Goal: Task Accomplishment & Management: Use online tool/utility

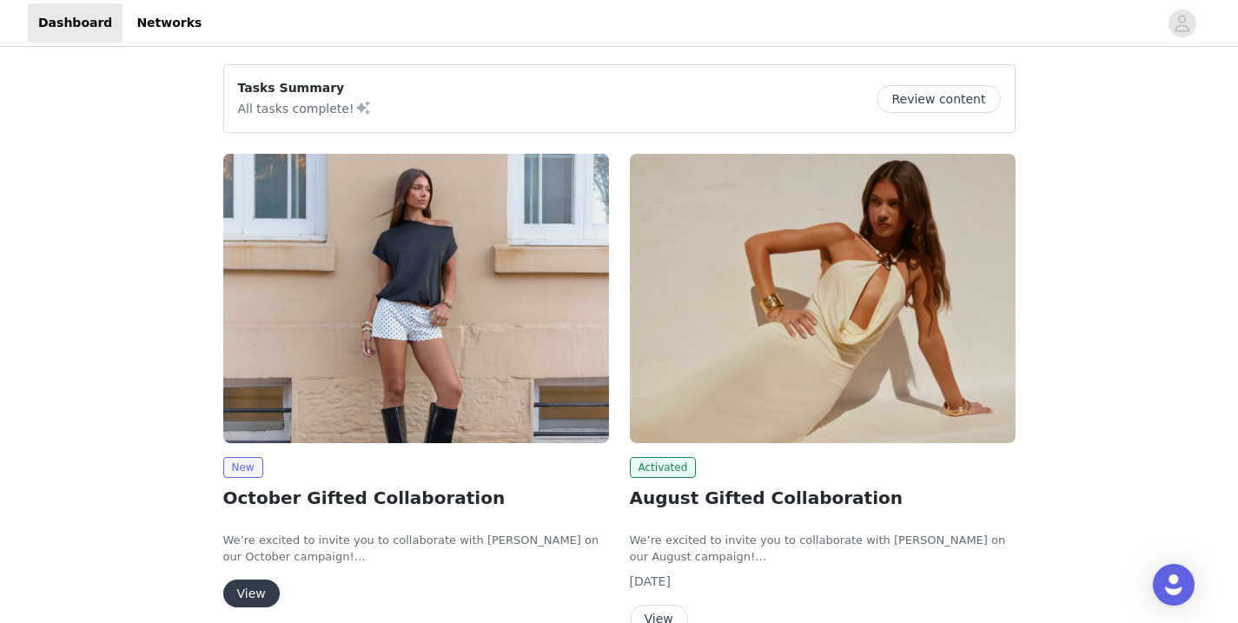
click at [249, 583] on button "View" at bounding box center [251, 594] width 56 height 28
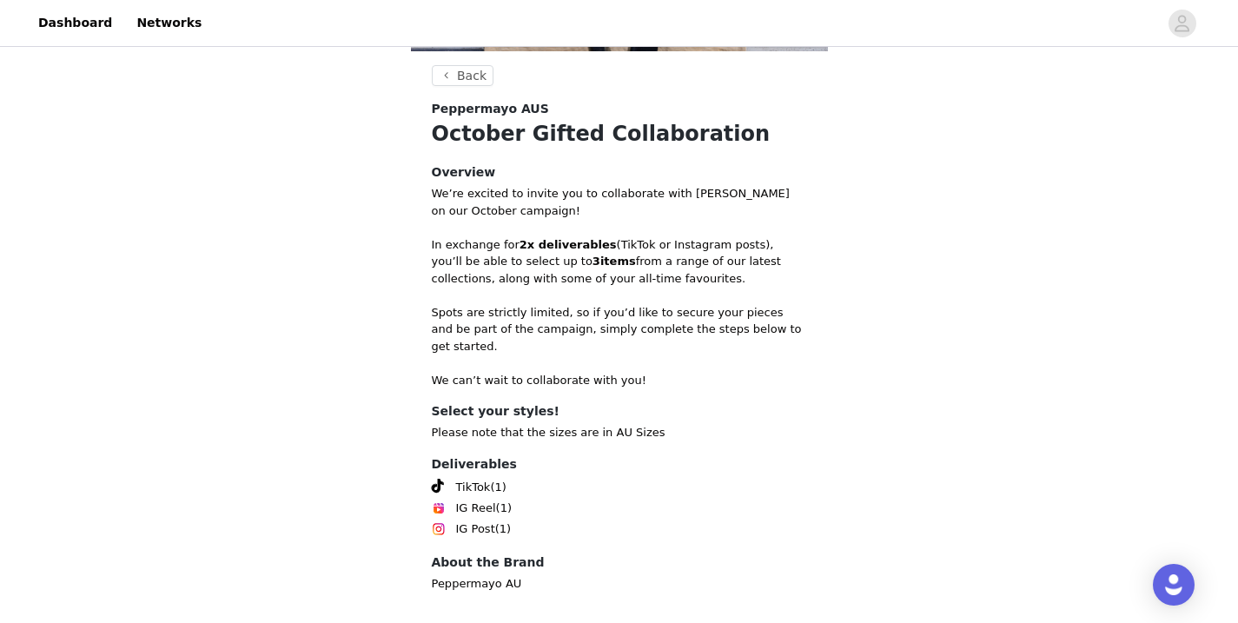
scroll to position [382, 0]
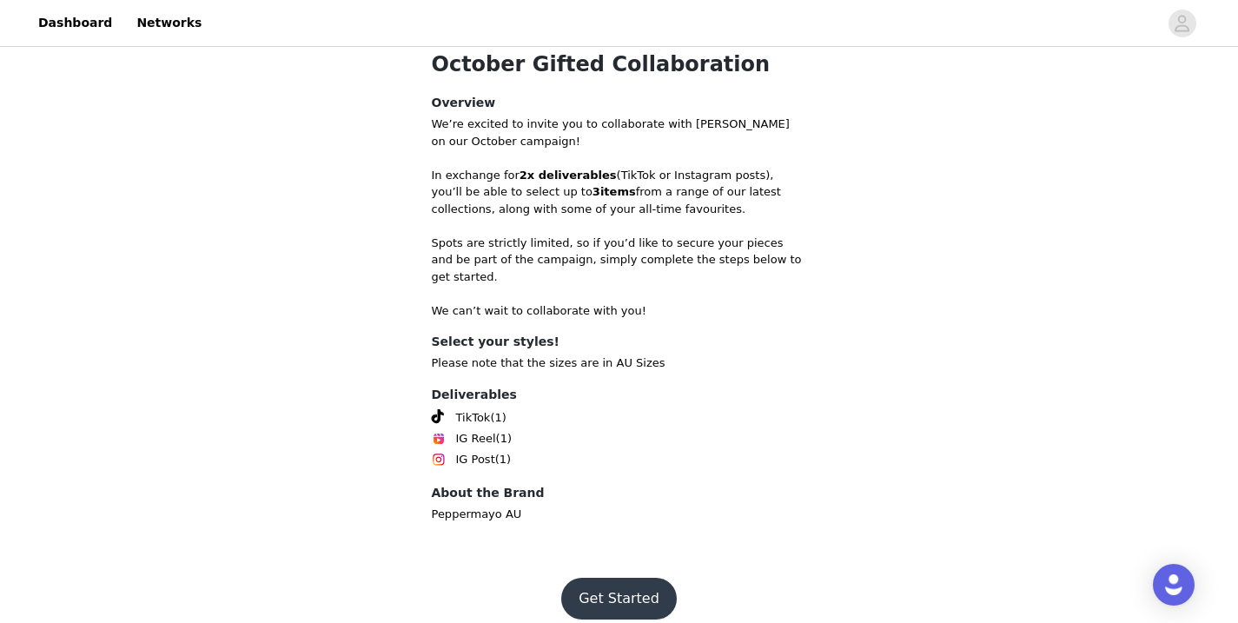
click at [607, 578] on button "Get Started" at bounding box center [619, 599] width 116 height 42
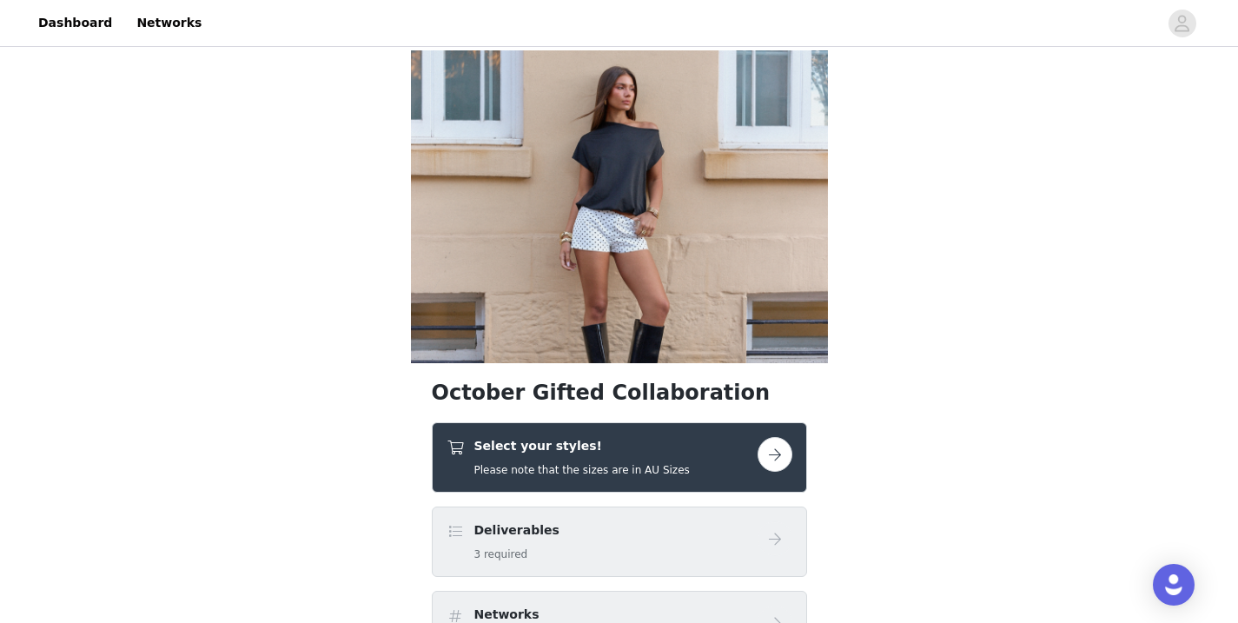
click at [786, 442] on button "button" at bounding box center [775, 454] width 35 height 35
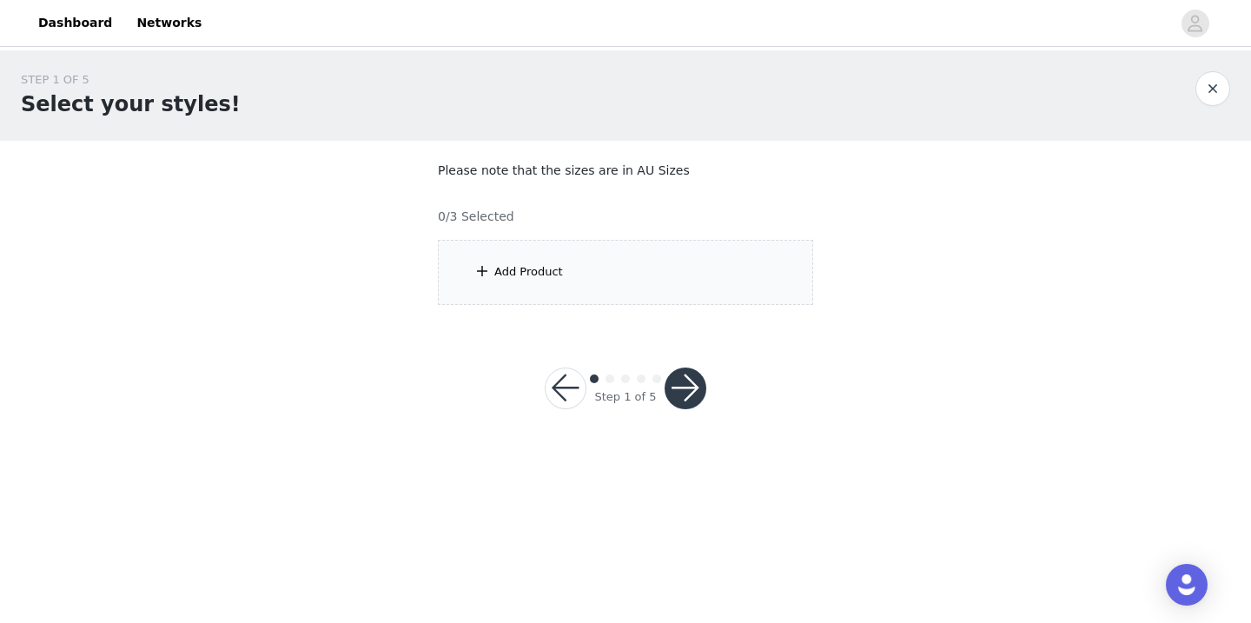
click at [752, 277] on div "Add Product" at bounding box center [625, 272] width 375 height 65
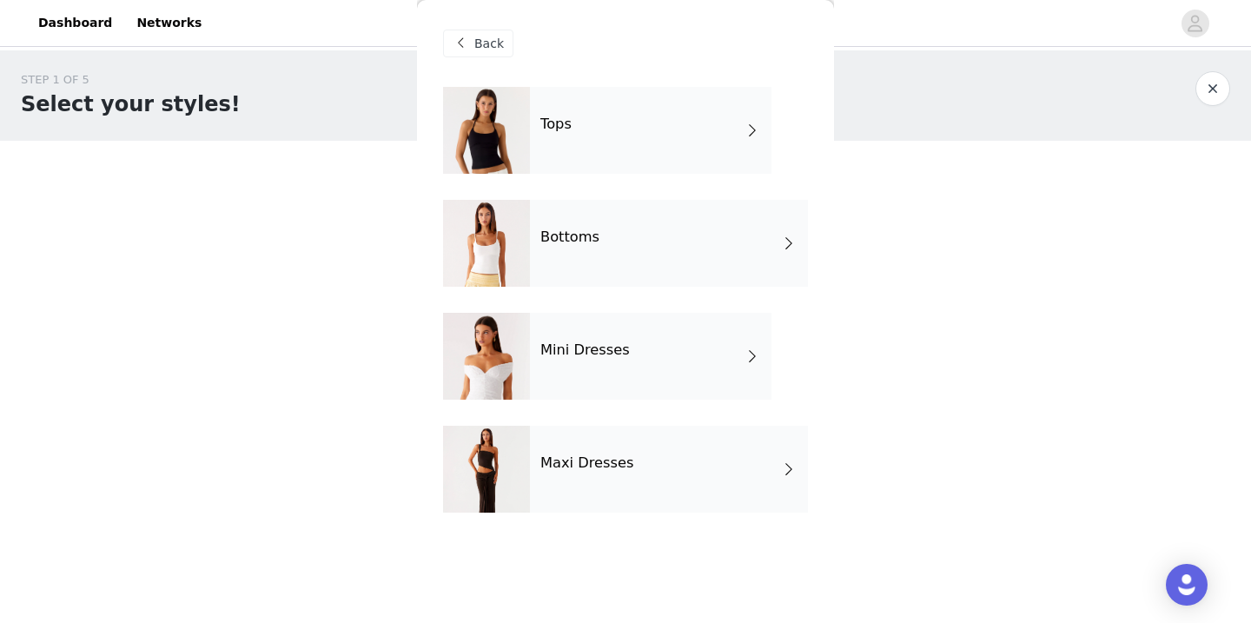
click at [687, 469] on div "Maxi Dresses" at bounding box center [669, 469] width 278 height 87
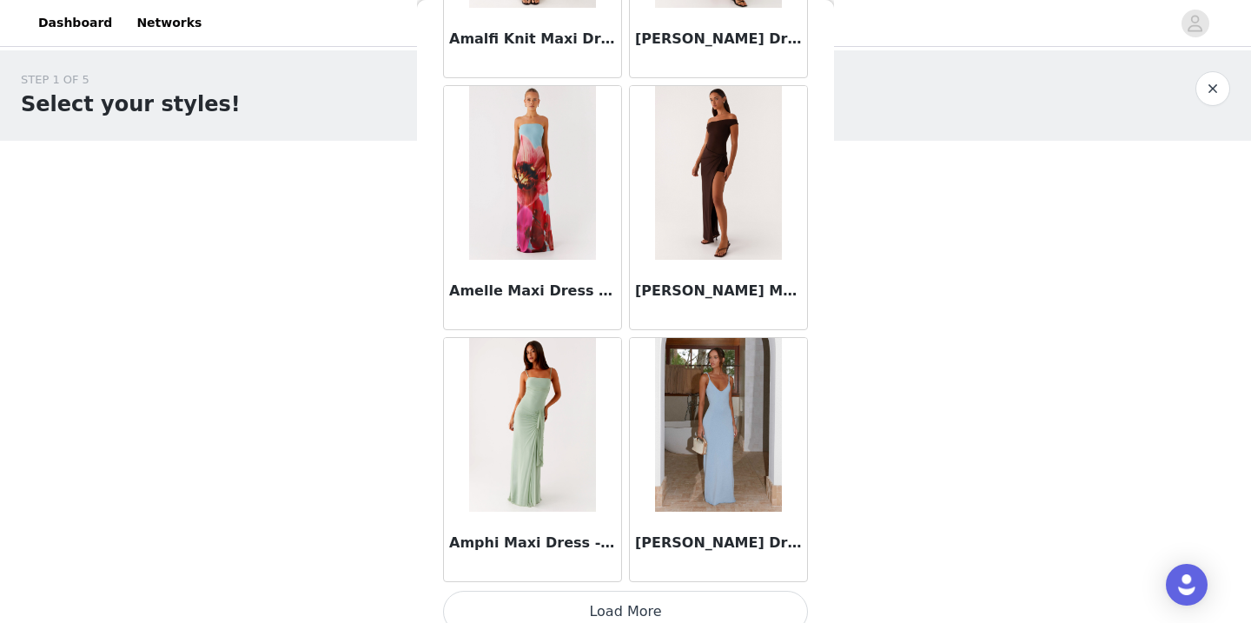
scroll to position [2036, 0]
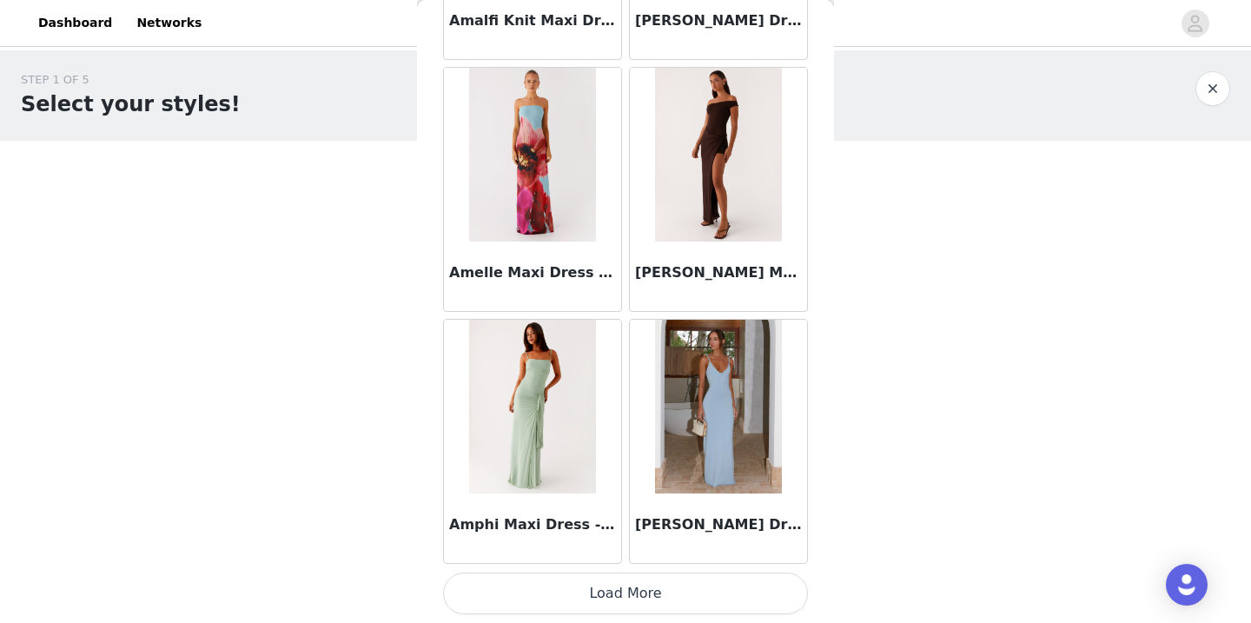
click at [627, 594] on button "Load More" at bounding box center [625, 594] width 365 height 42
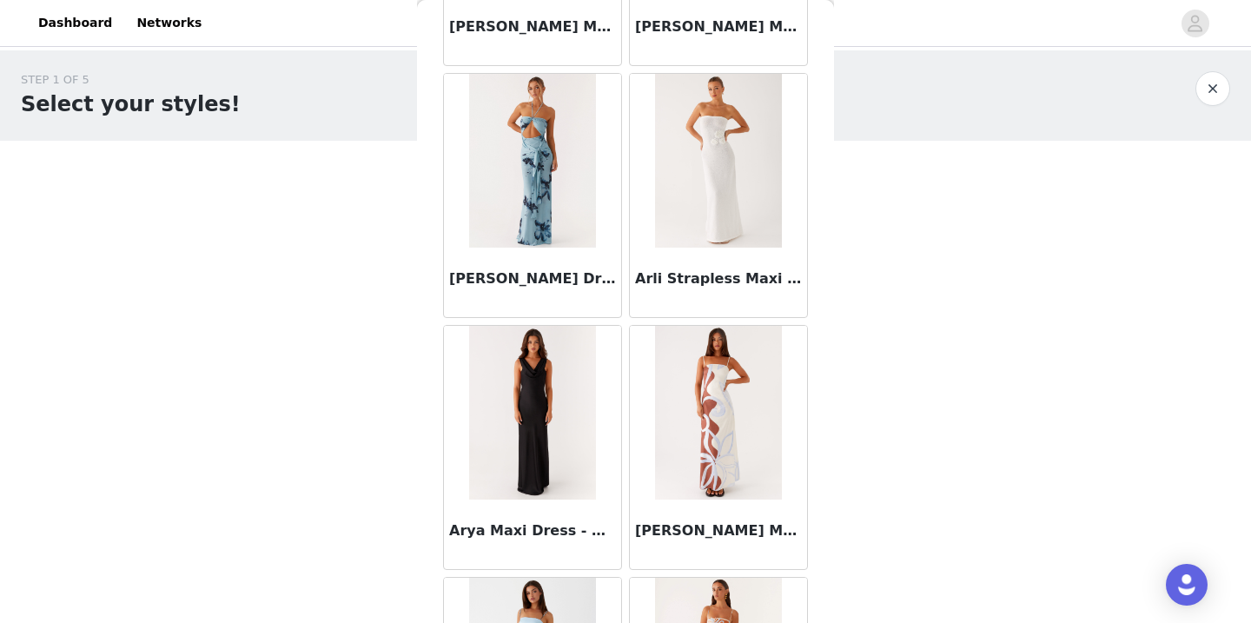
scroll to position [4557, 0]
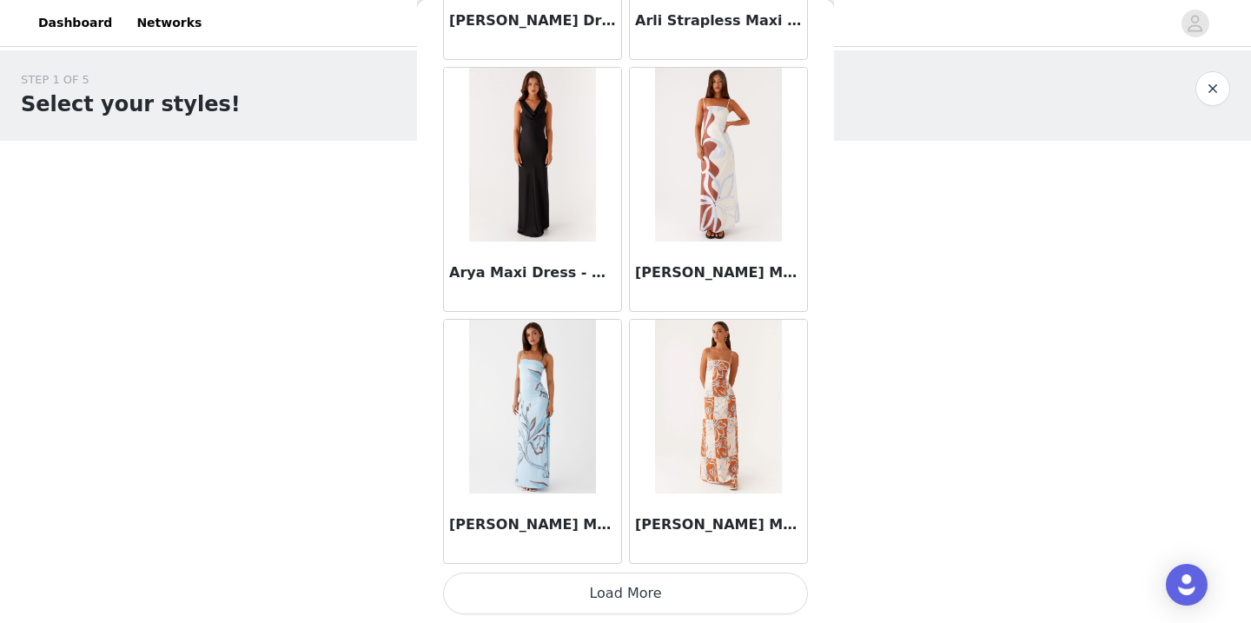
click at [608, 587] on button "Load More" at bounding box center [625, 594] width 365 height 42
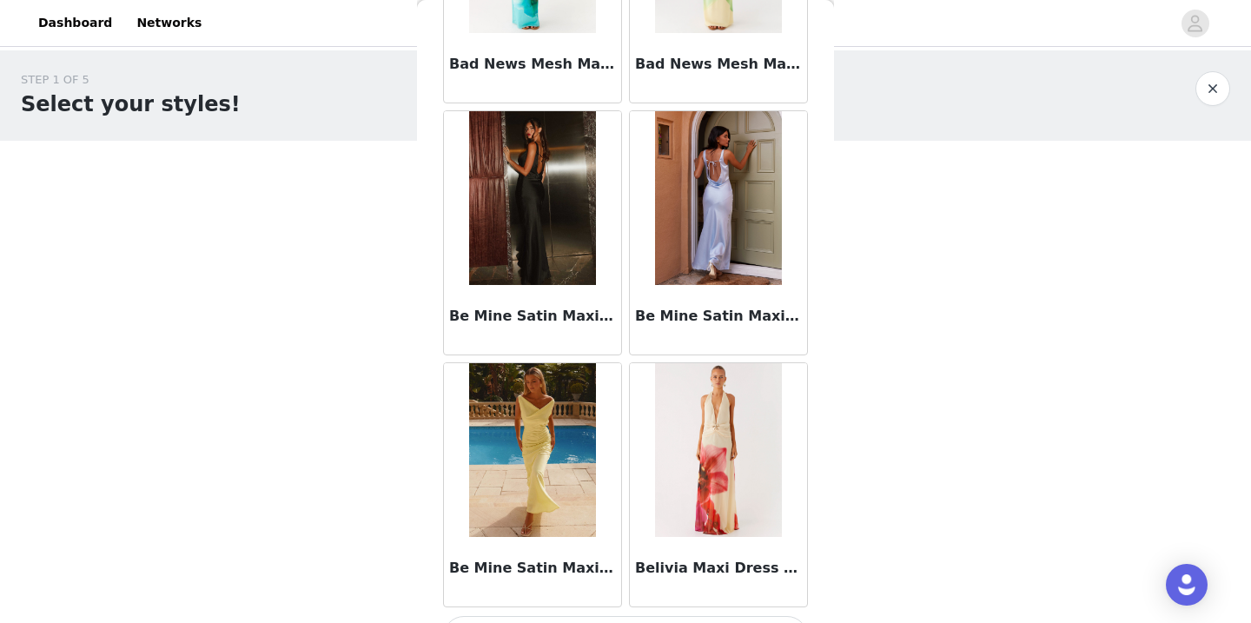
scroll to position [7077, 0]
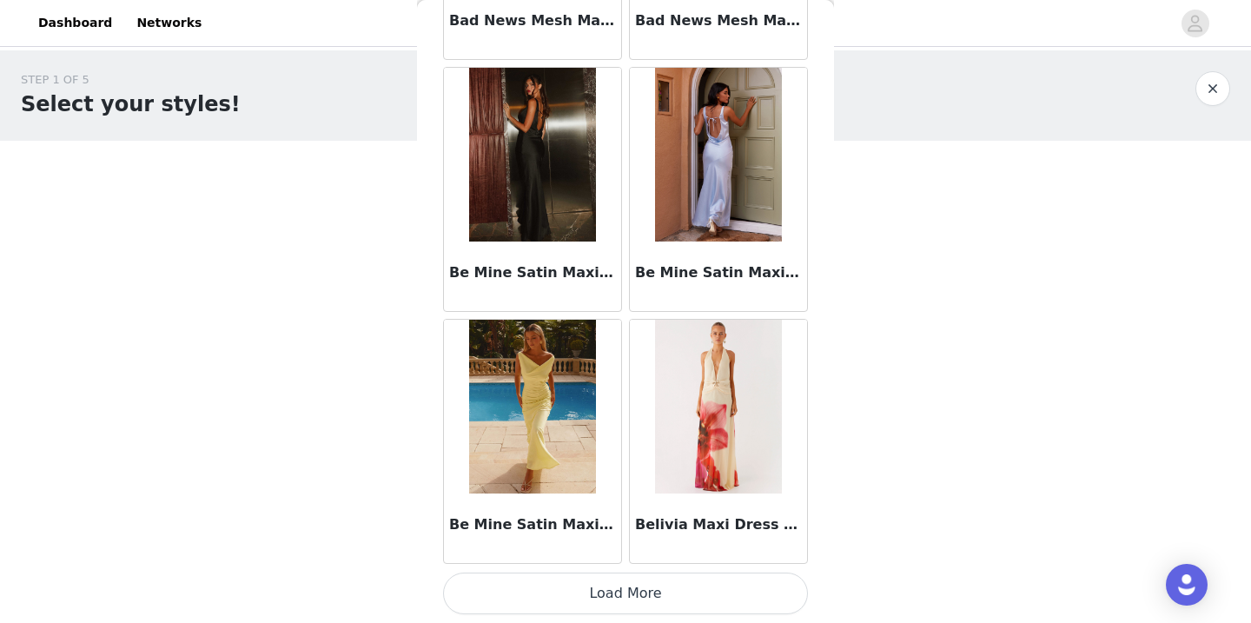
click at [630, 585] on button "Load More" at bounding box center [625, 594] width 365 height 42
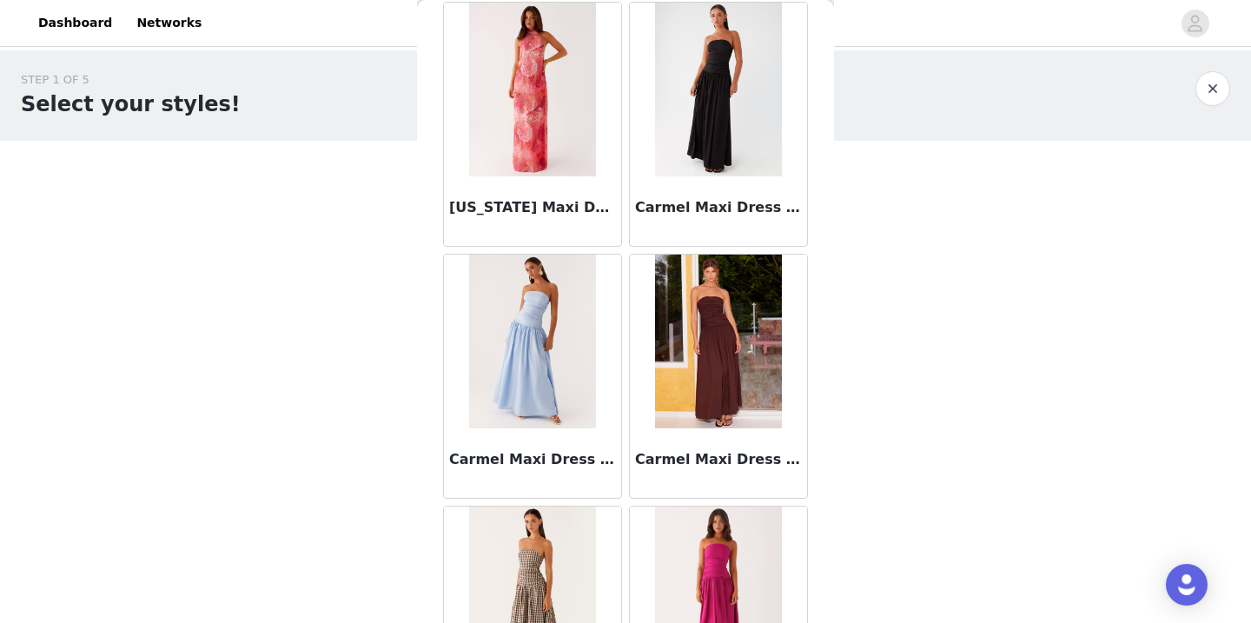
scroll to position [9597, 0]
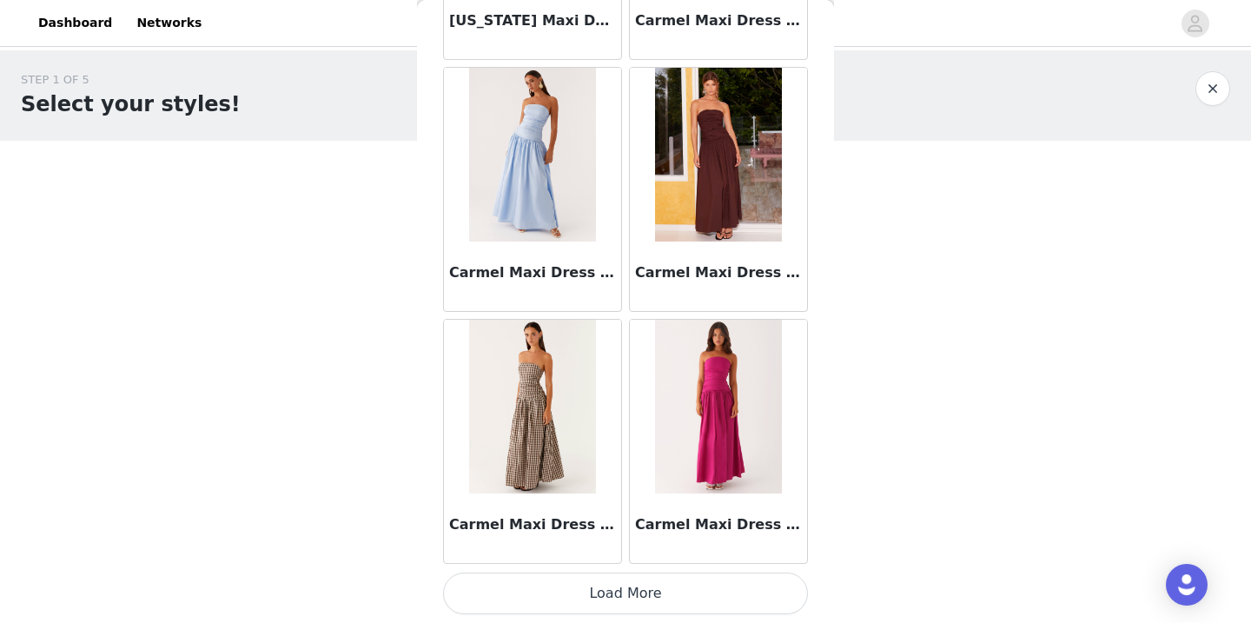
click at [618, 596] on button "Load More" at bounding box center [625, 594] width 365 height 42
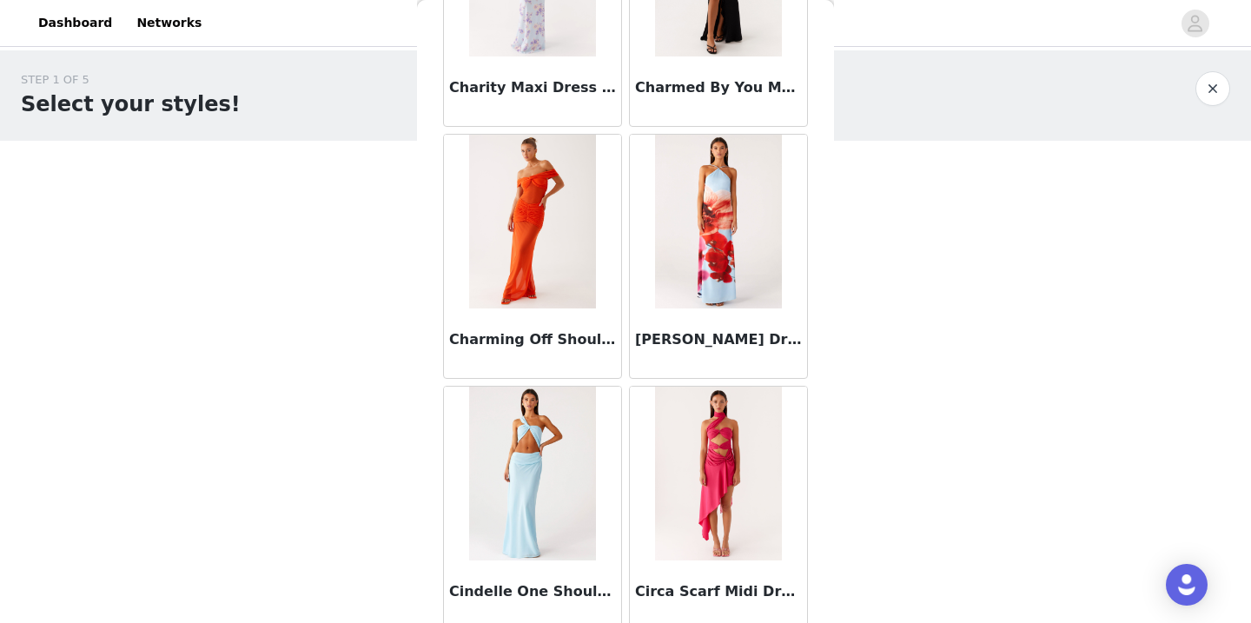
scroll to position [12117, 0]
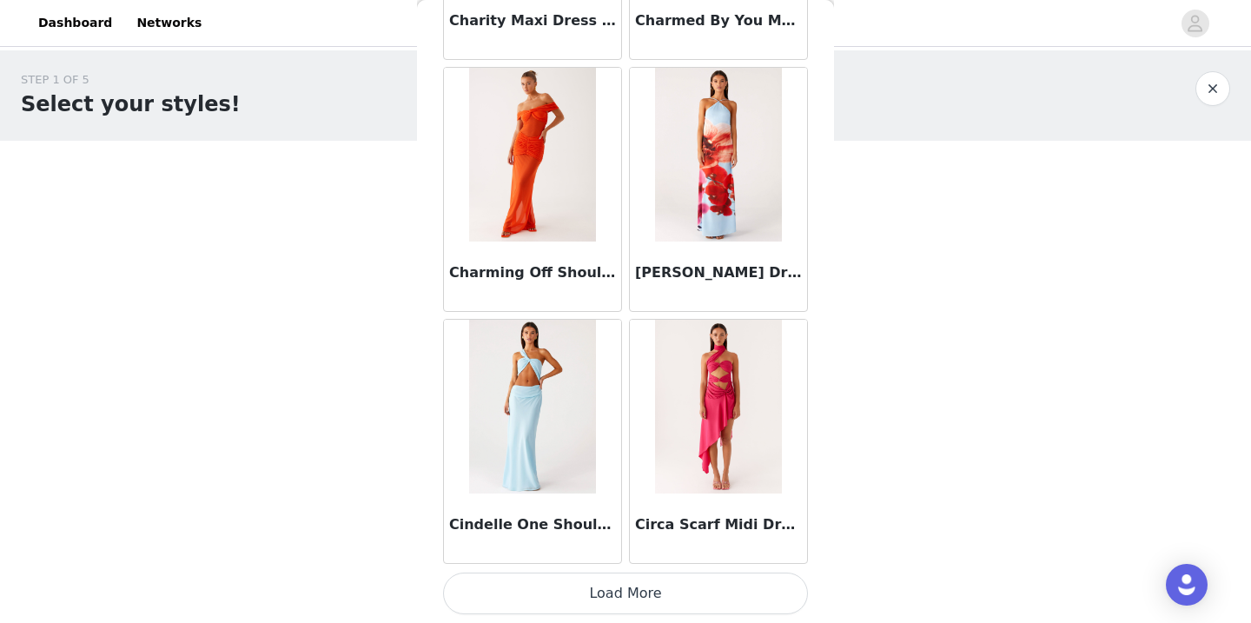
click at [640, 592] on button "Load More" at bounding box center [625, 594] width 365 height 42
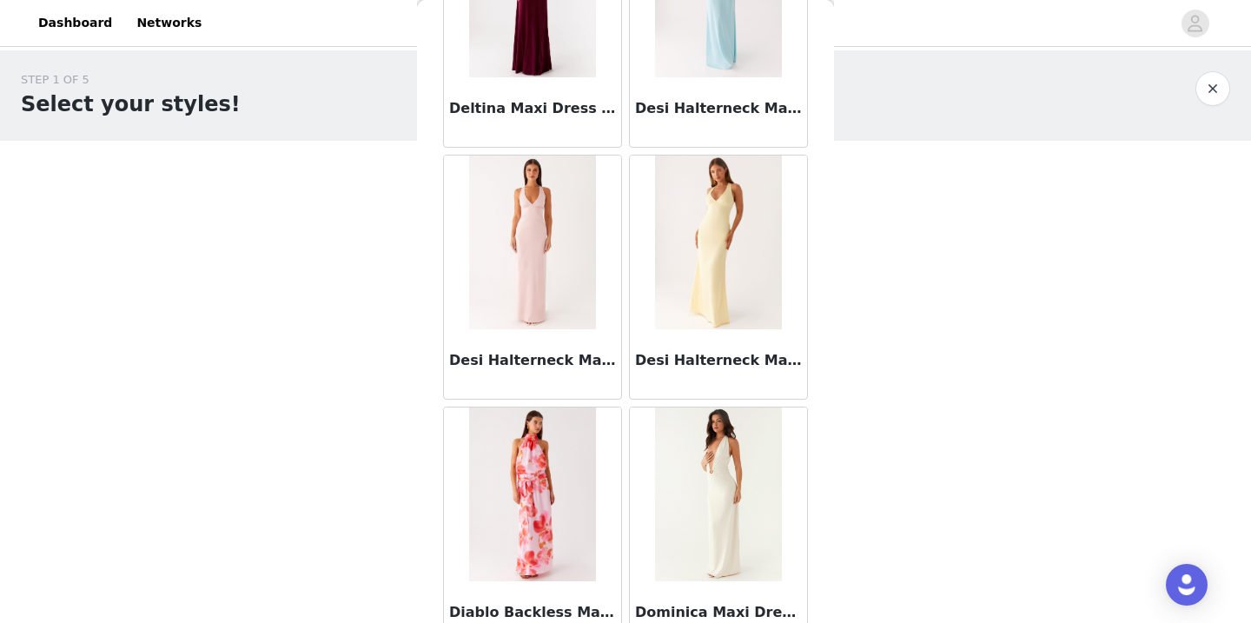
scroll to position [14638, 0]
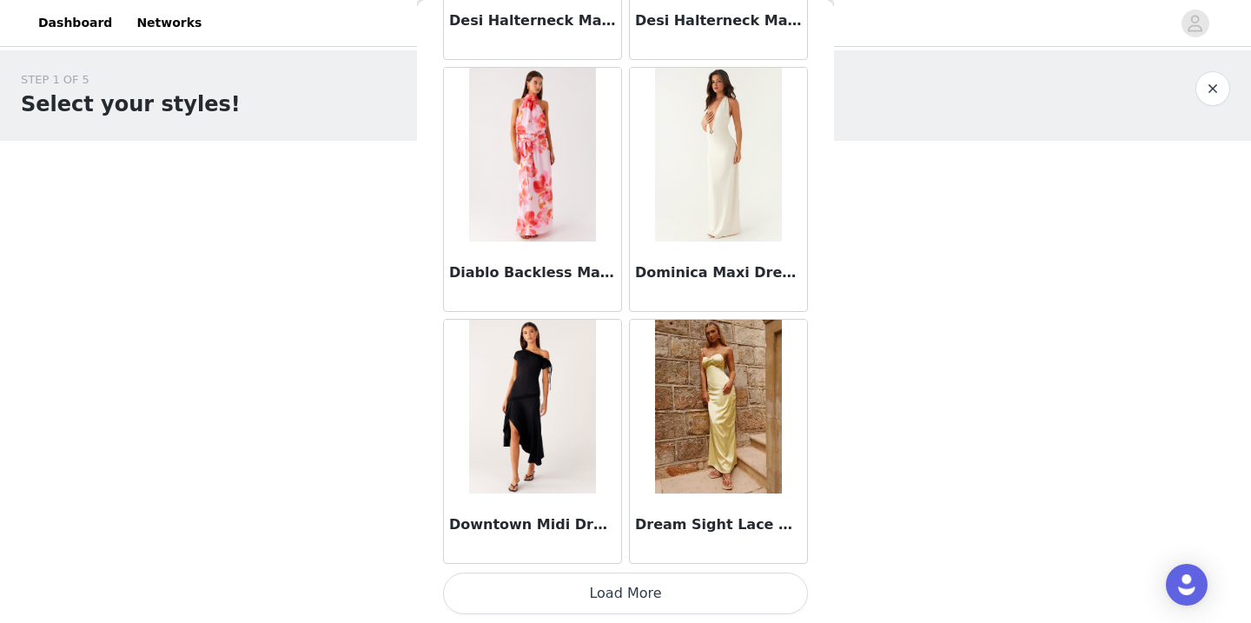
click at [647, 596] on button "Load More" at bounding box center [625, 594] width 365 height 42
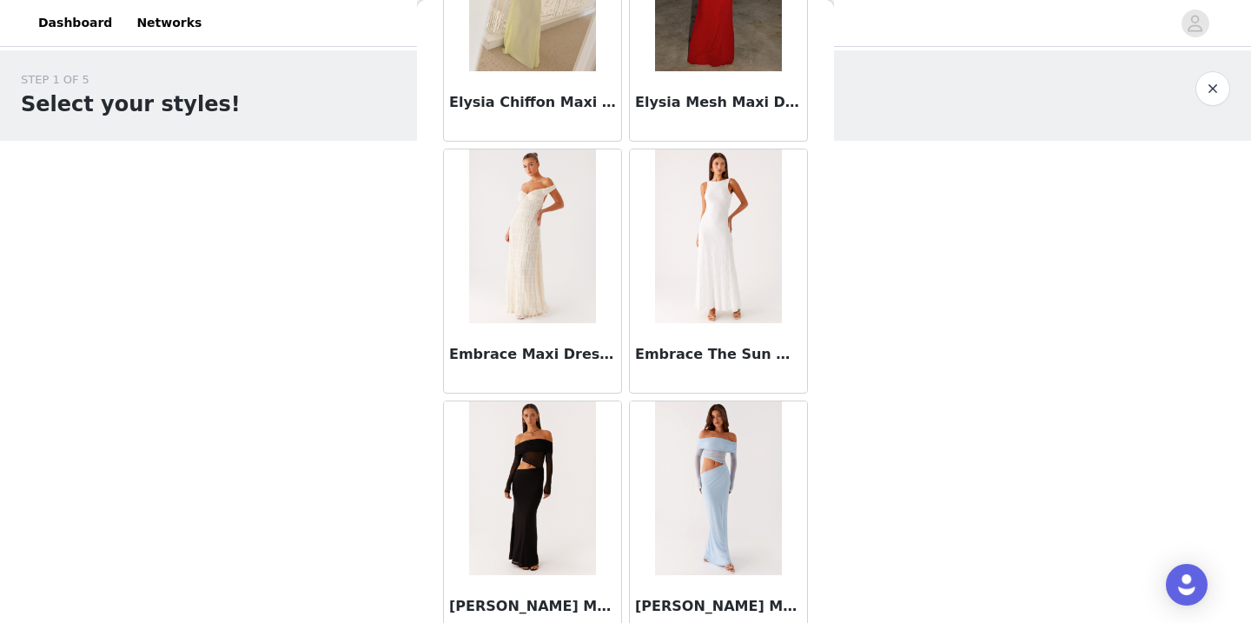
scroll to position [17158, 0]
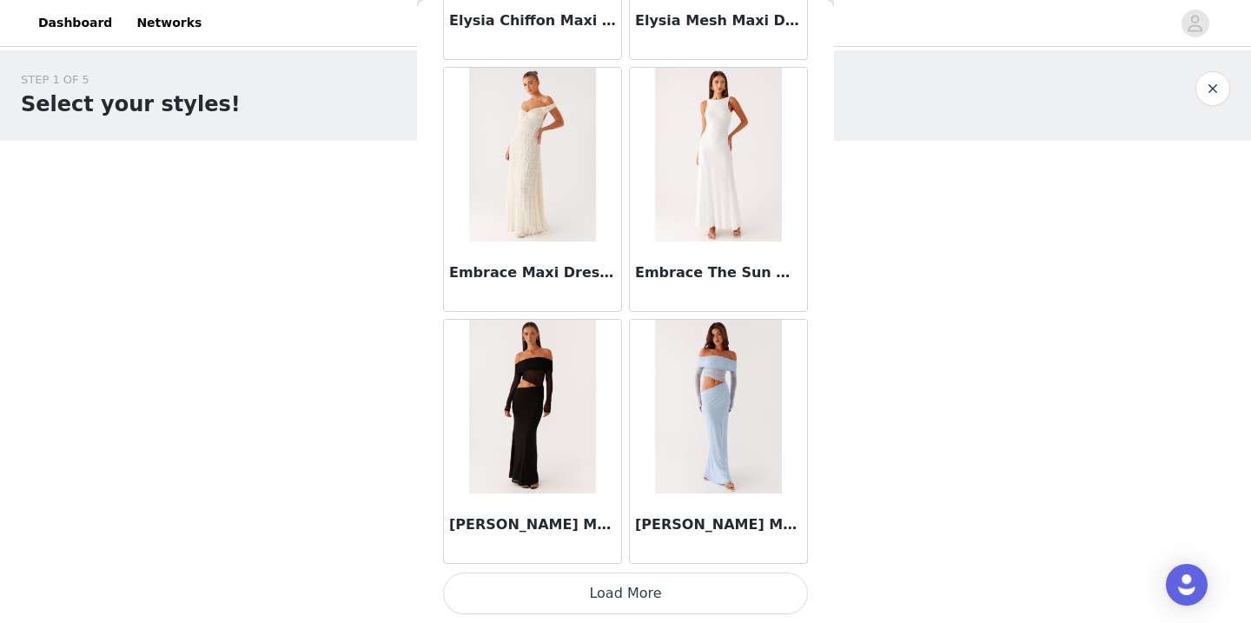
click at [614, 594] on button "Load More" at bounding box center [625, 594] width 365 height 42
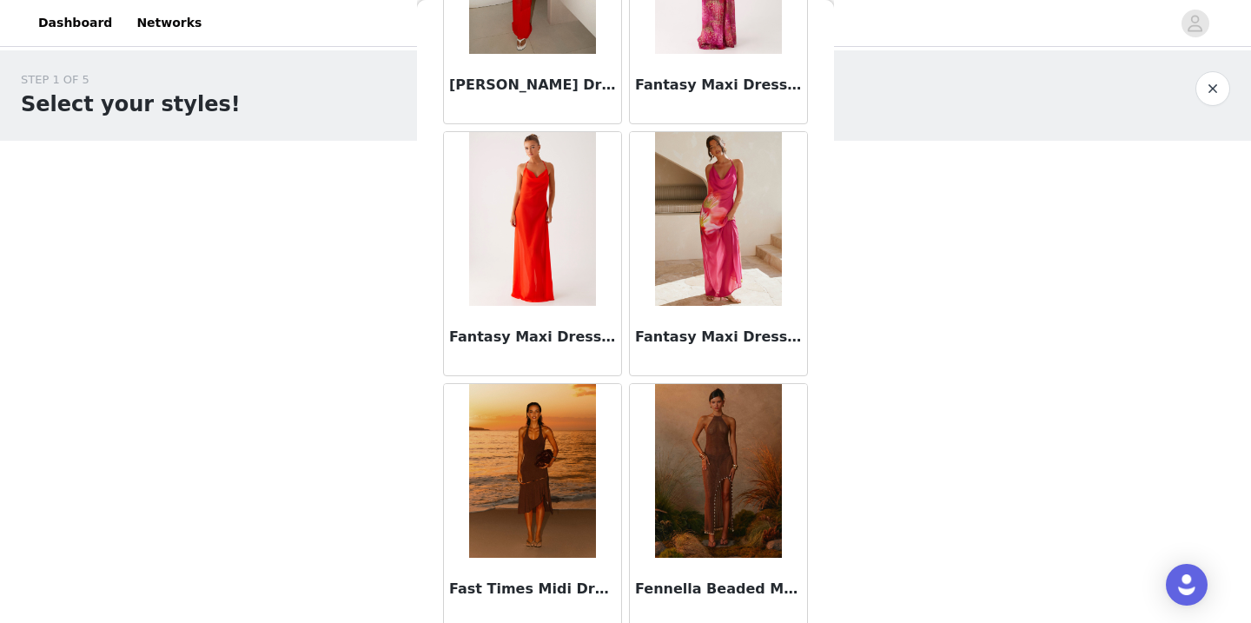
scroll to position [19678, 0]
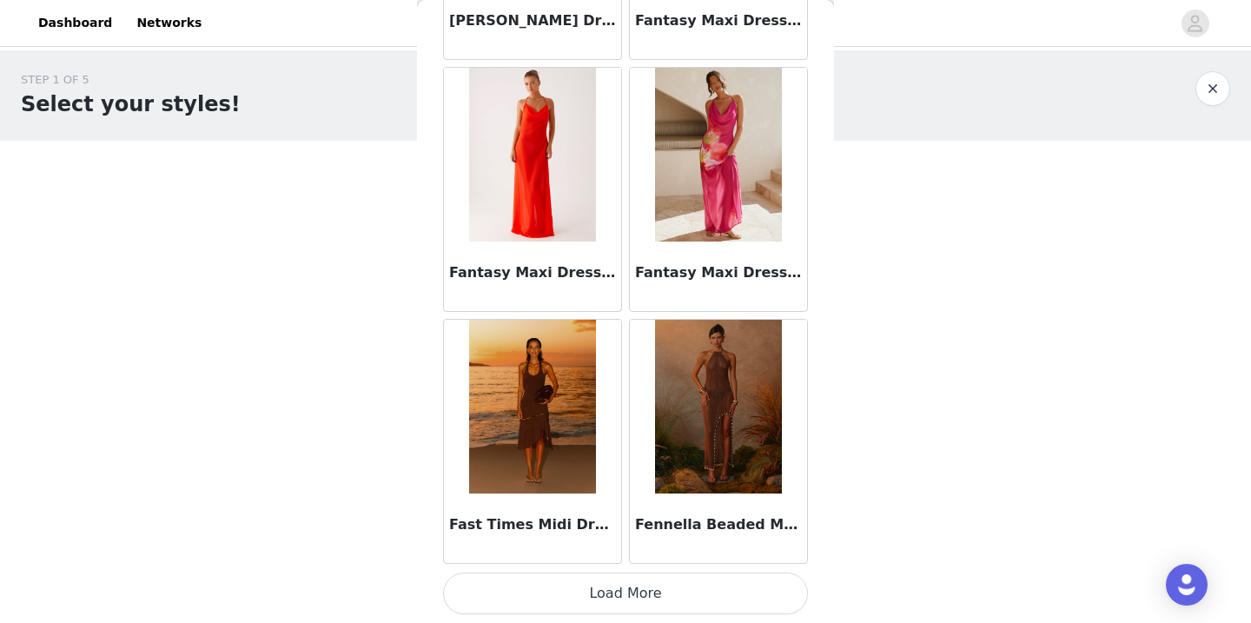
click at [677, 594] on button "Load More" at bounding box center [625, 594] width 365 height 42
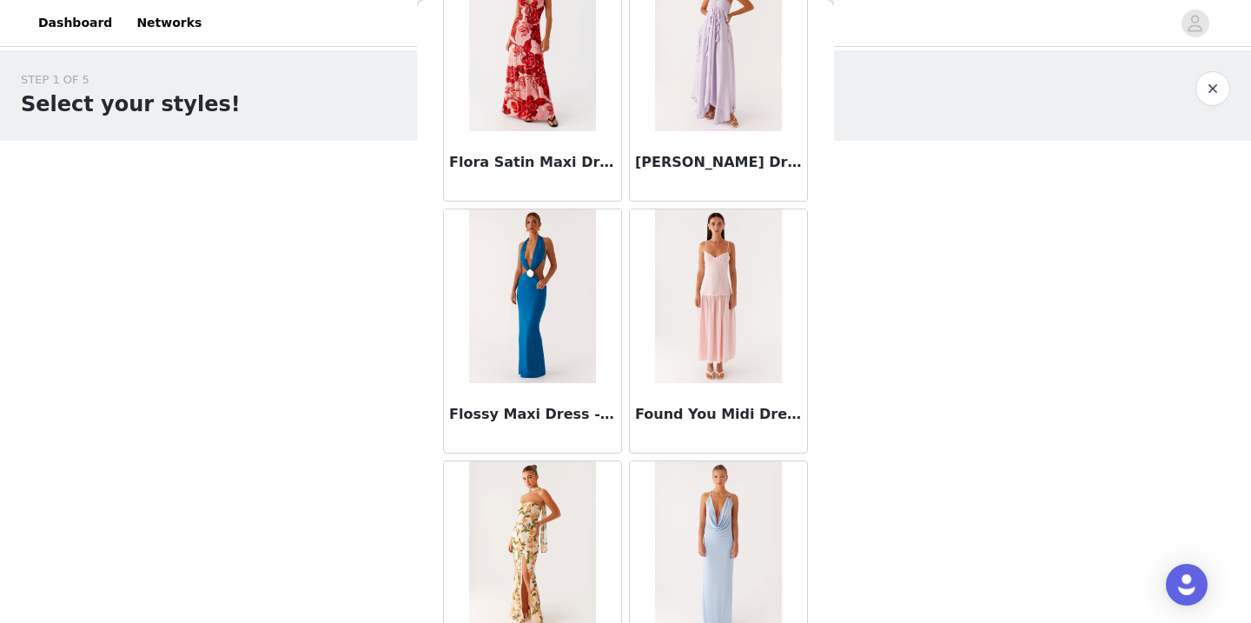
scroll to position [22199, 0]
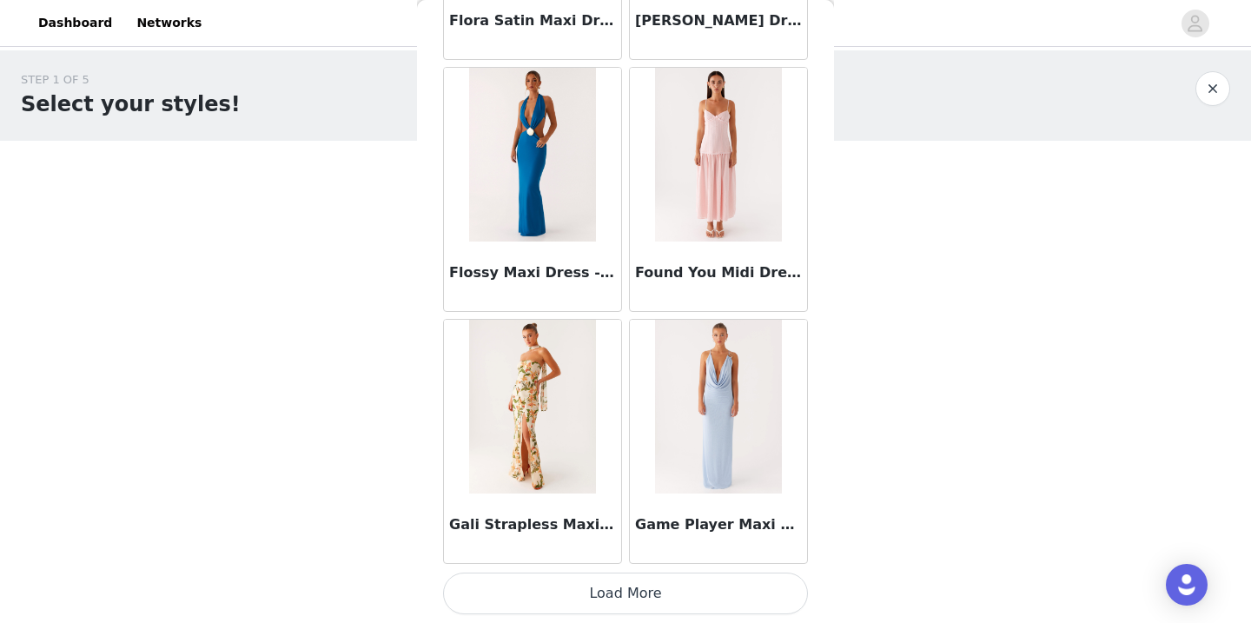
click at [615, 581] on button "Load More" at bounding box center [625, 594] width 365 height 42
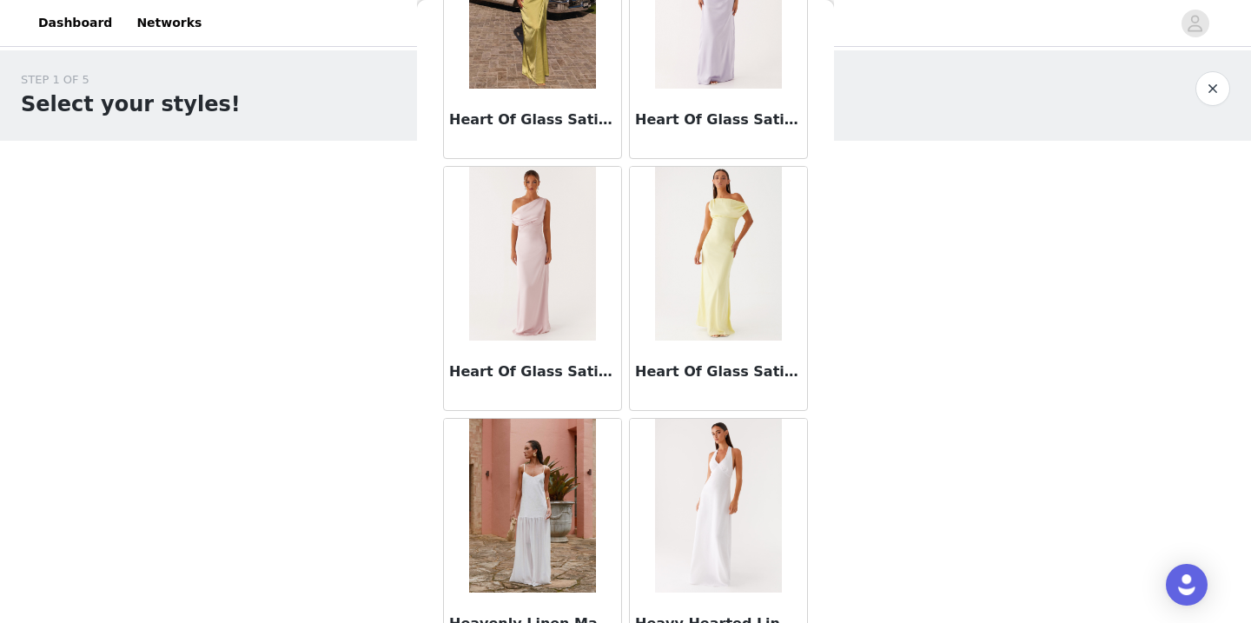
scroll to position [24719, 0]
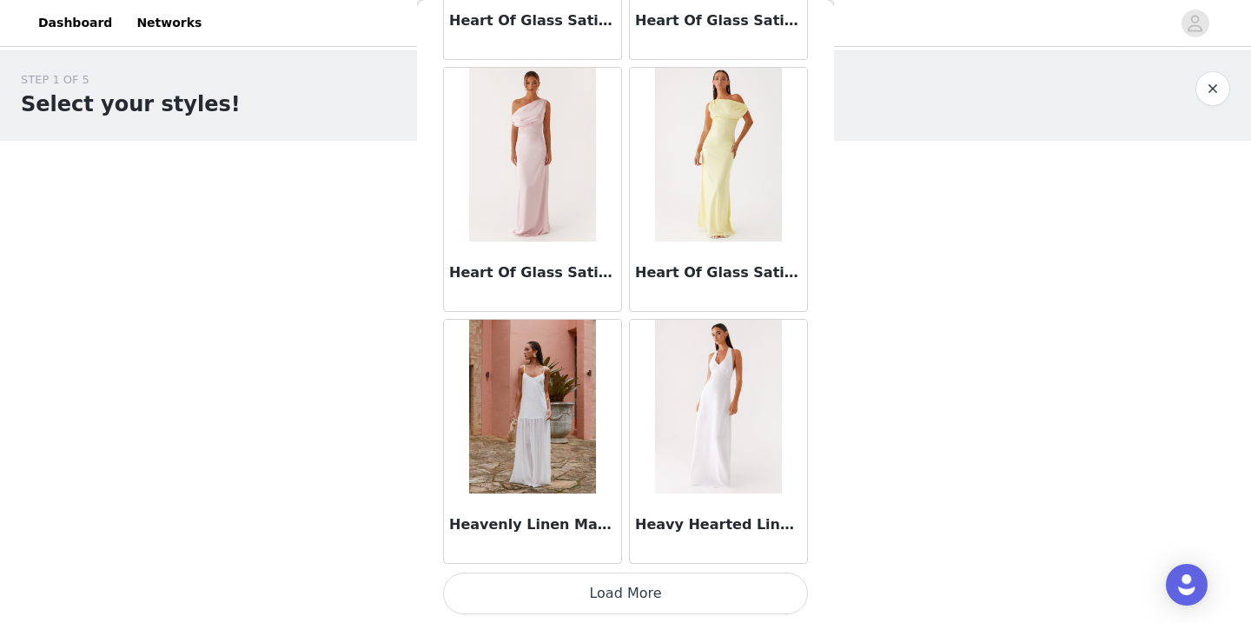
click at [678, 597] on button "Load More" at bounding box center [625, 594] width 365 height 42
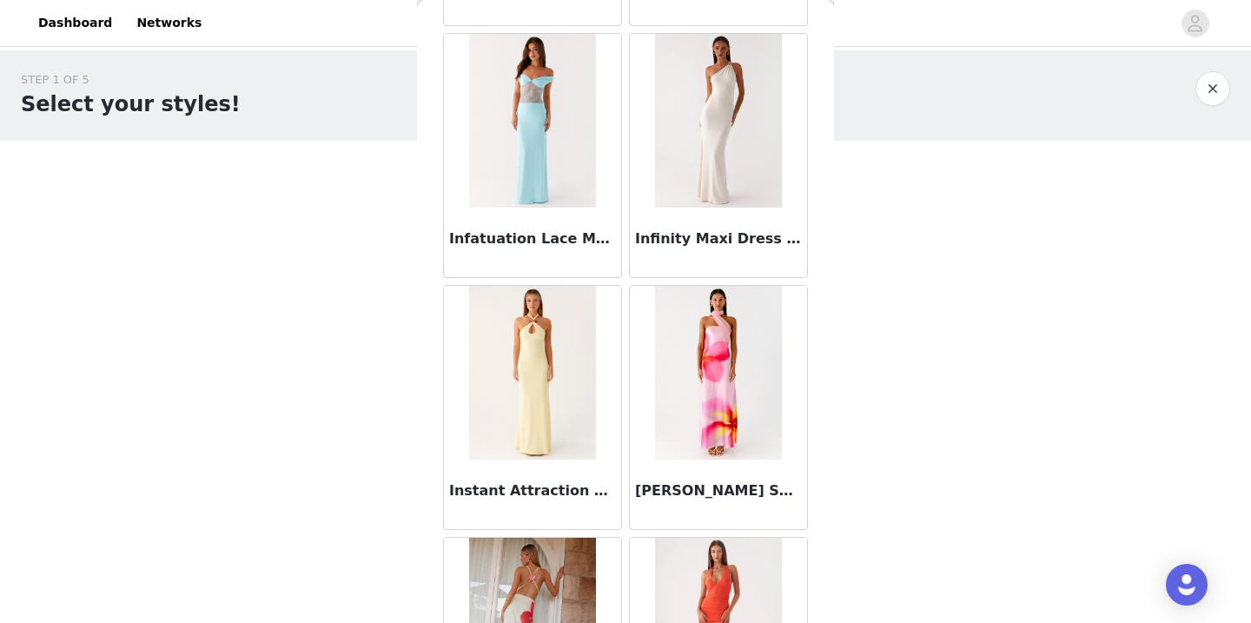
scroll to position [27239, 0]
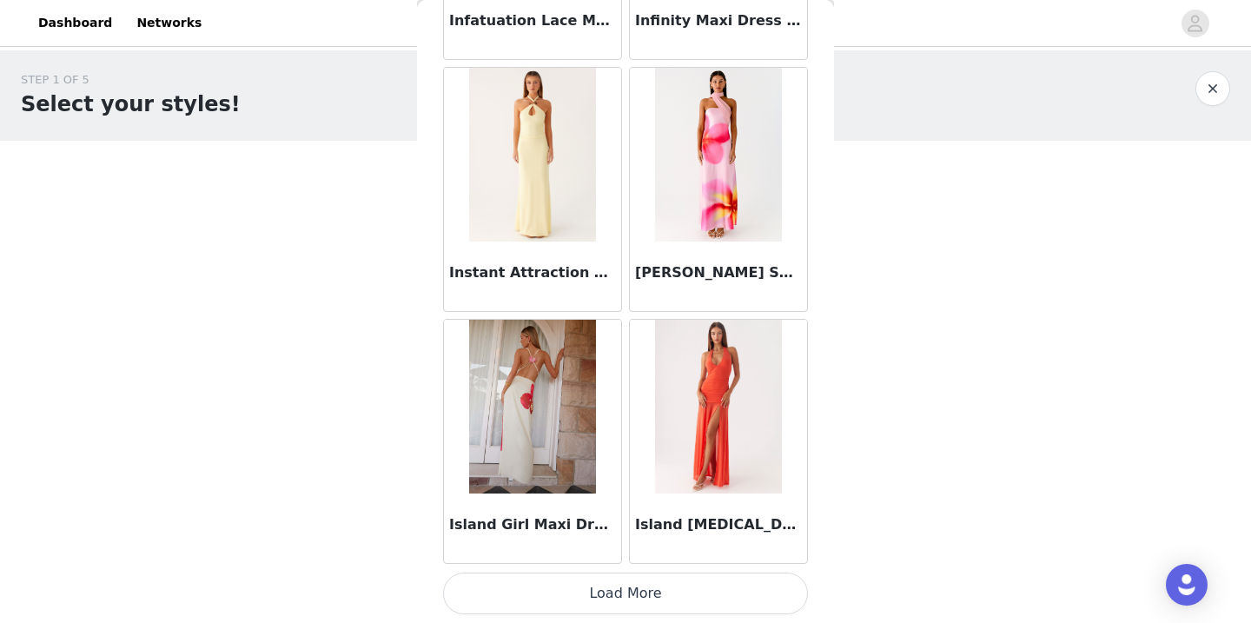
click at [687, 584] on button "Load More" at bounding box center [625, 594] width 365 height 42
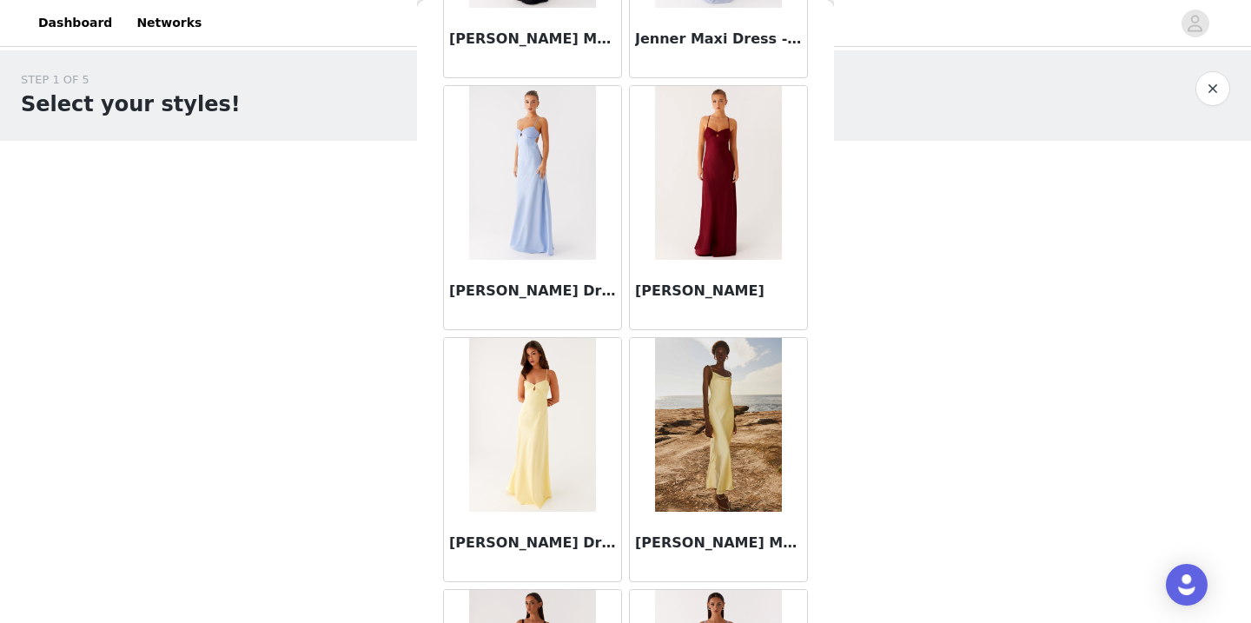
scroll to position [29760, 0]
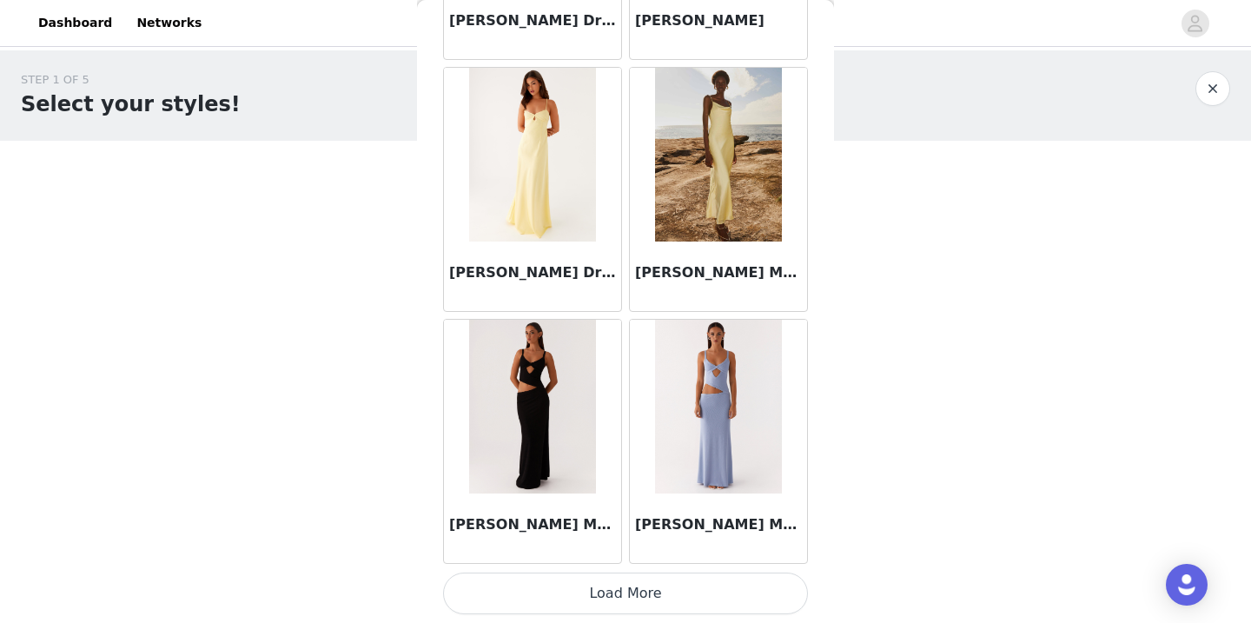
click at [694, 581] on button "Load More" at bounding box center [625, 594] width 365 height 42
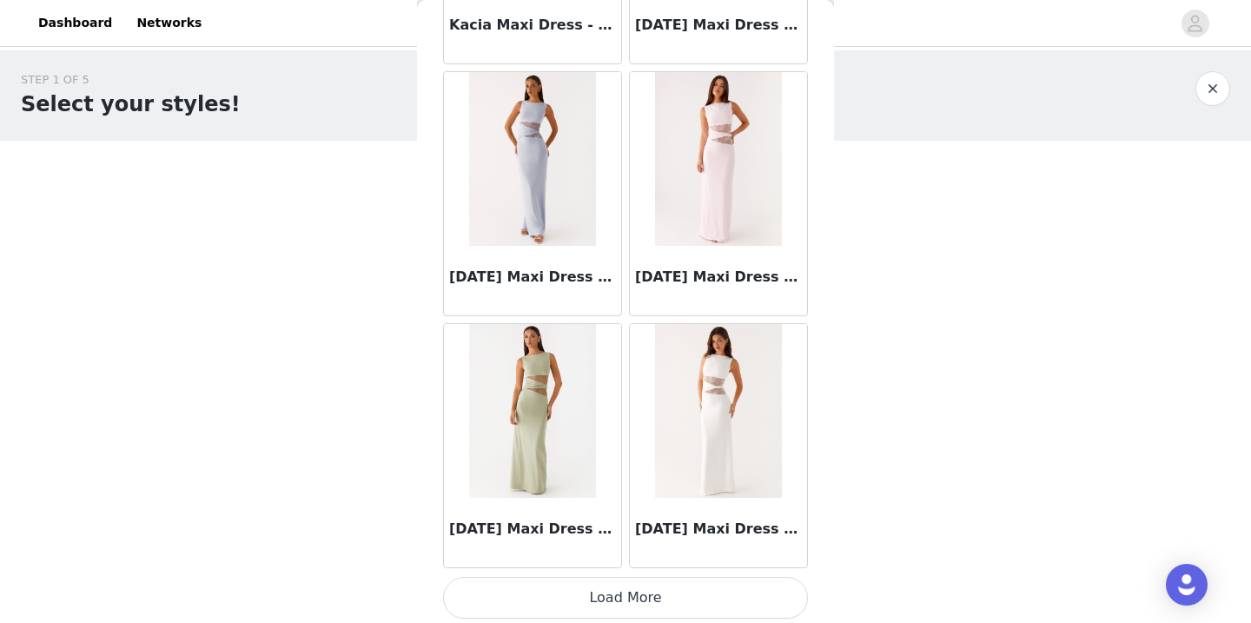
scroll to position [32280, 0]
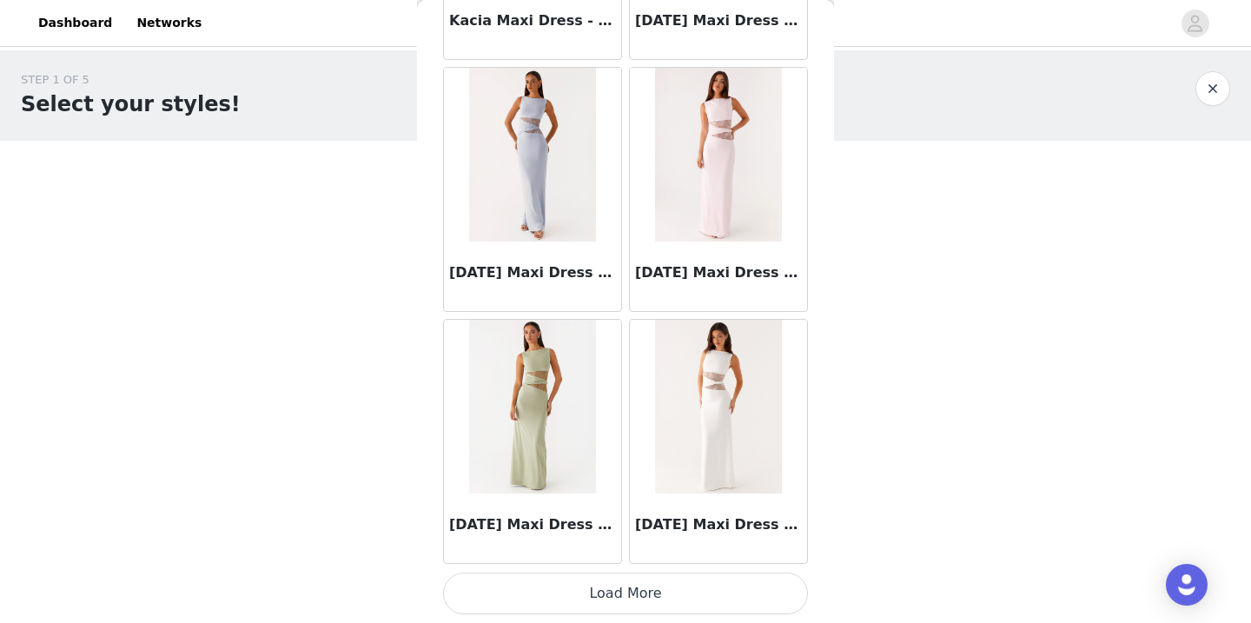
click at [616, 596] on button "Load More" at bounding box center [625, 594] width 365 height 42
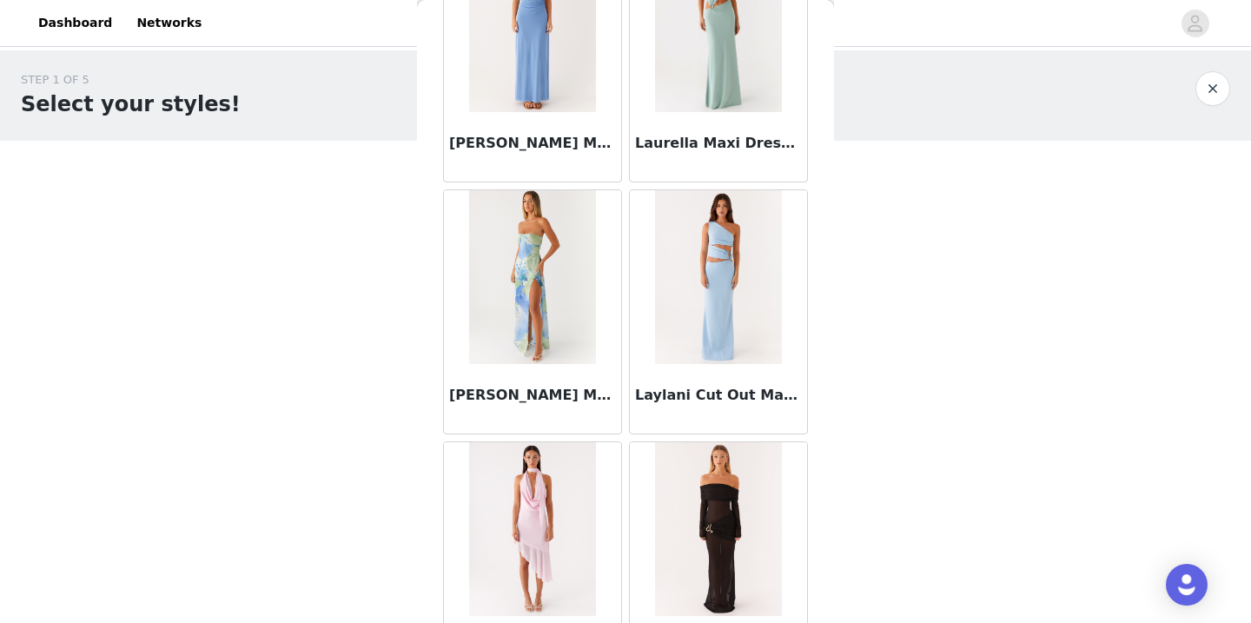
scroll to position [34800, 0]
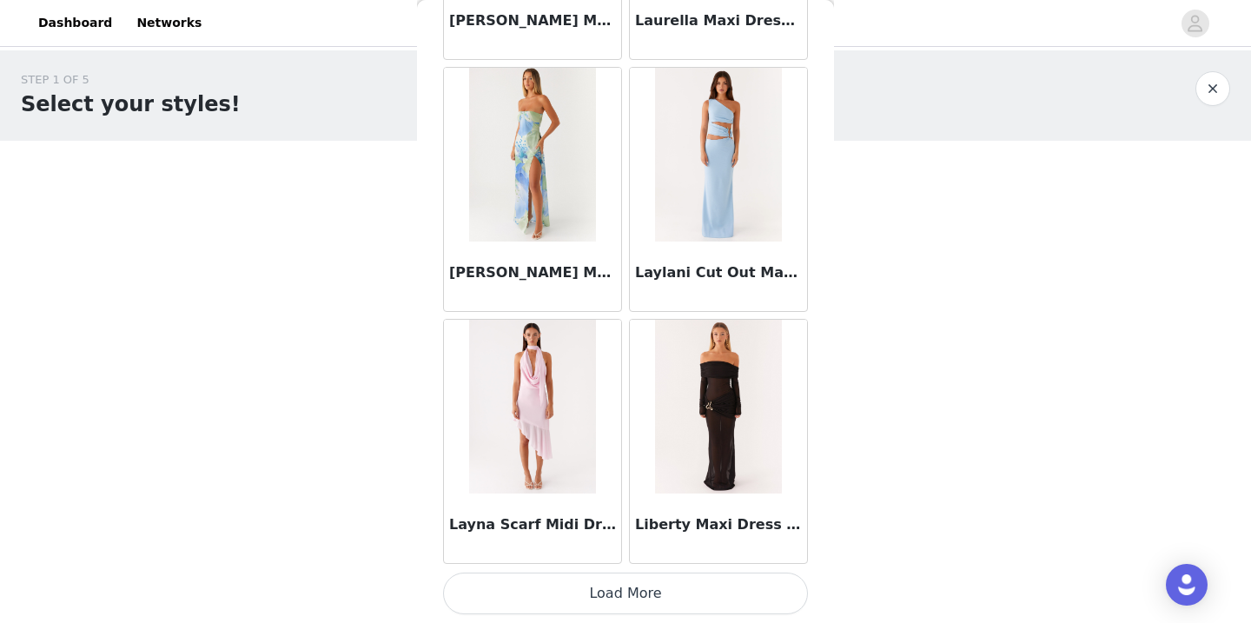
click at [621, 585] on button "Load More" at bounding box center [625, 594] width 365 height 42
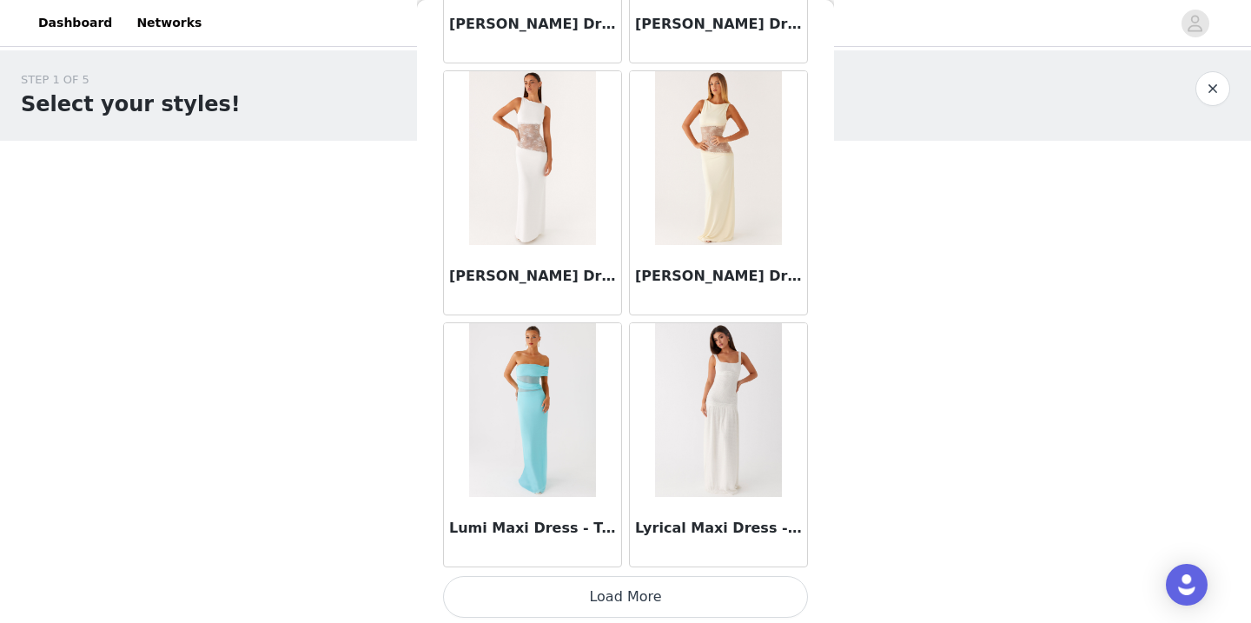
scroll to position [37321, 0]
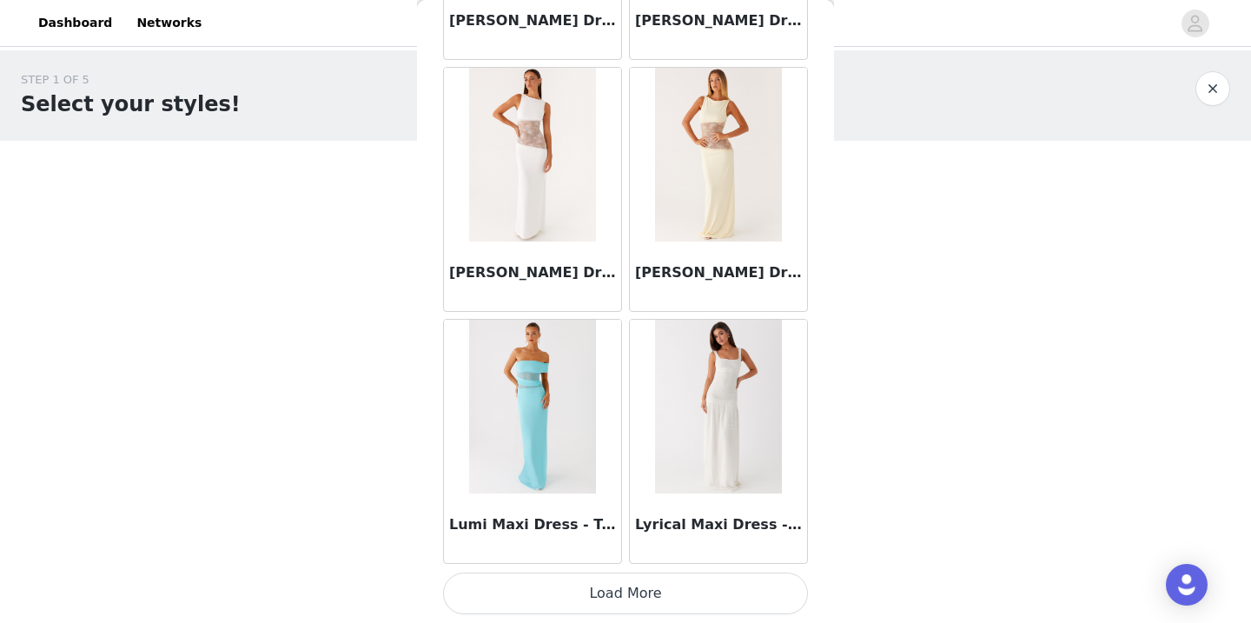
click at [614, 593] on button "Load More" at bounding box center [625, 594] width 365 height 42
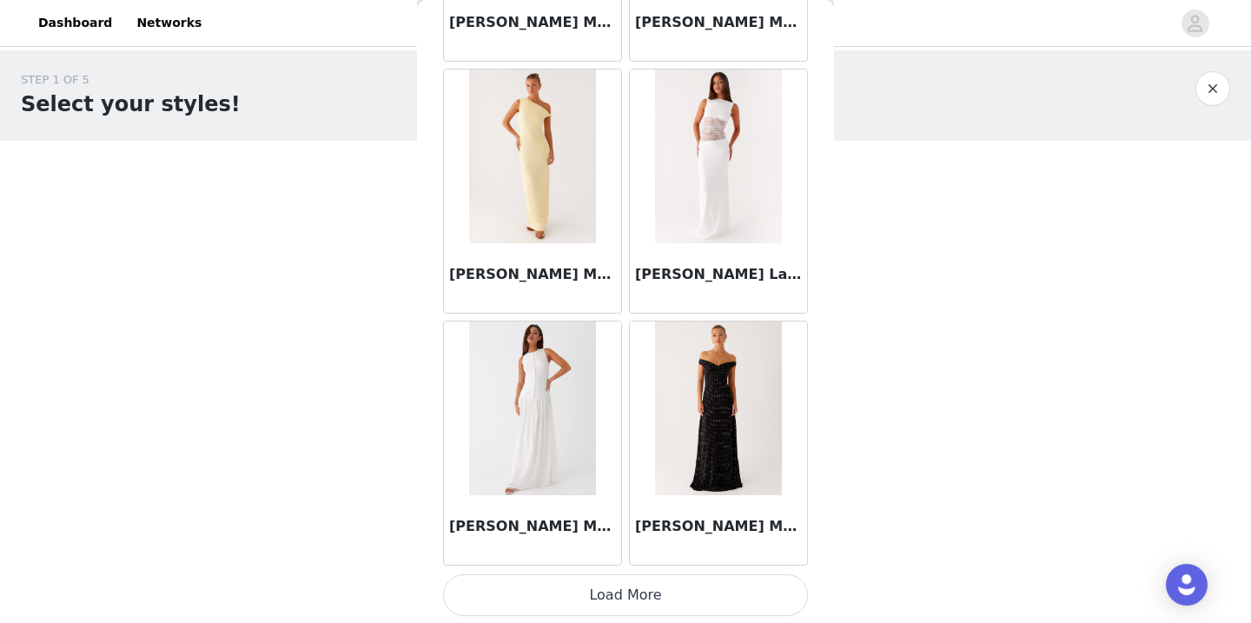
scroll to position [39841, 0]
click at [674, 588] on button "Load More" at bounding box center [625, 594] width 365 height 42
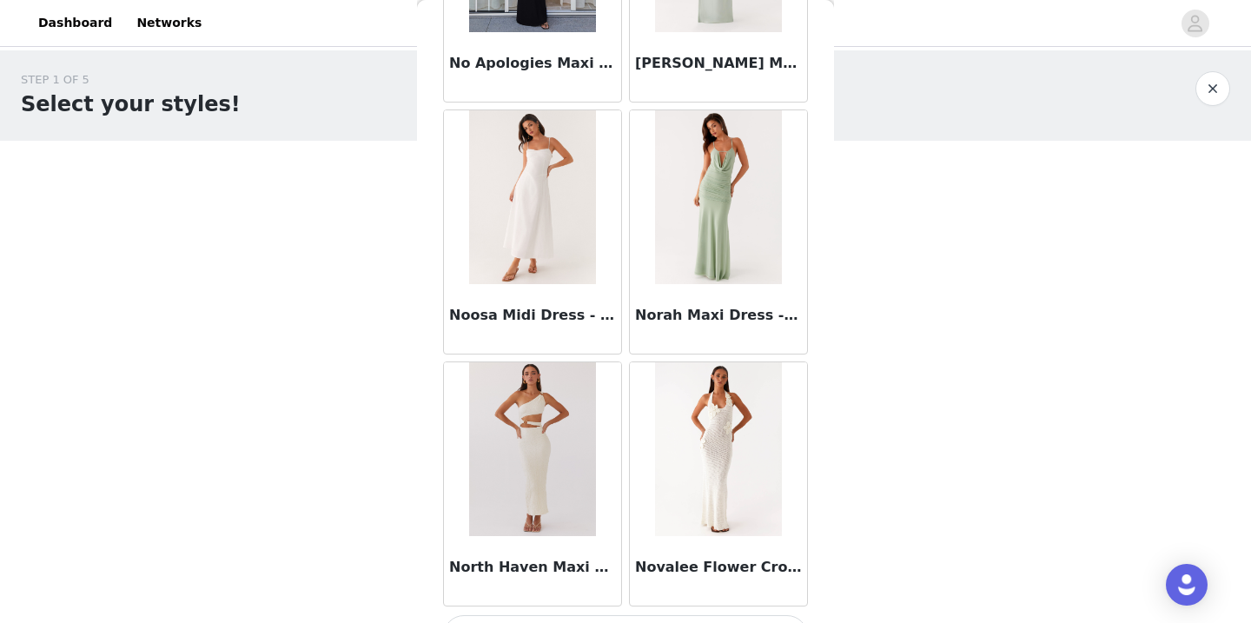
scroll to position [42361, 0]
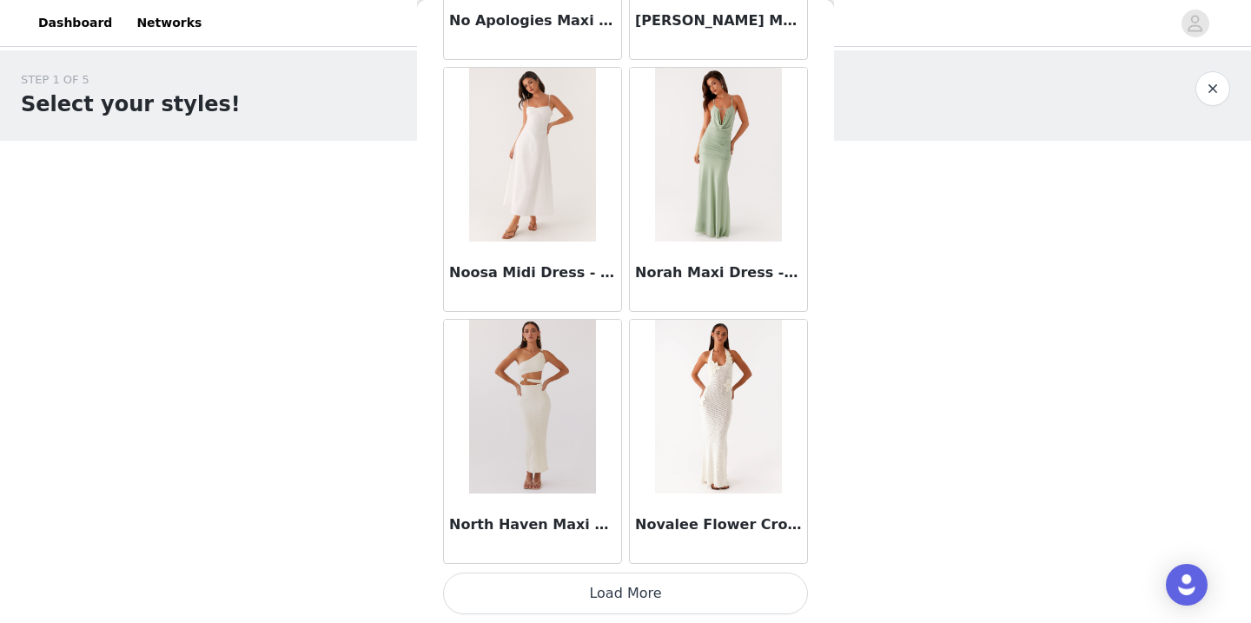
click at [633, 585] on button "Load More" at bounding box center [625, 594] width 365 height 42
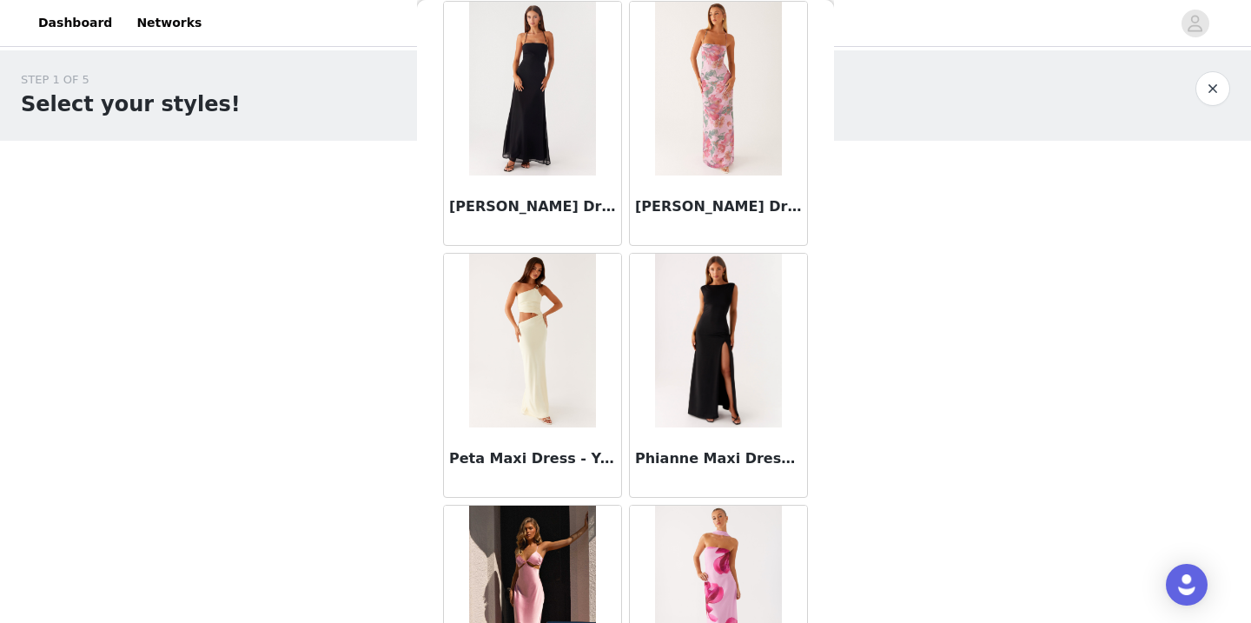
scroll to position [44881, 0]
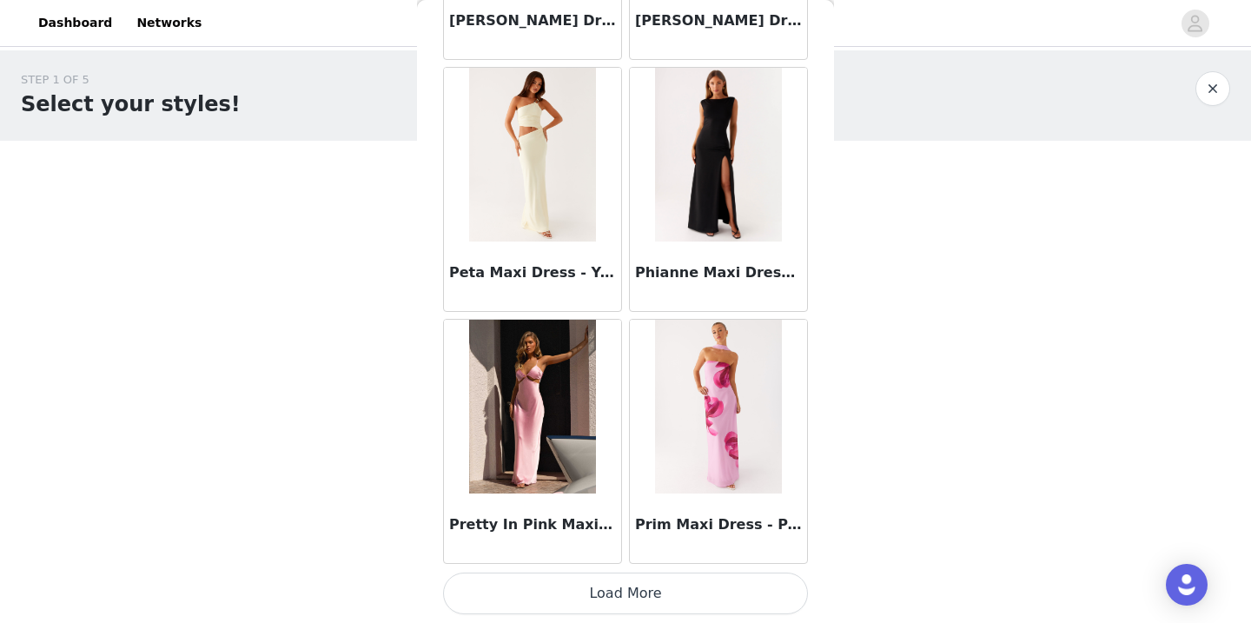
click at [627, 594] on button "Load More" at bounding box center [625, 594] width 365 height 42
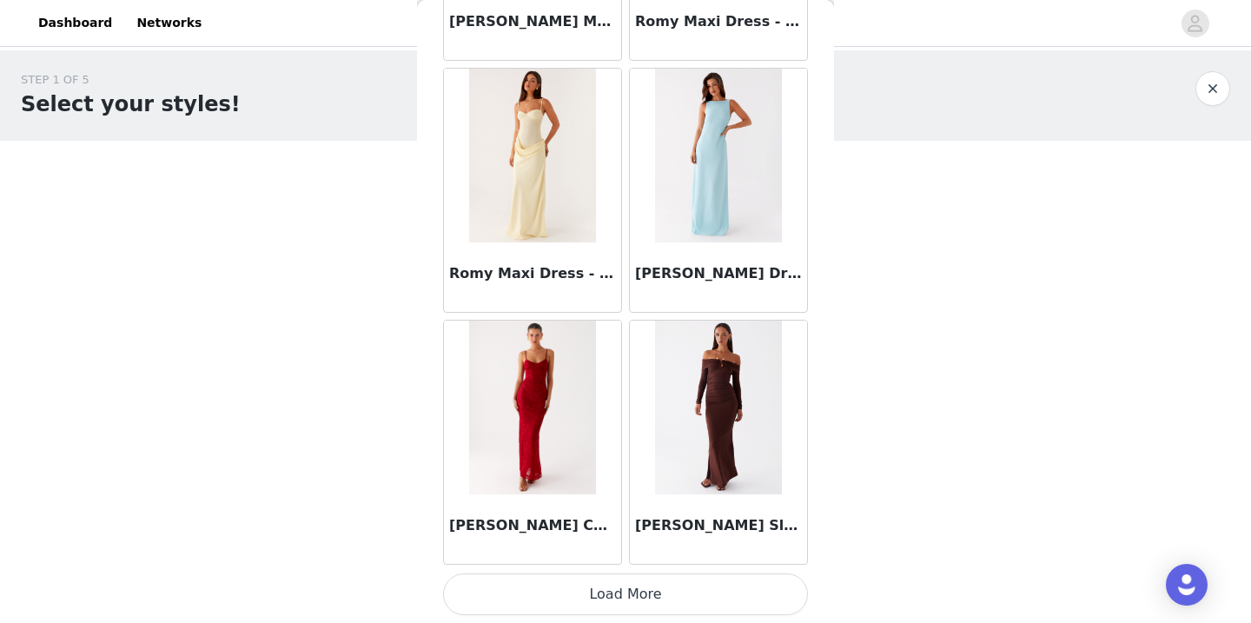
scroll to position [47402, 0]
click at [627, 582] on button "Load More" at bounding box center [625, 594] width 365 height 42
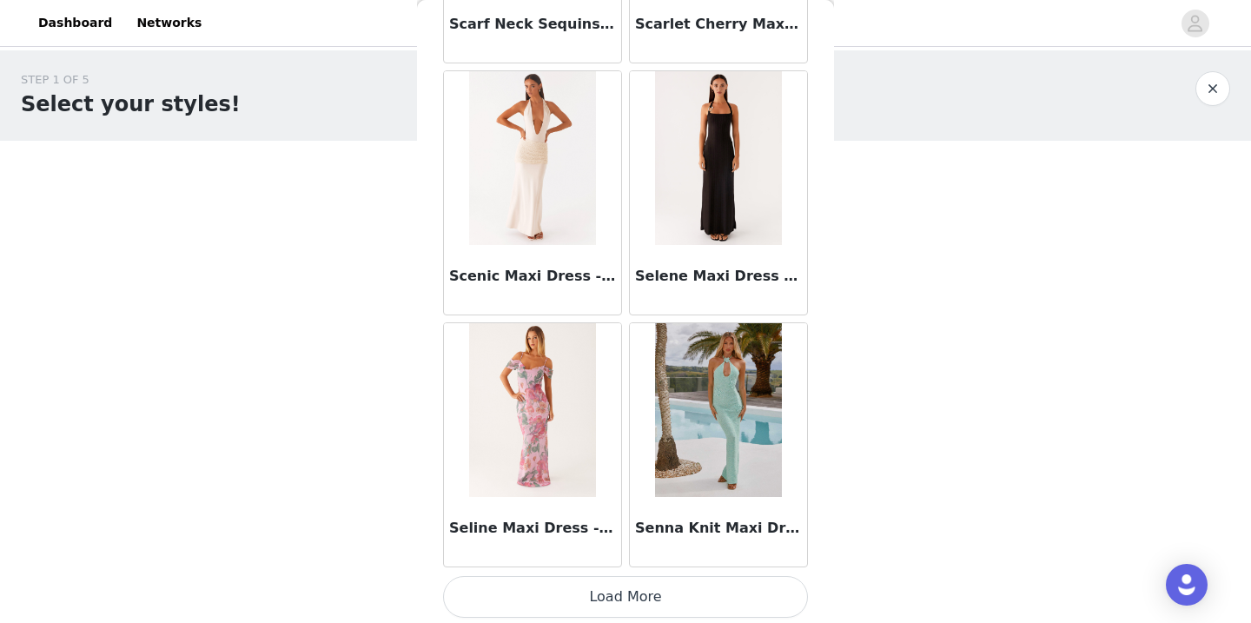
scroll to position [49922, 0]
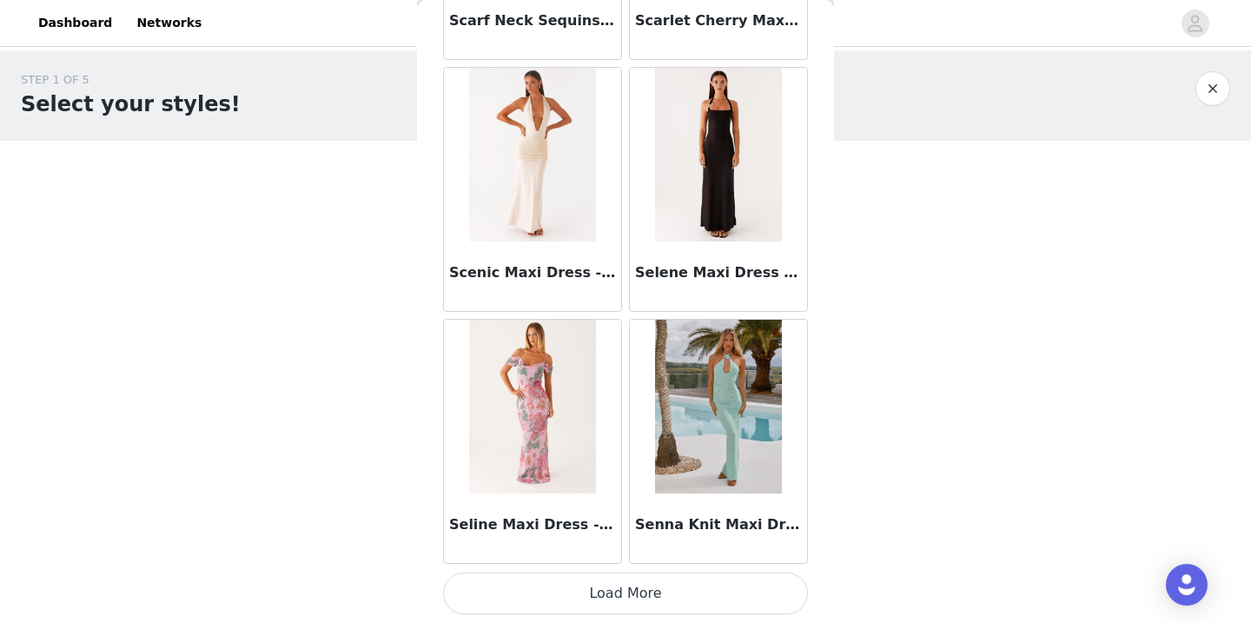
click at [622, 585] on button "Load More" at bounding box center [625, 594] width 365 height 42
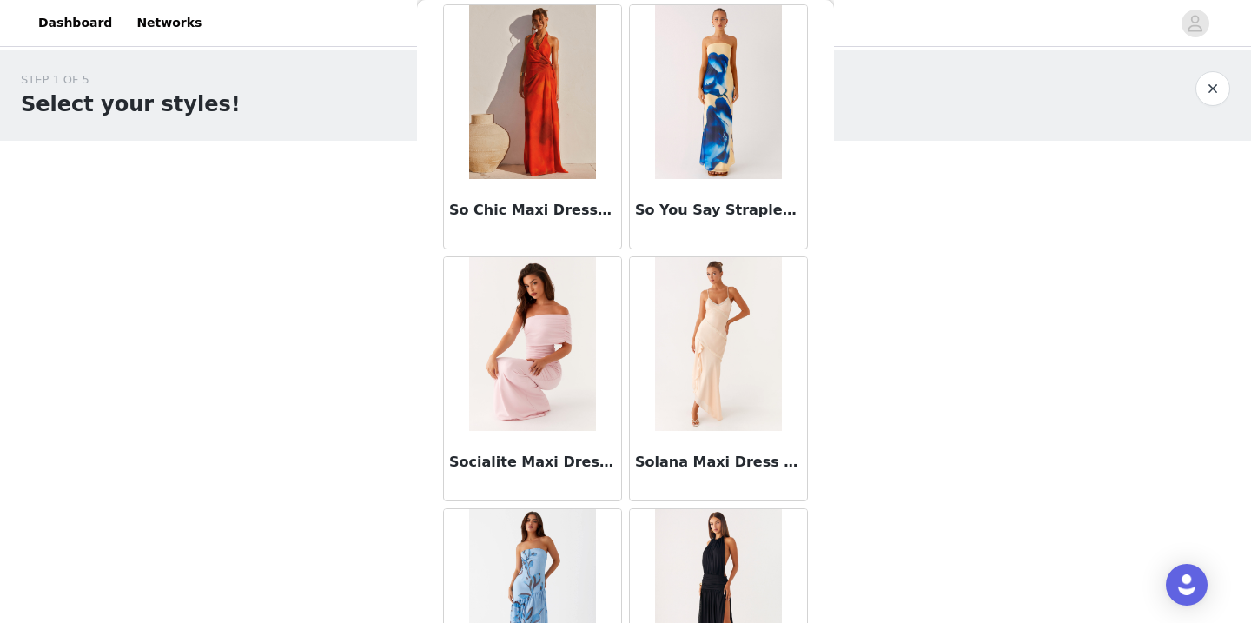
scroll to position [52442, 0]
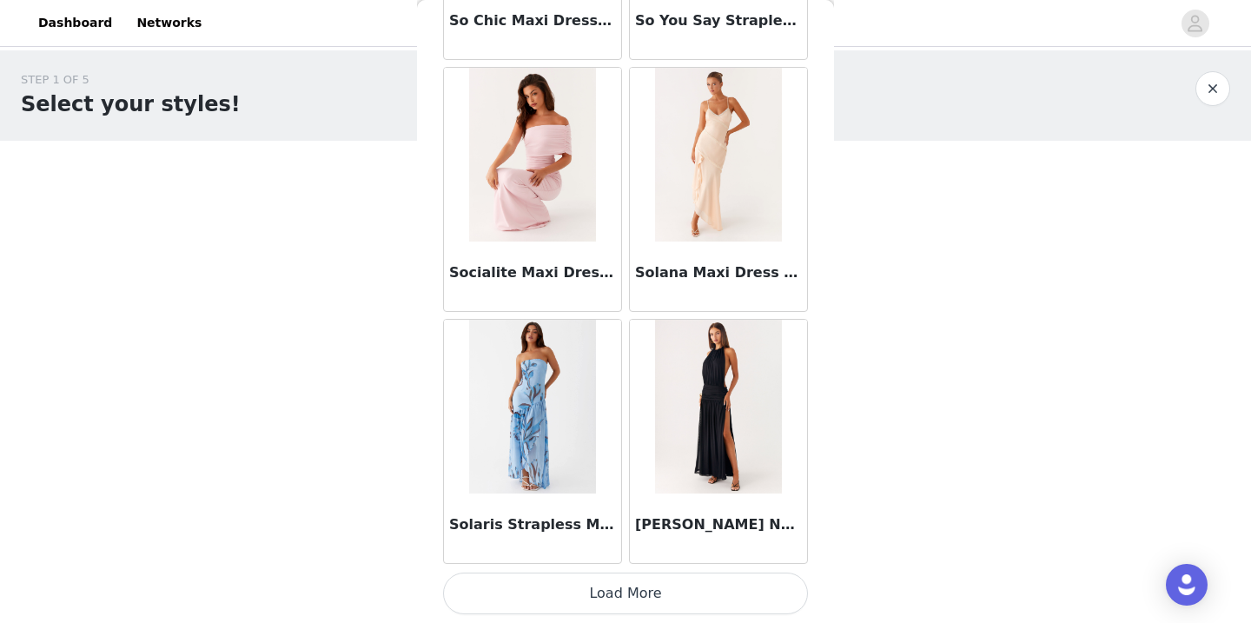
click at [619, 595] on button "Load More" at bounding box center [625, 594] width 365 height 42
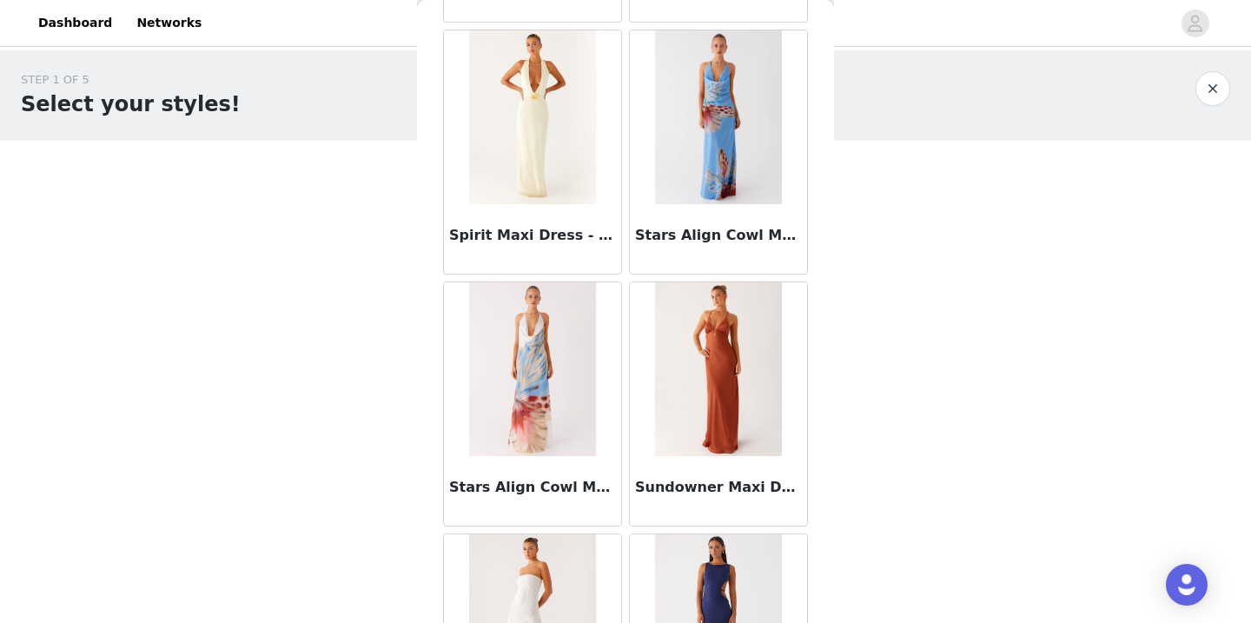
scroll to position [54249, 0]
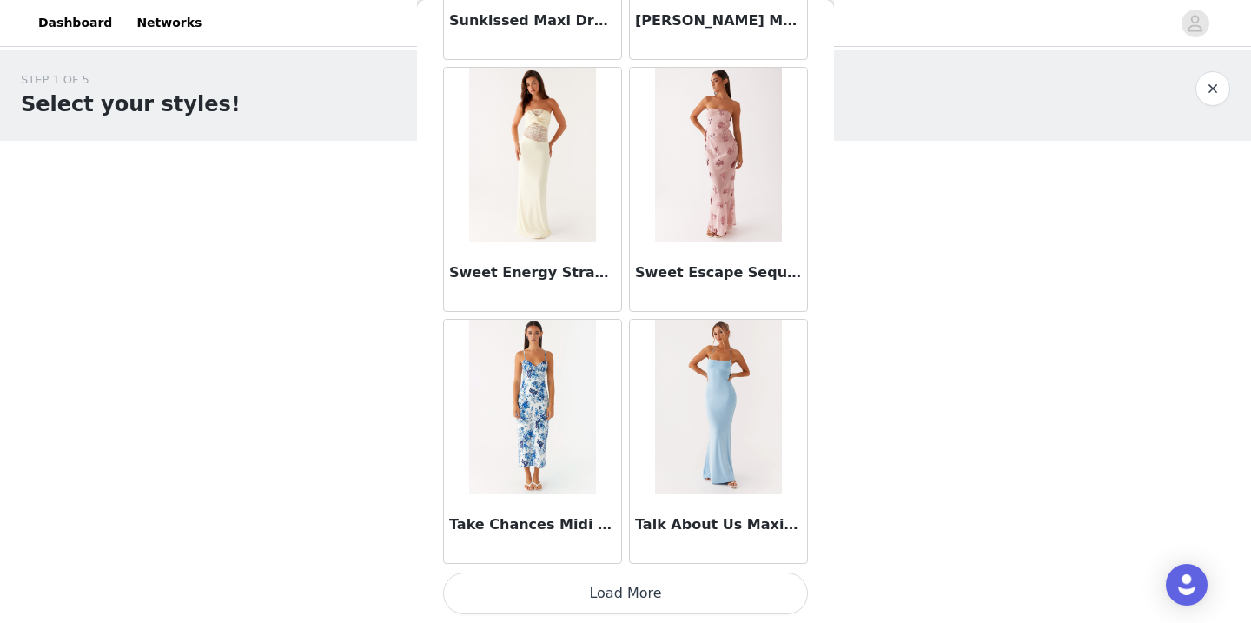
click at [683, 595] on button "Load More" at bounding box center [625, 594] width 365 height 42
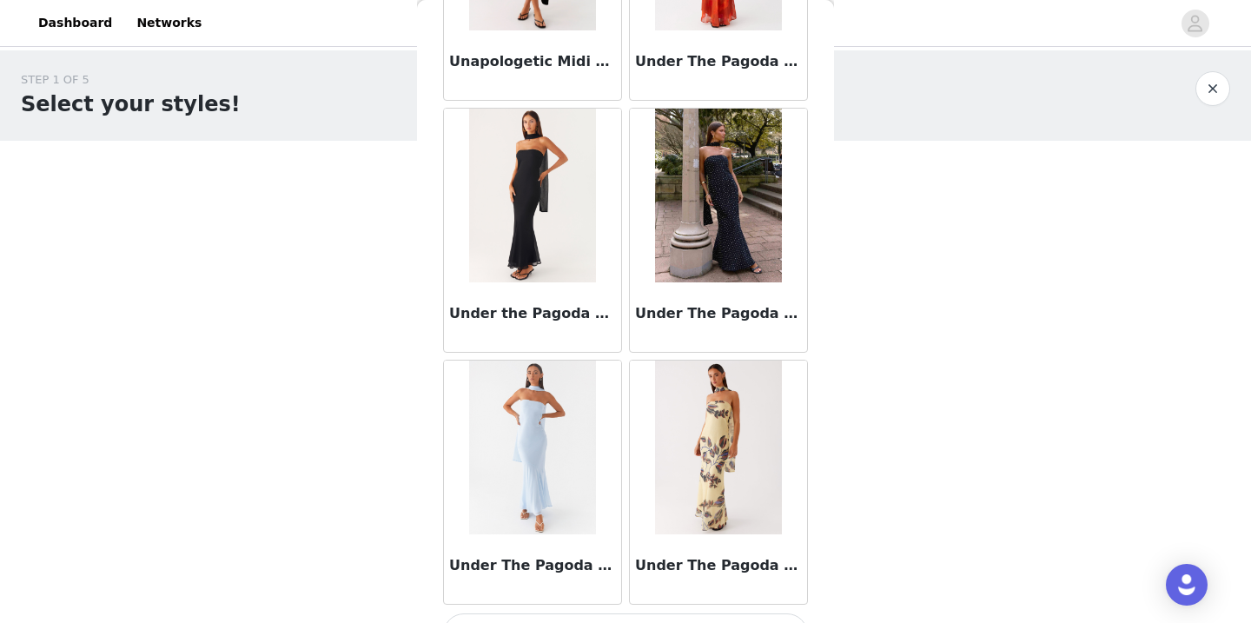
scroll to position [57483, 0]
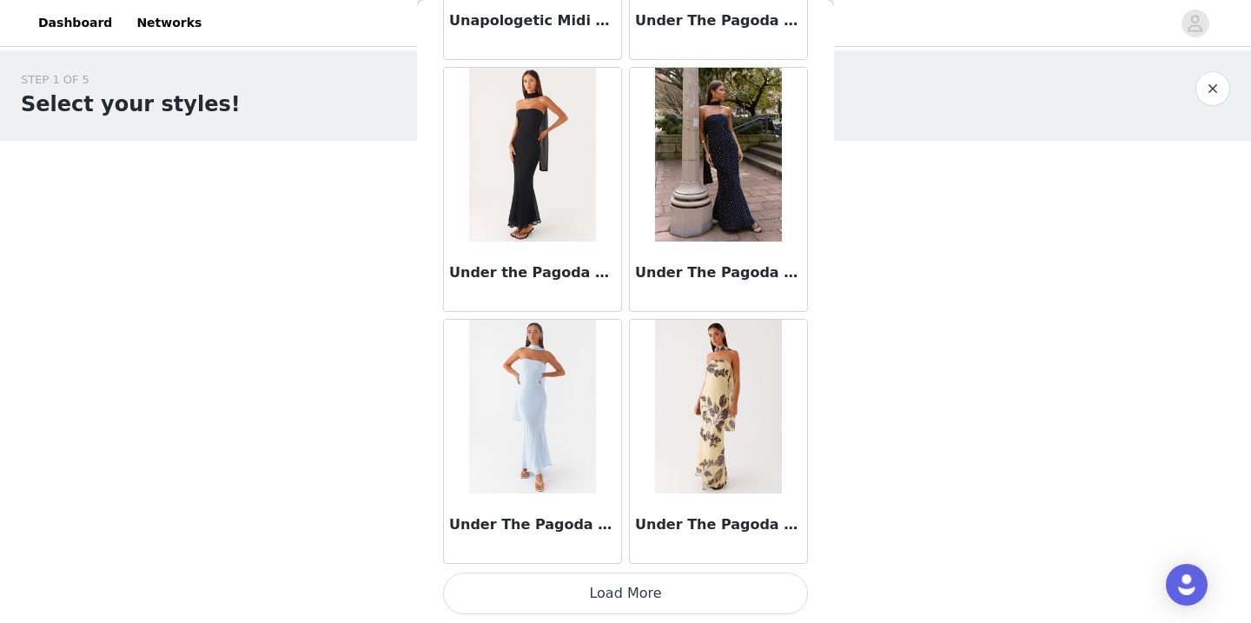
click at [641, 605] on button "Load More" at bounding box center [625, 594] width 365 height 42
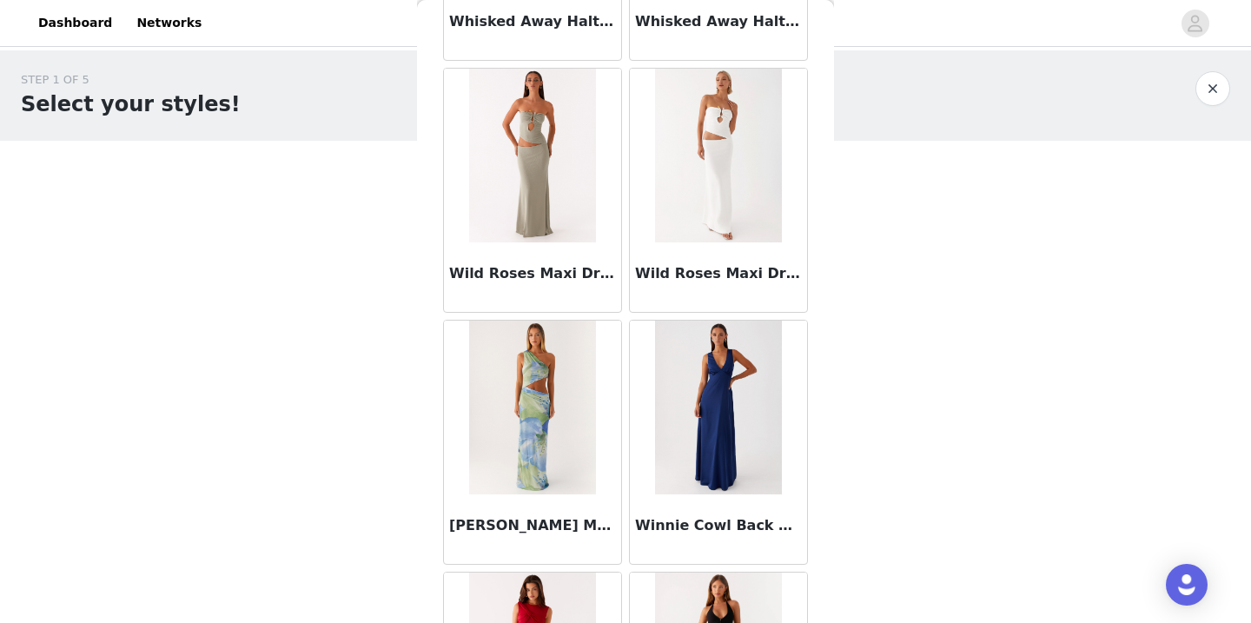
scroll to position [60003, 0]
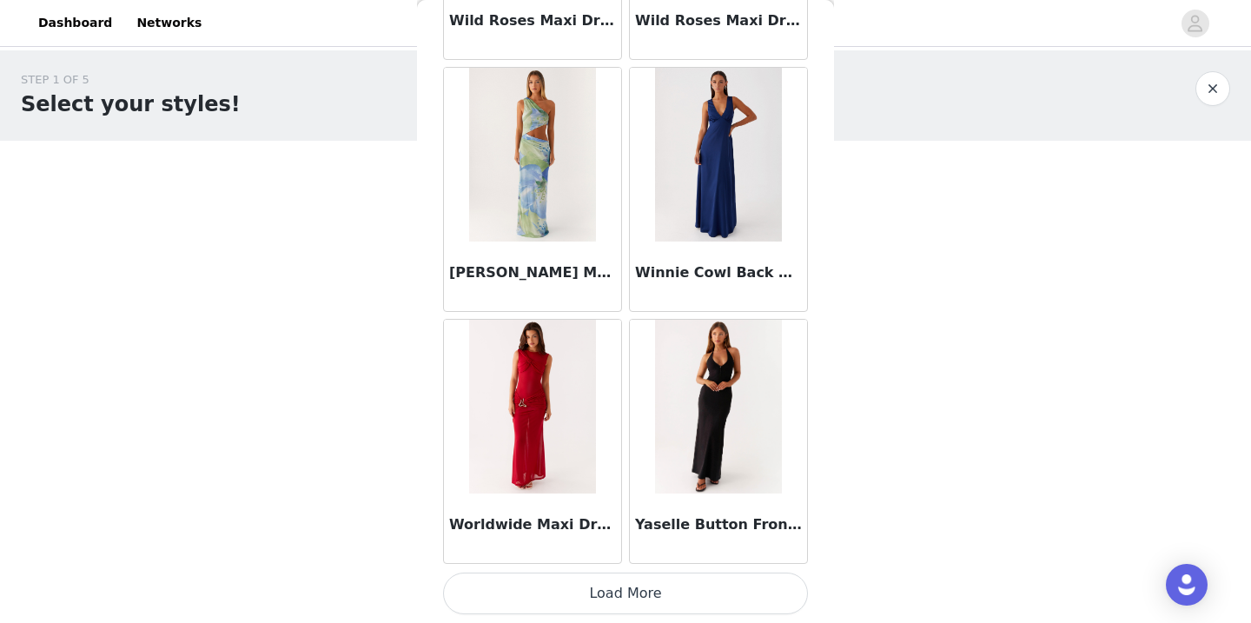
click at [645, 595] on button "Load More" at bounding box center [625, 594] width 365 height 42
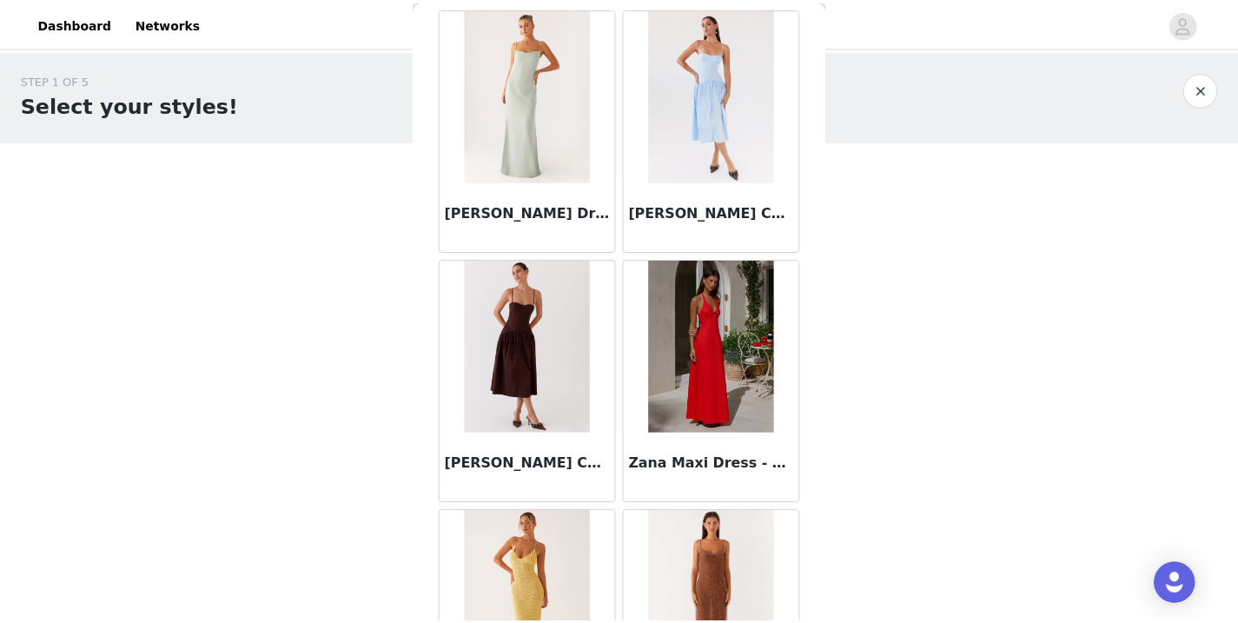
scroll to position [60956, 0]
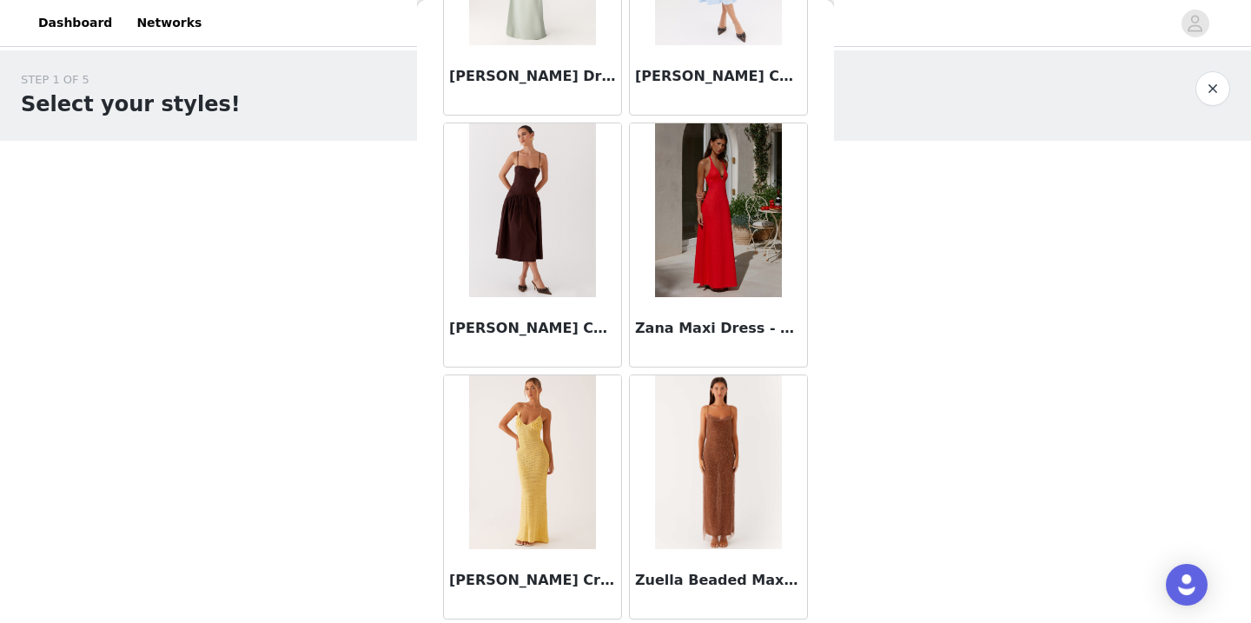
click at [1207, 88] on button "button" at bounding box center [1213, 88] width 35 height 35
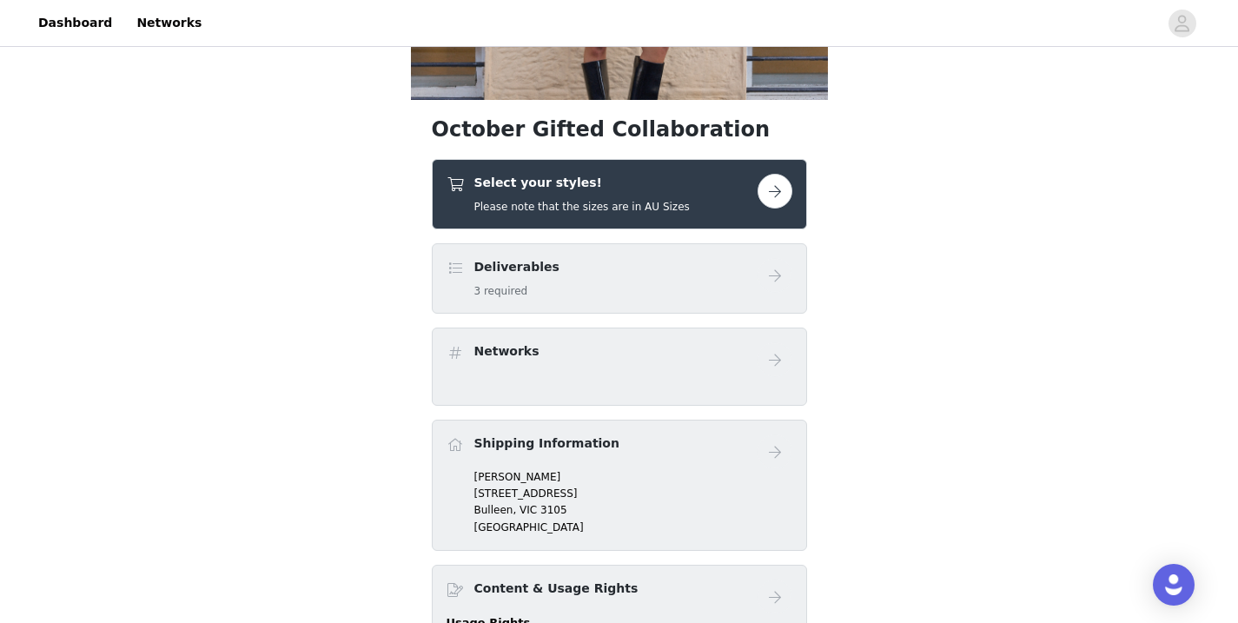
scroll to position [264, 0]
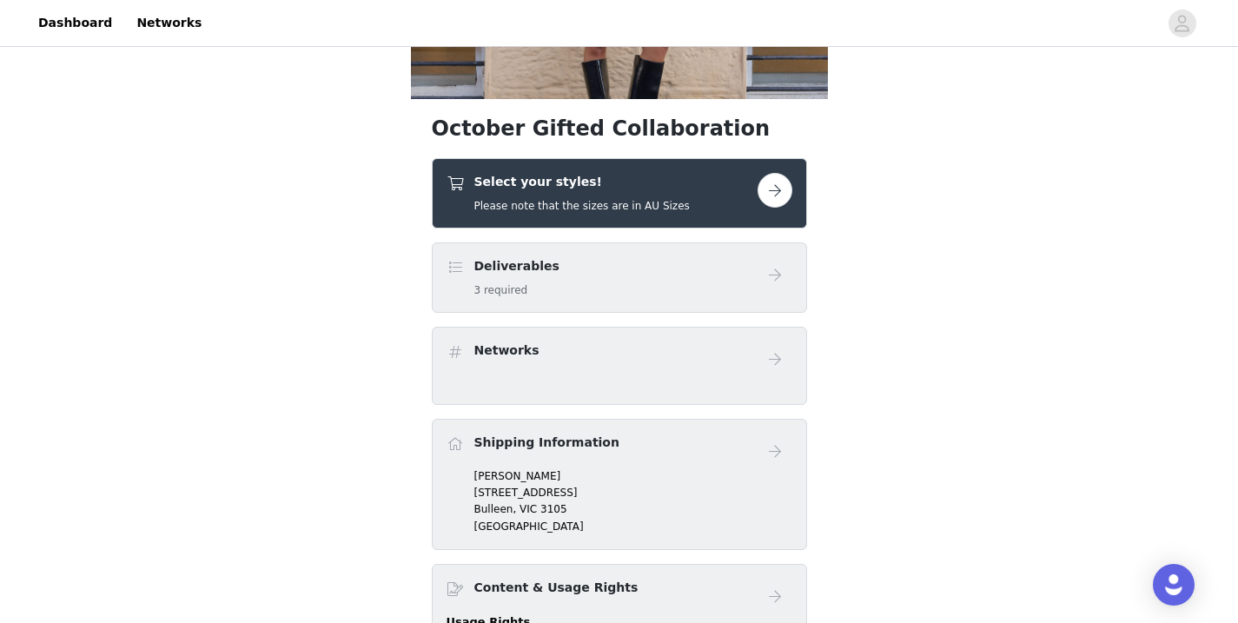
click at [771, 194] on button "button" at bounding box center [775, 190] width 35 height 35
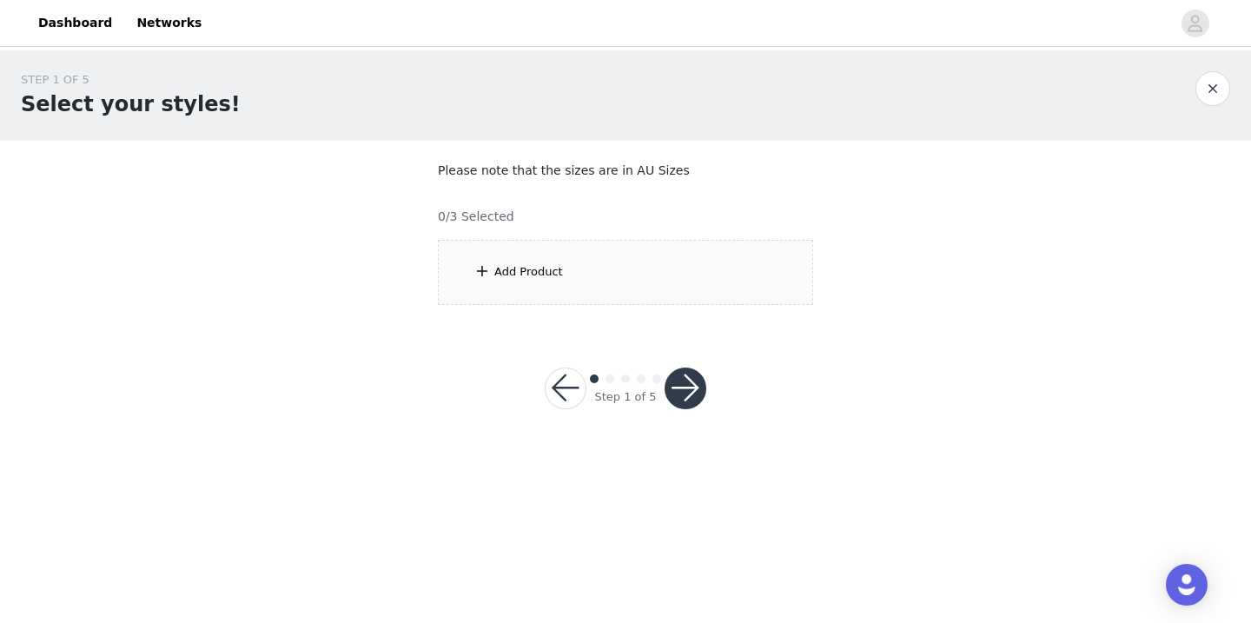
click at [707, 284] on div "Add Product" at bounding box center [625, 272] width 375 height 65
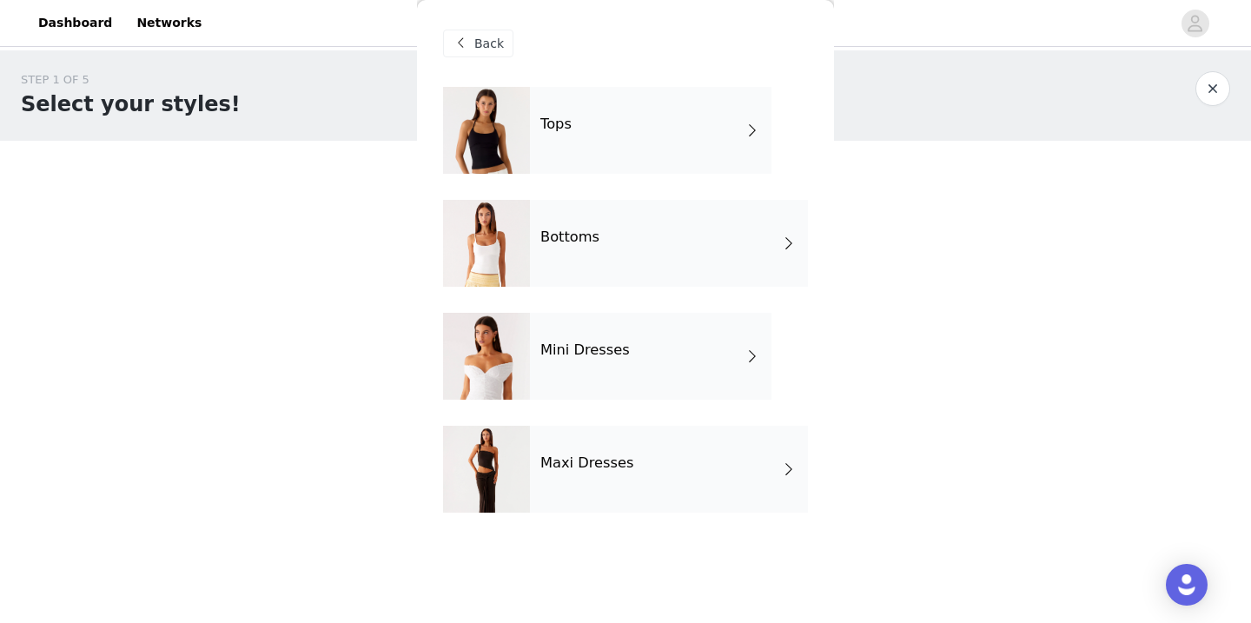
click at [713, 117] on div "Tops" at bounding box center [651, 130] width 242 height 87
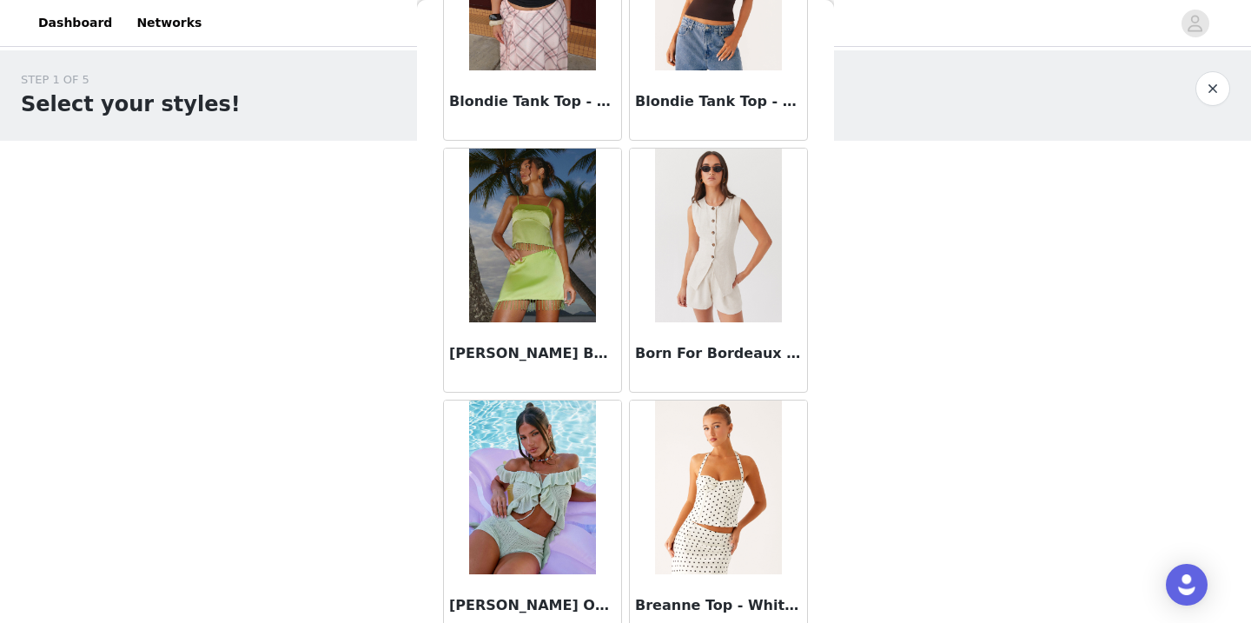
scroll to position [2009, 0]
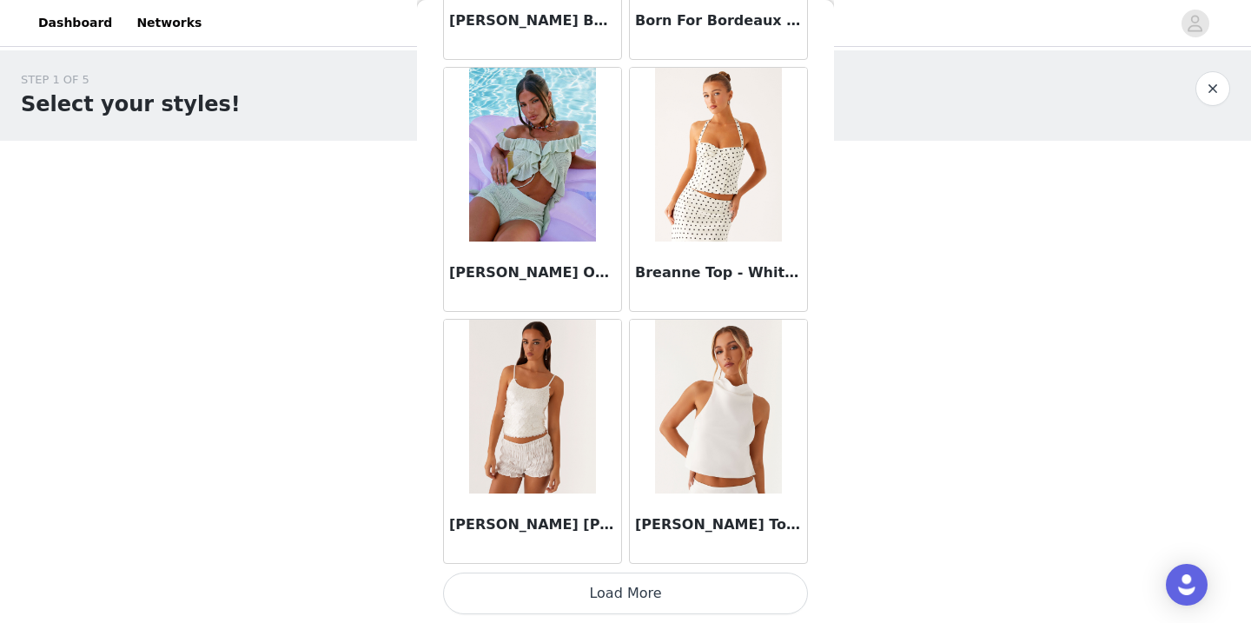
click at [643, 584] on button "Load More" at bounding box center [625, 594] width 365 height 42
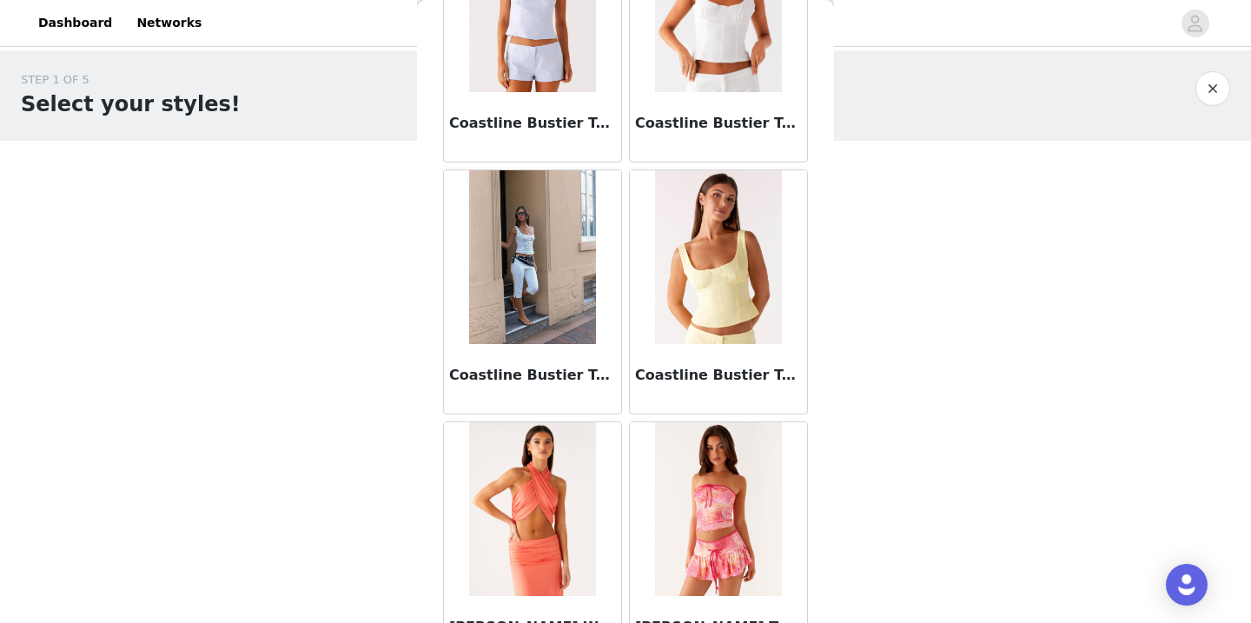
scroll to position [4557, 0]
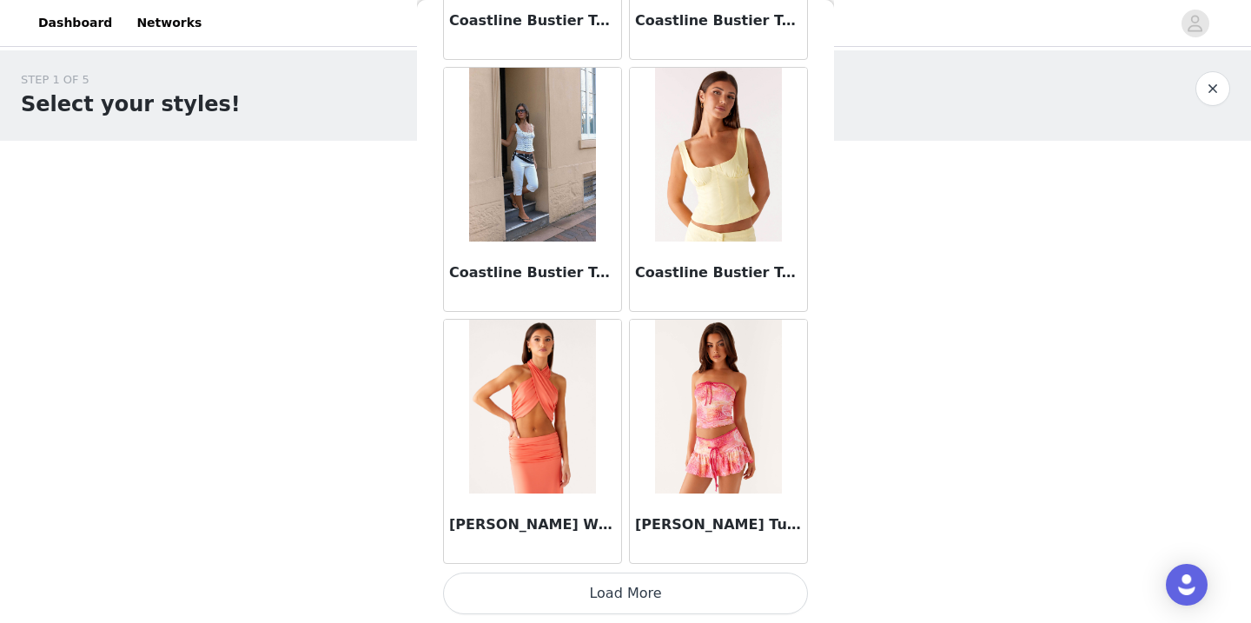
click at [643, 584] on button "Load More" at bounding box center [625, 594] width 365 height 42
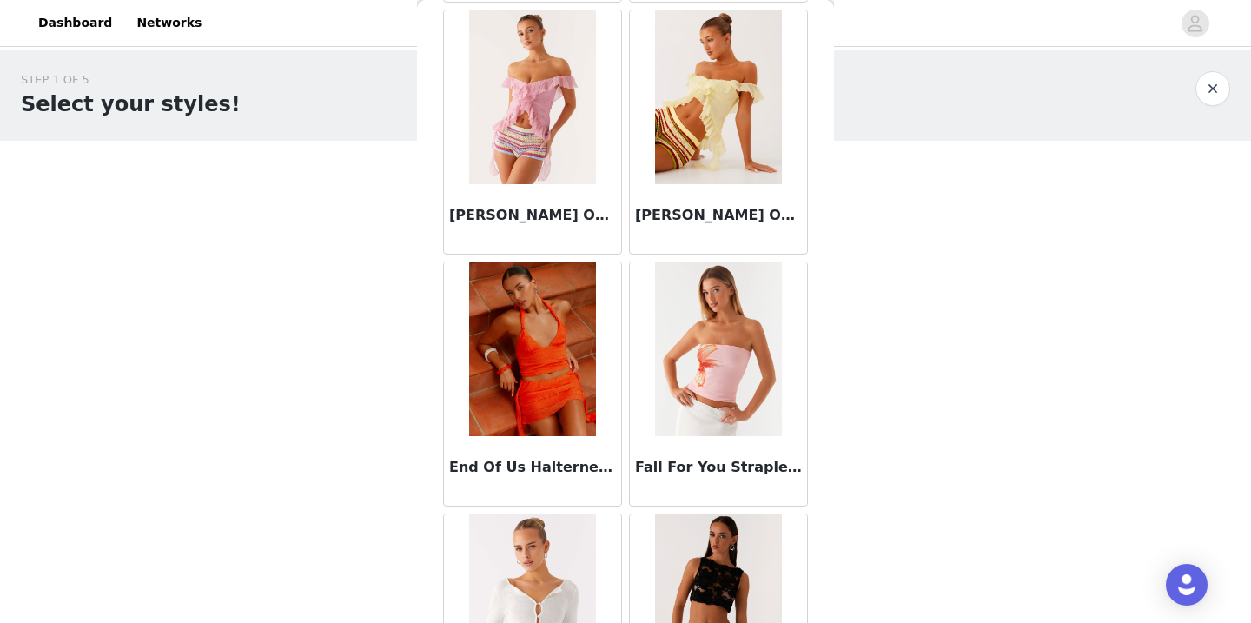
scroll to position [6170, 0]
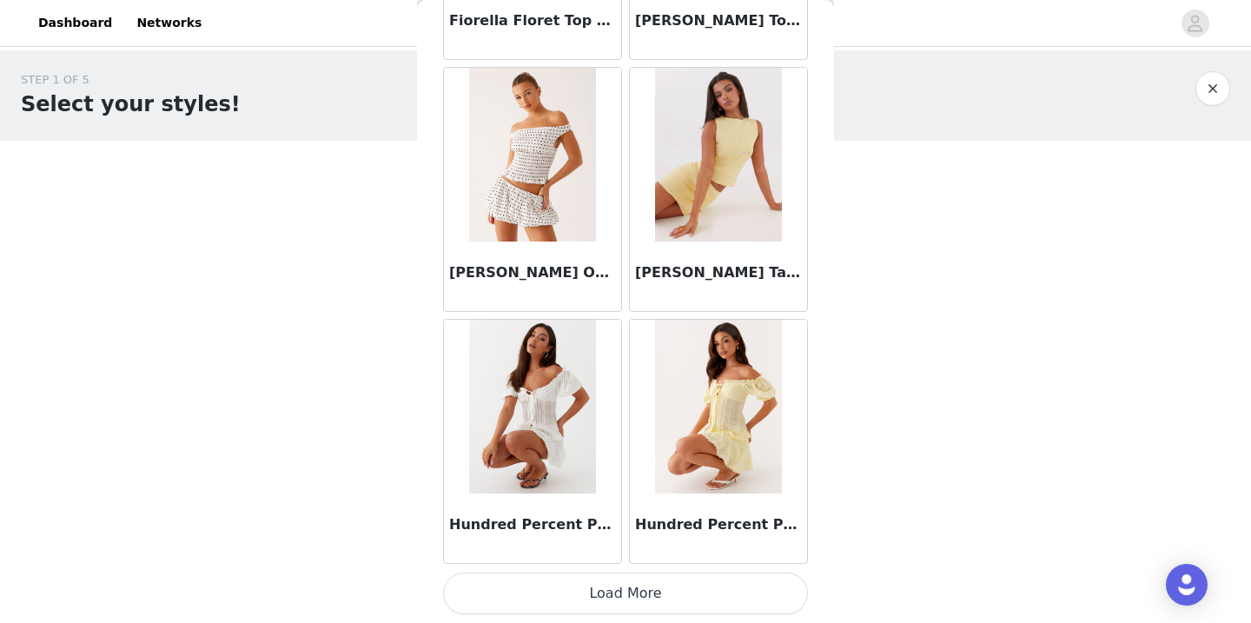
click at [642, 586] on button "Load More" at bounding box center [625, 594] width 365 height 42
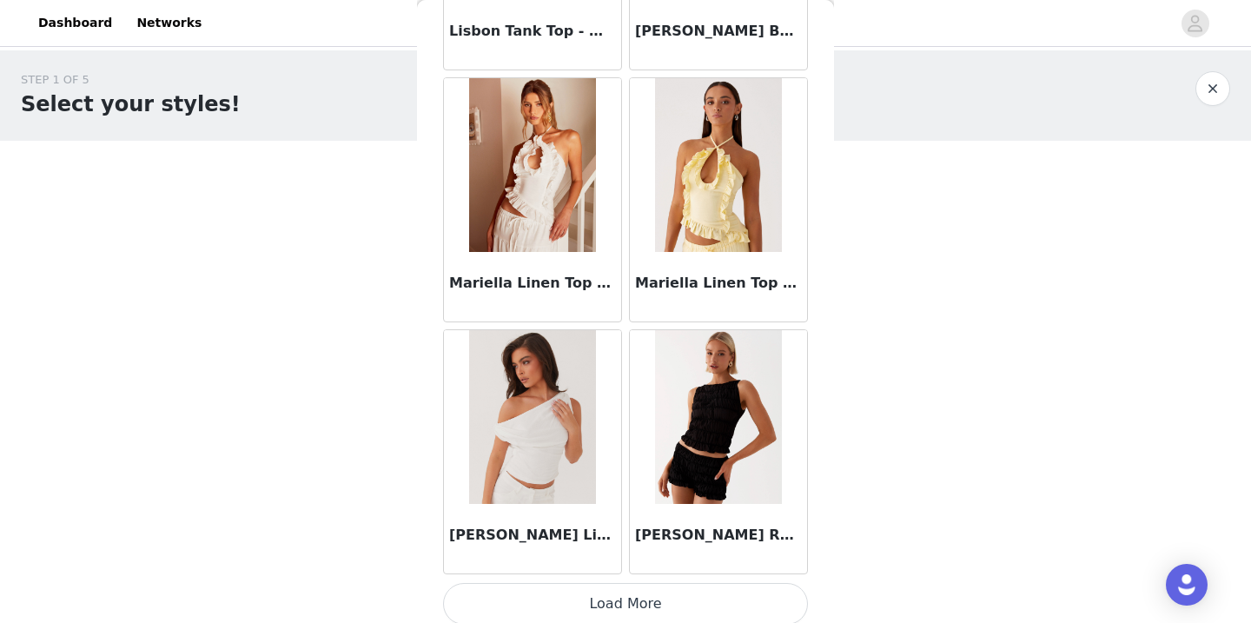
scroll to position [9597, 0]
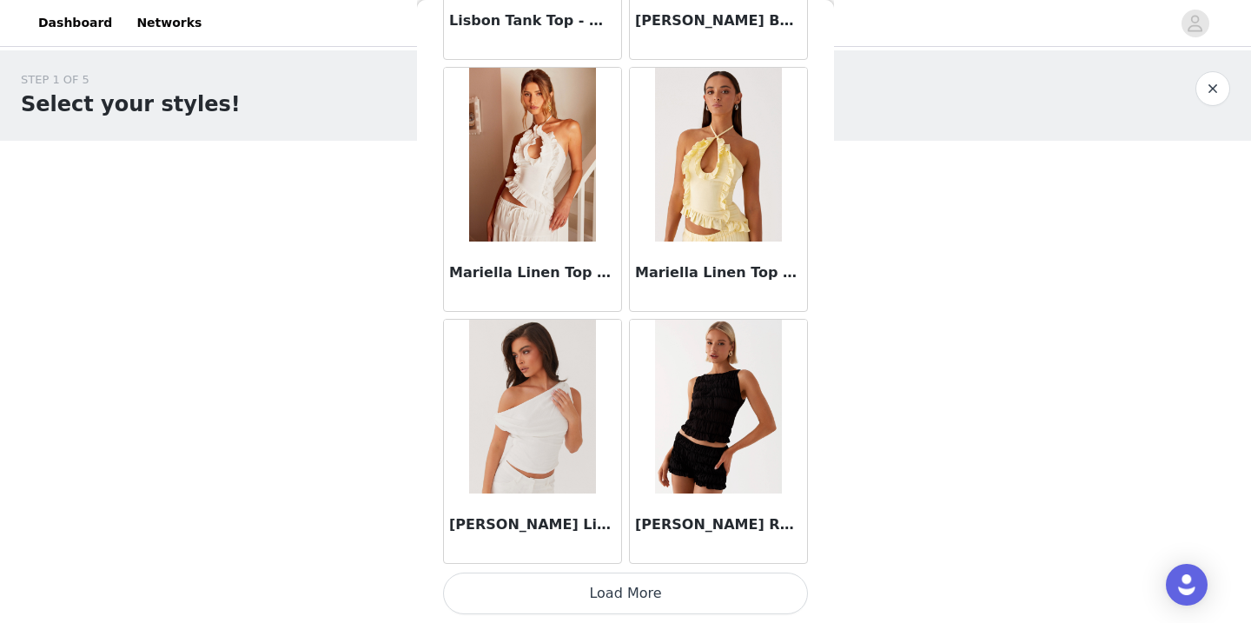
click at [642, 586] on button "Load More" at bounding box center [625, 594] width 365 height 42
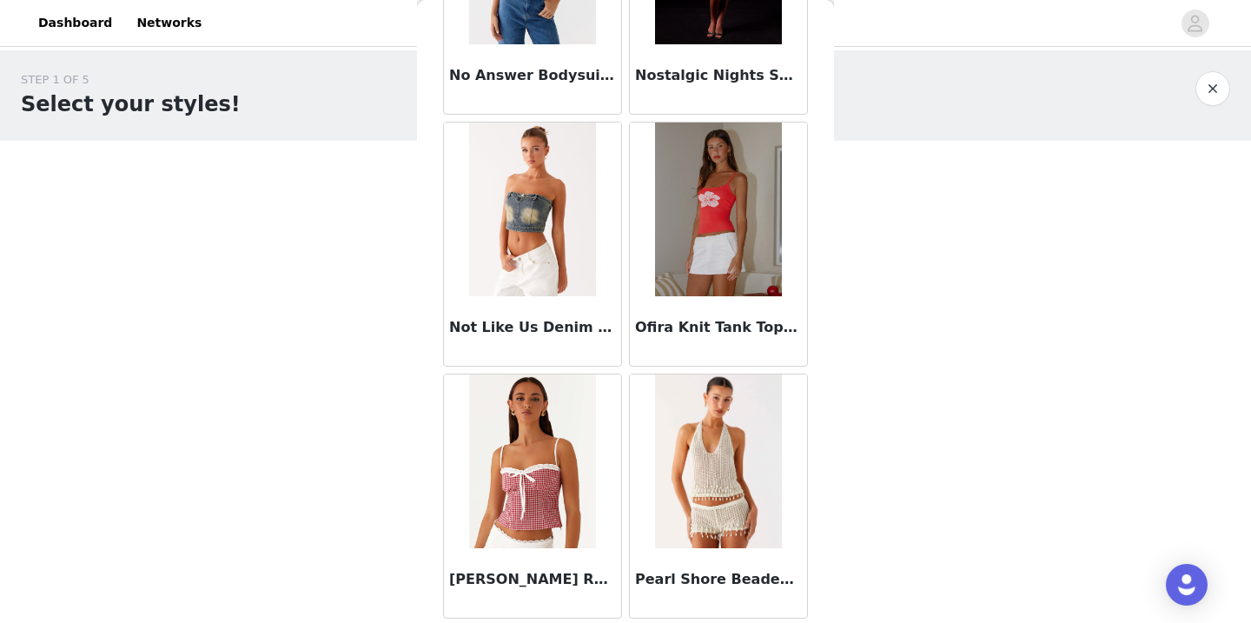
scroll to position [11976, 0]
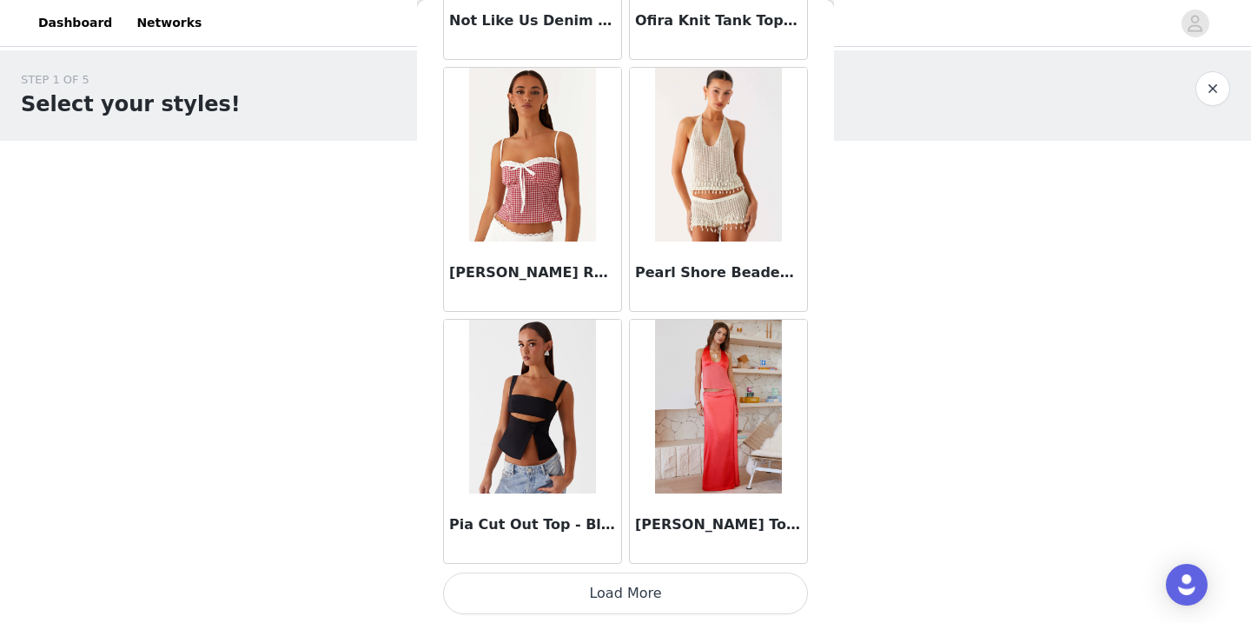
click at [642, 586] on button "Load More" at bounding box center [625, 594] width 365 height 42
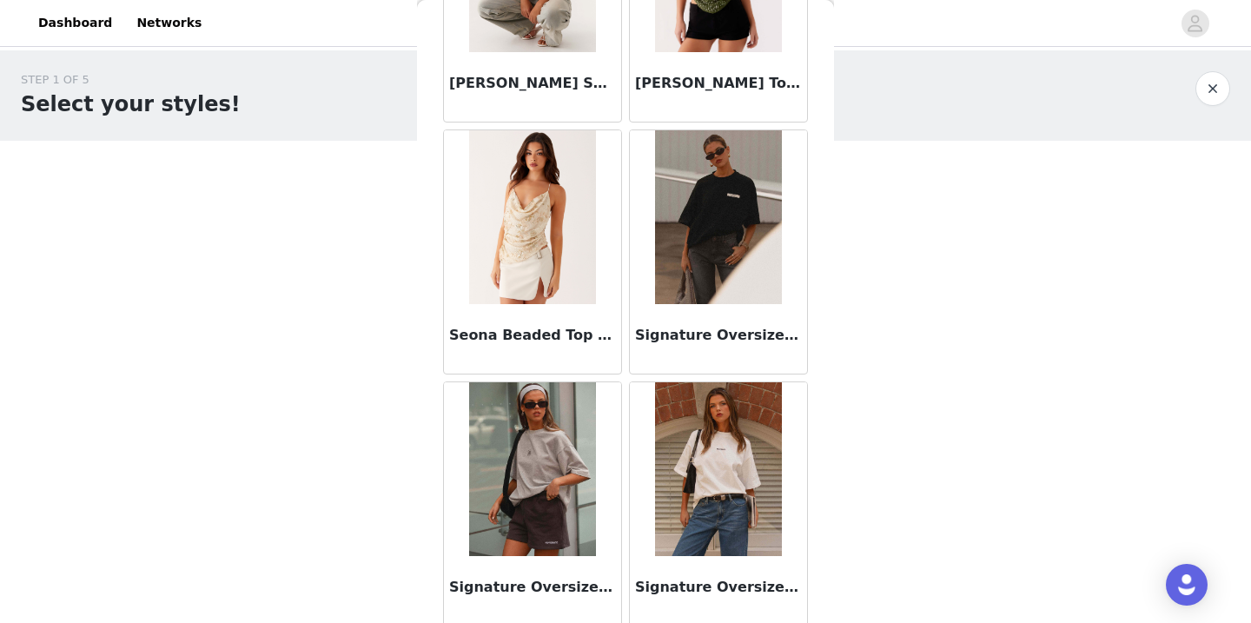
scroll to position [14587, 0]
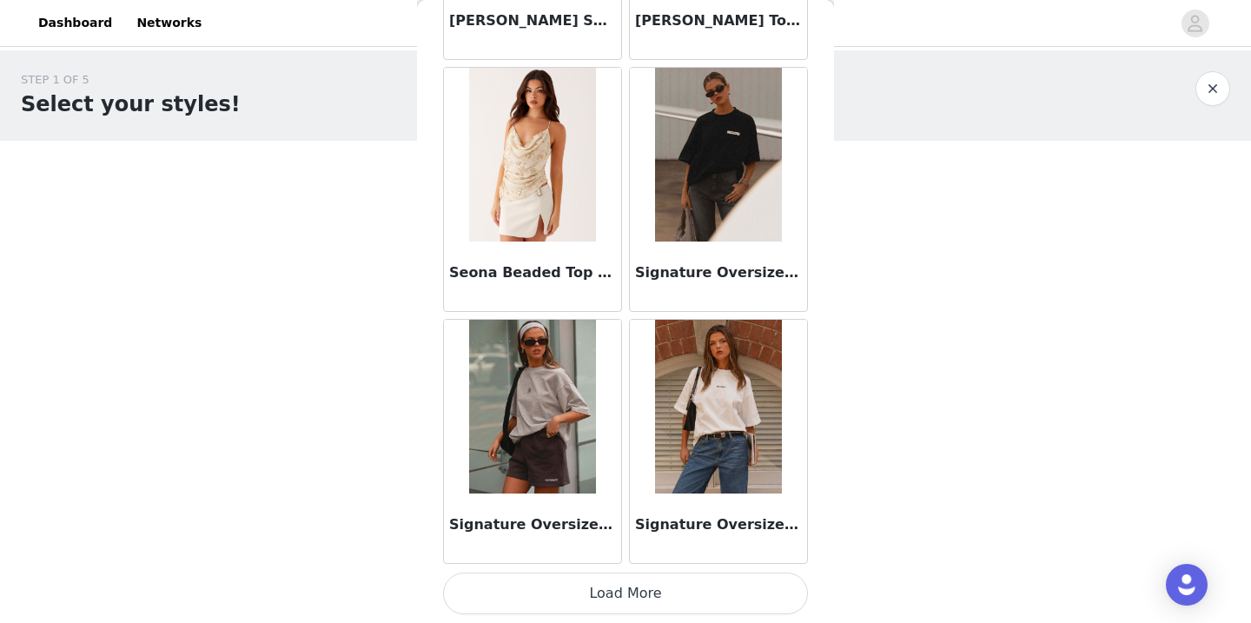
click at [642, 586] on button "Load More" at bounding box center [625, 594] width 365 height 42
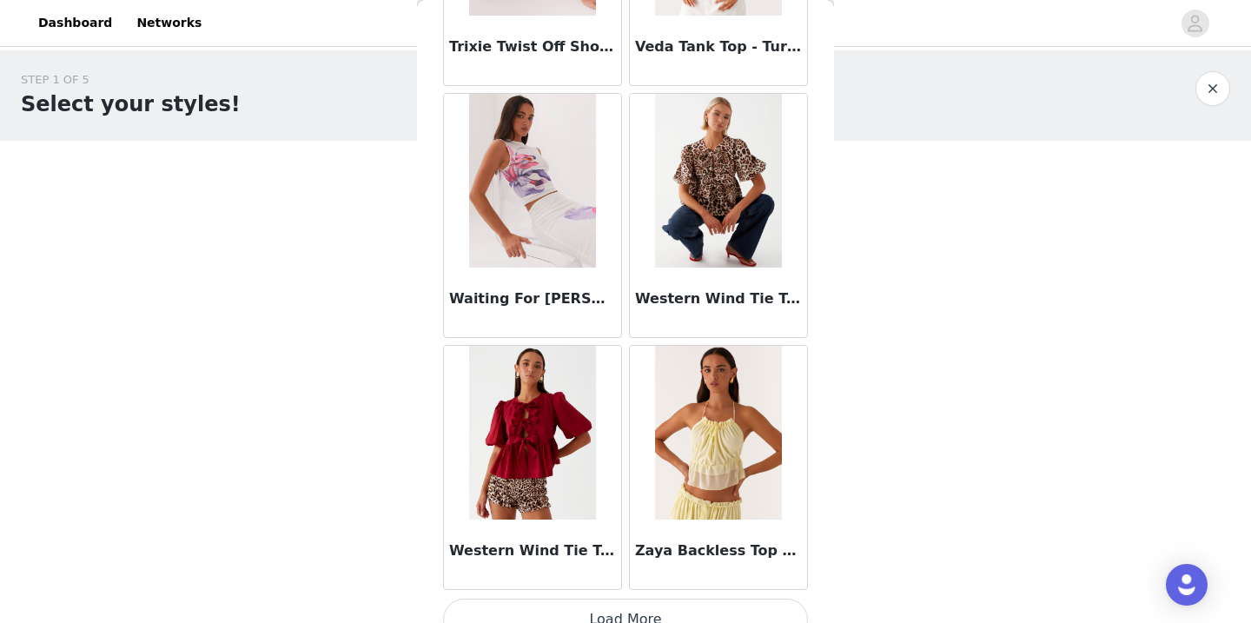
scroll to position [17134, 0]
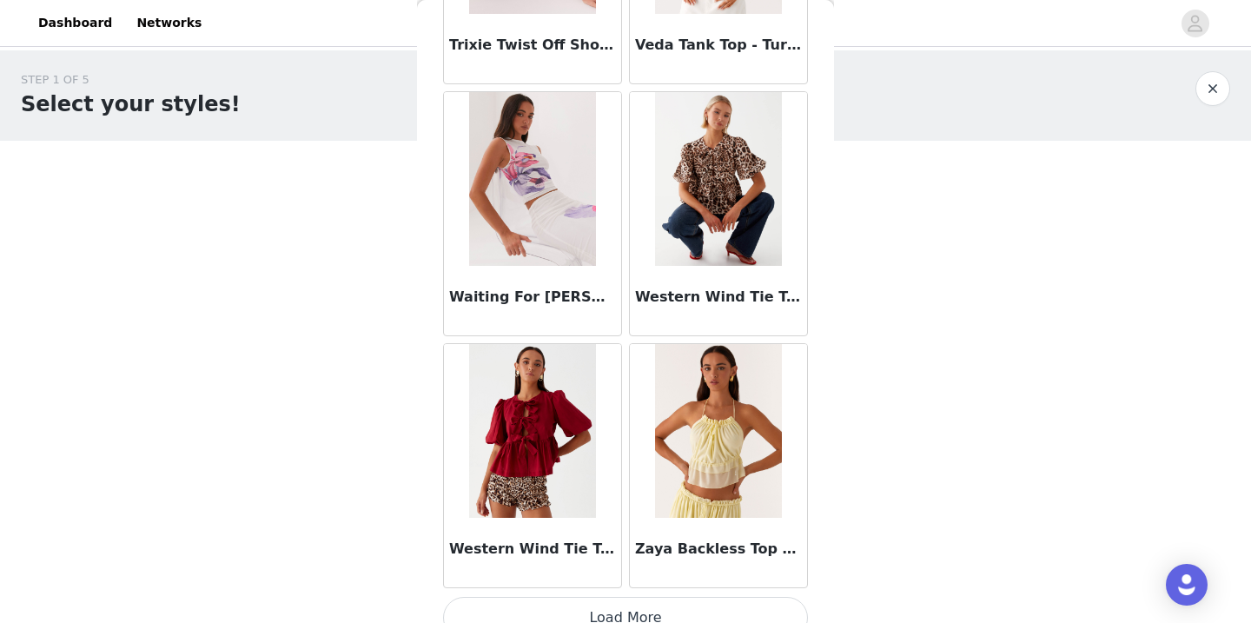
click at [630, 601] on button "Load More" at bounding box center [625, 618] width 365 height 42
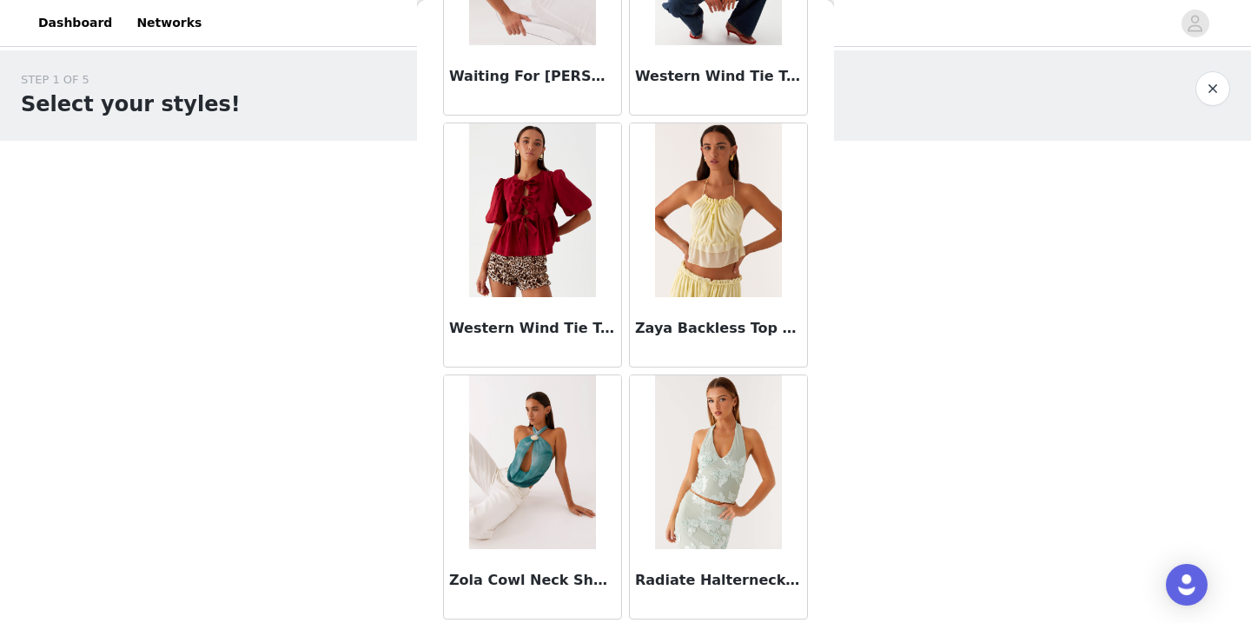
click at [1205, 86] on button "button" at bounding box center [1213, 88] width 35 height 35
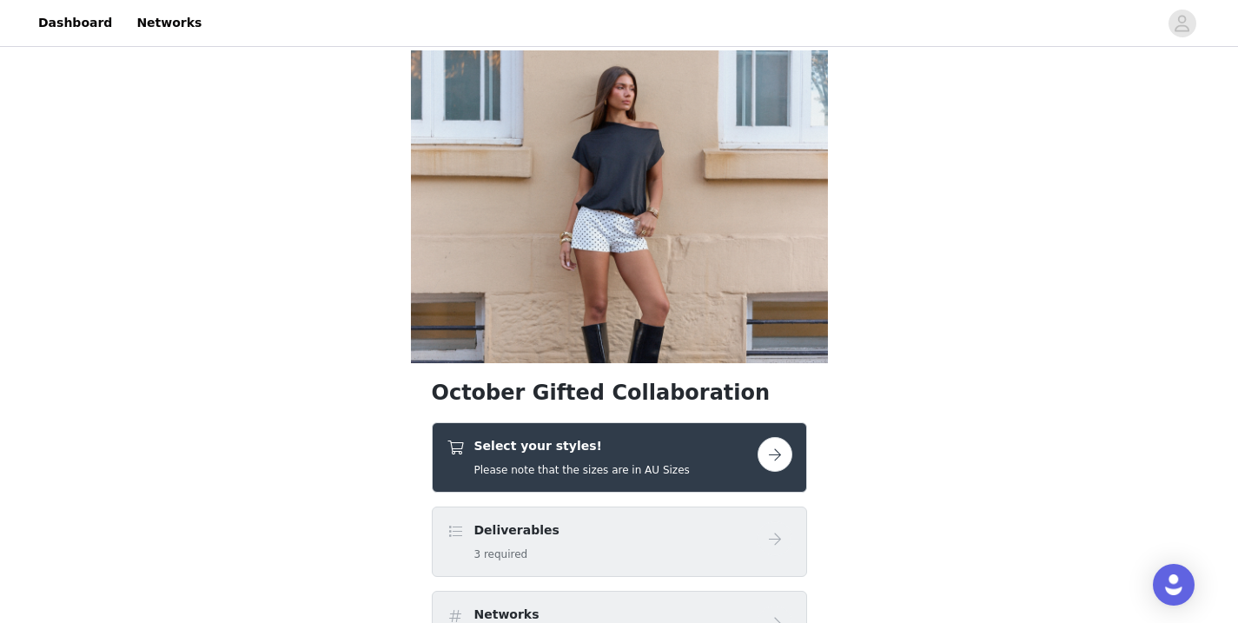
click at [635, 441] on h4 "Select your styles!" at bounding box center [583, 446] width 216 height 18
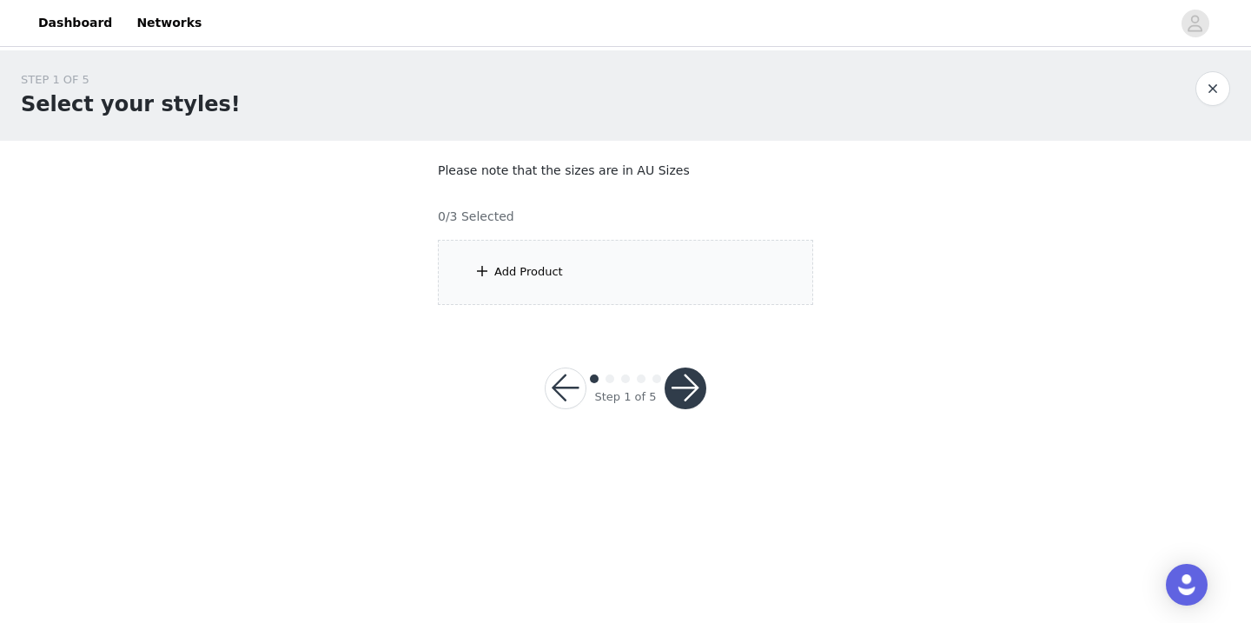
click at [634, 294] on div "Add Product" at bounding box center [625, 272] width 375 height 65
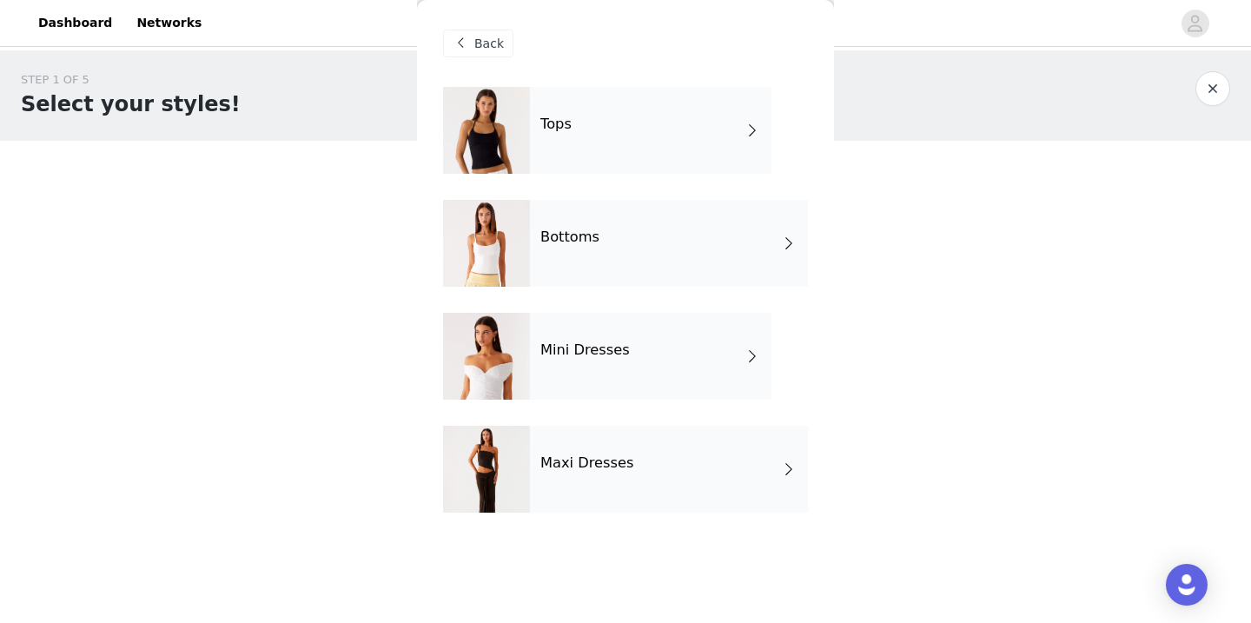
click at [634, 250] on div "Bottoms" at bounding box center [669, 243] width 278 height 87
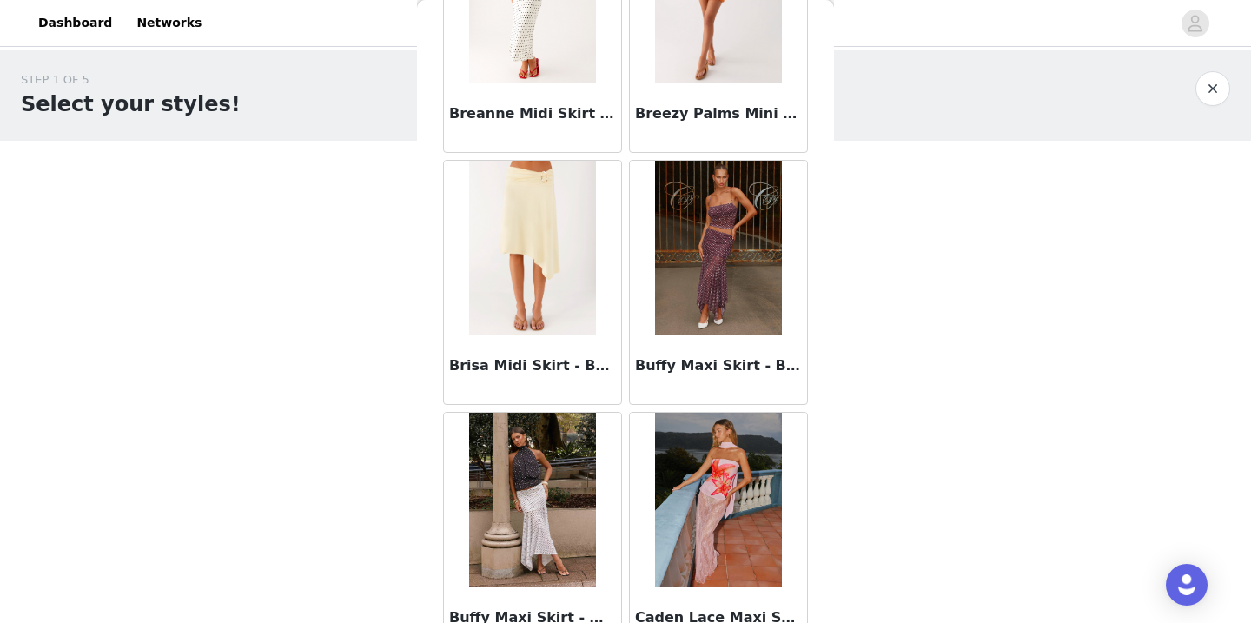
scroll to position [2036, 0]
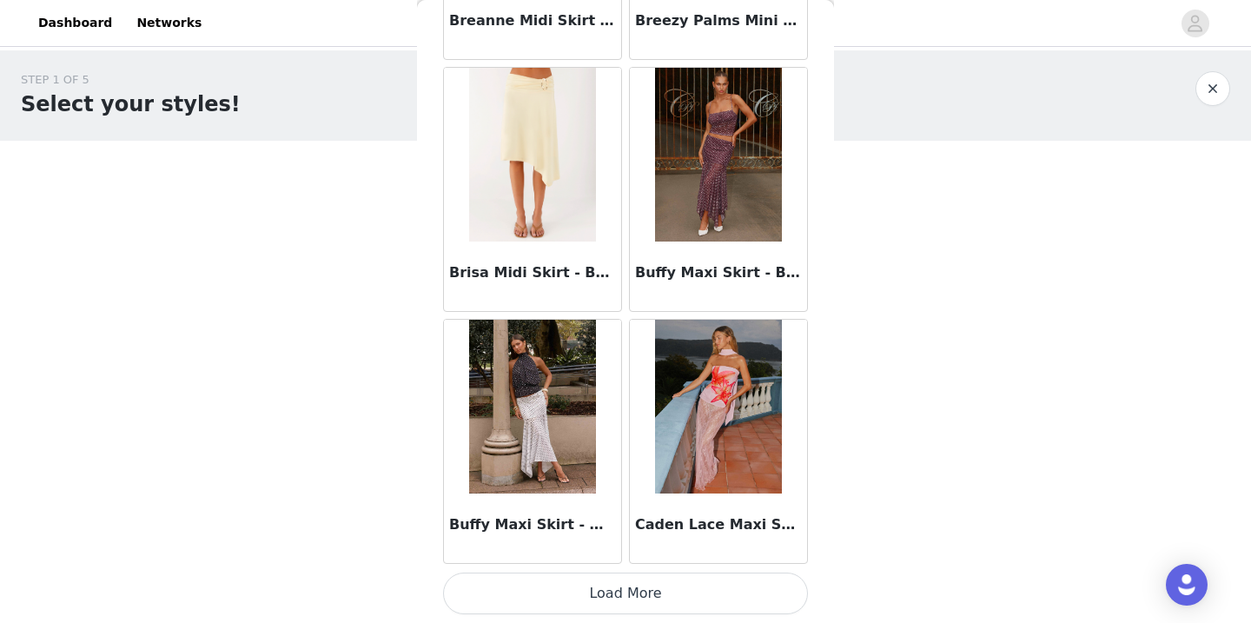
click at [604, 593] on button "Load More" at bounding box center [625, 594] width 365 height 42
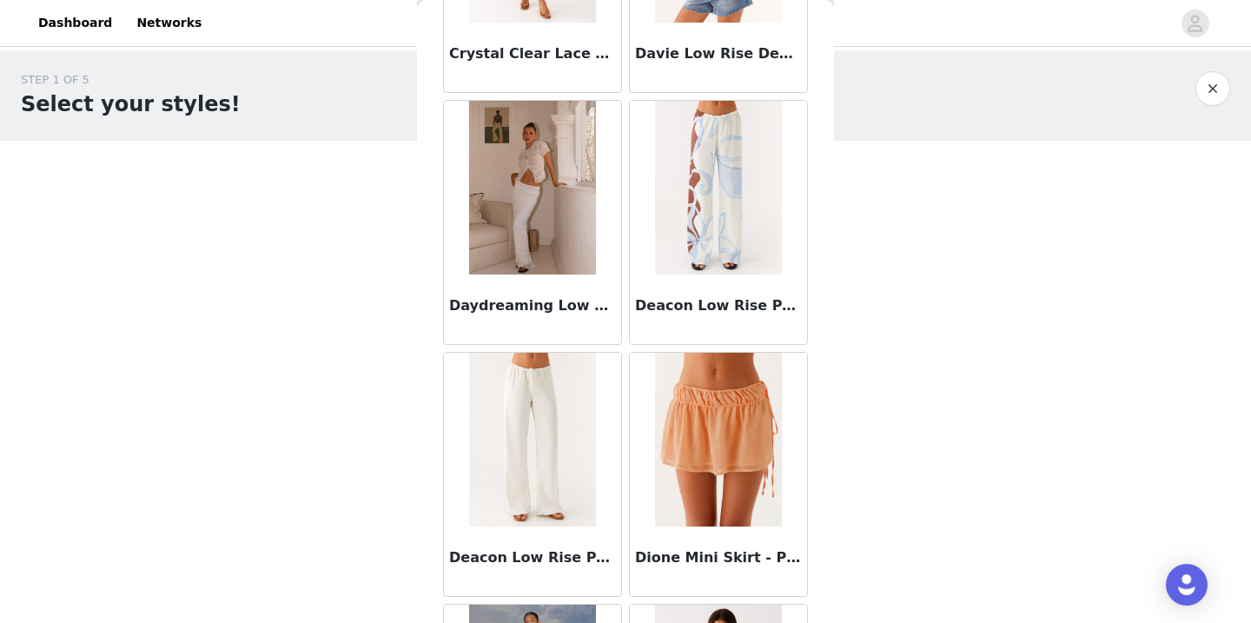
scroll to position [4557, 0]
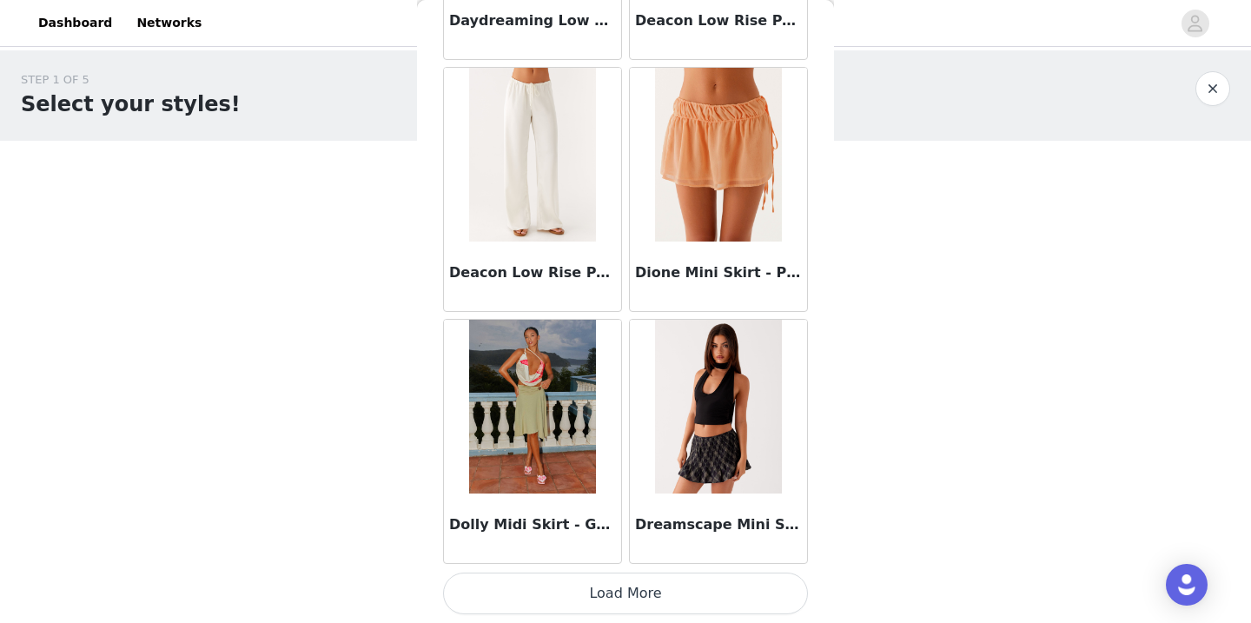
click at [599, 593] on button "Load More" at bounding box center [625, 594] width 365 height 42
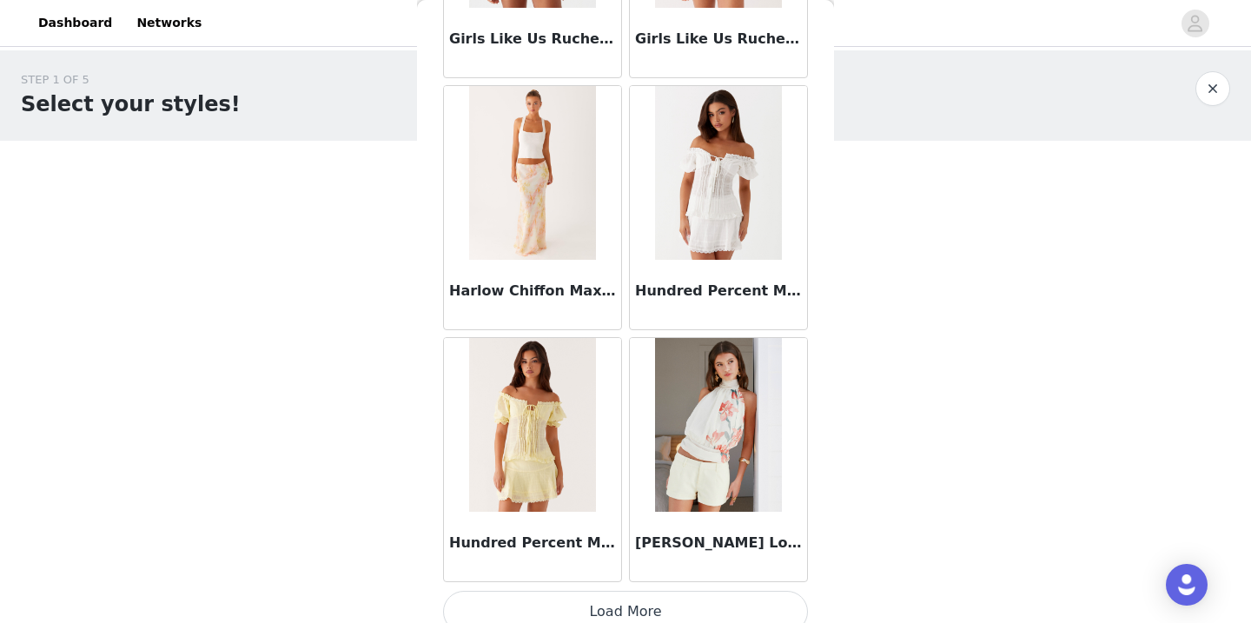
scroll to position [7077, 0]
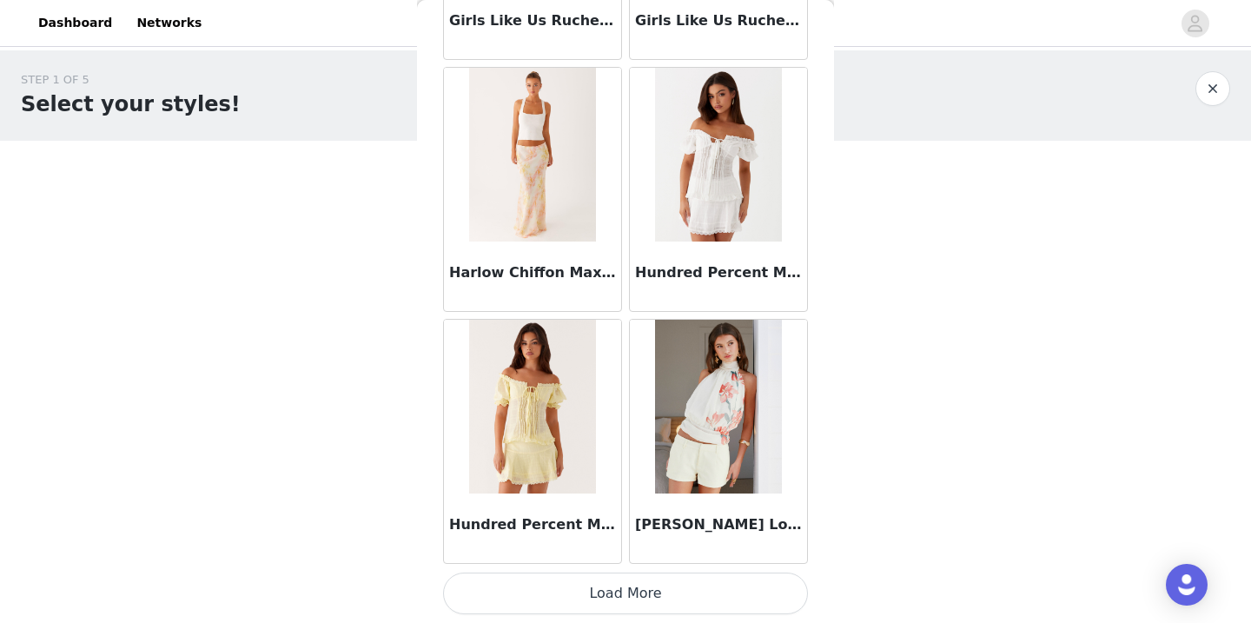
click at [621, 590] on button "Load More" at bounding box center [625, 594] width 365 height 42
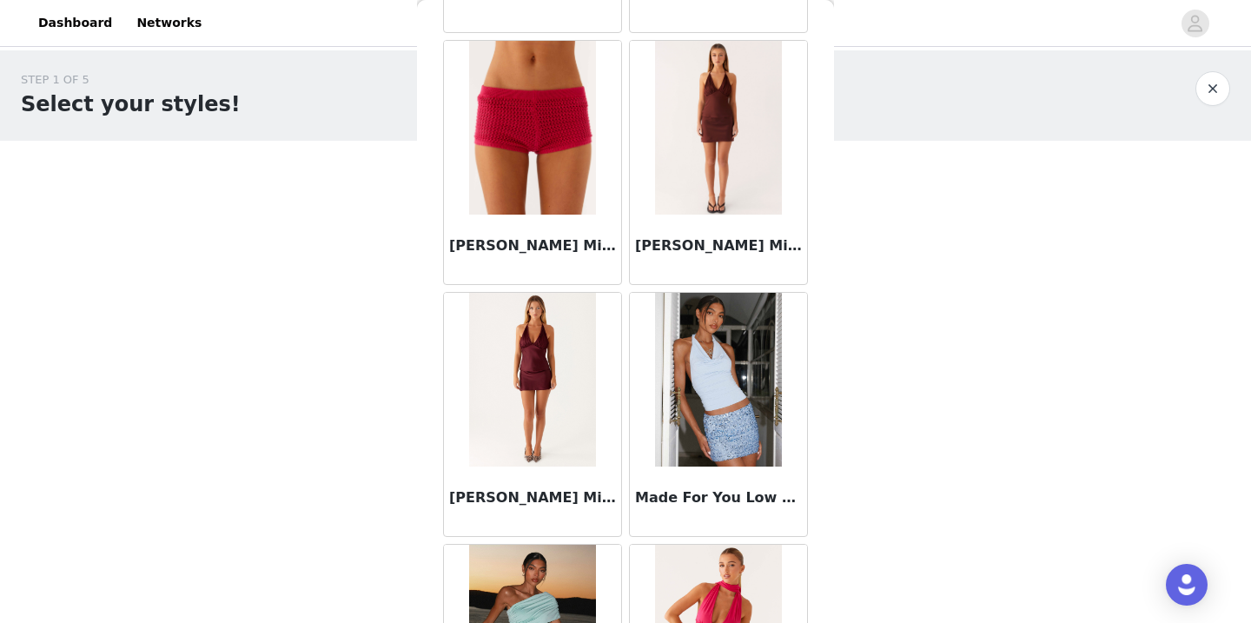
scroll to position [9597, 0]
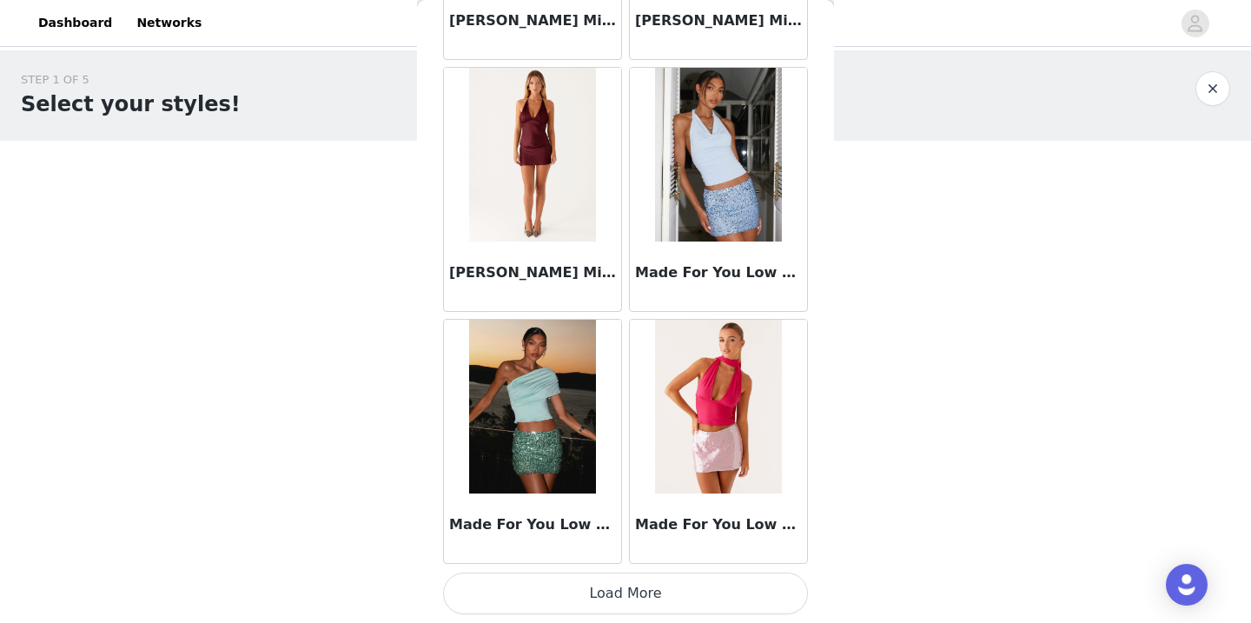
click at [614, 583] on button "Load More" at bounding box center [625, 594] width 365 height 42
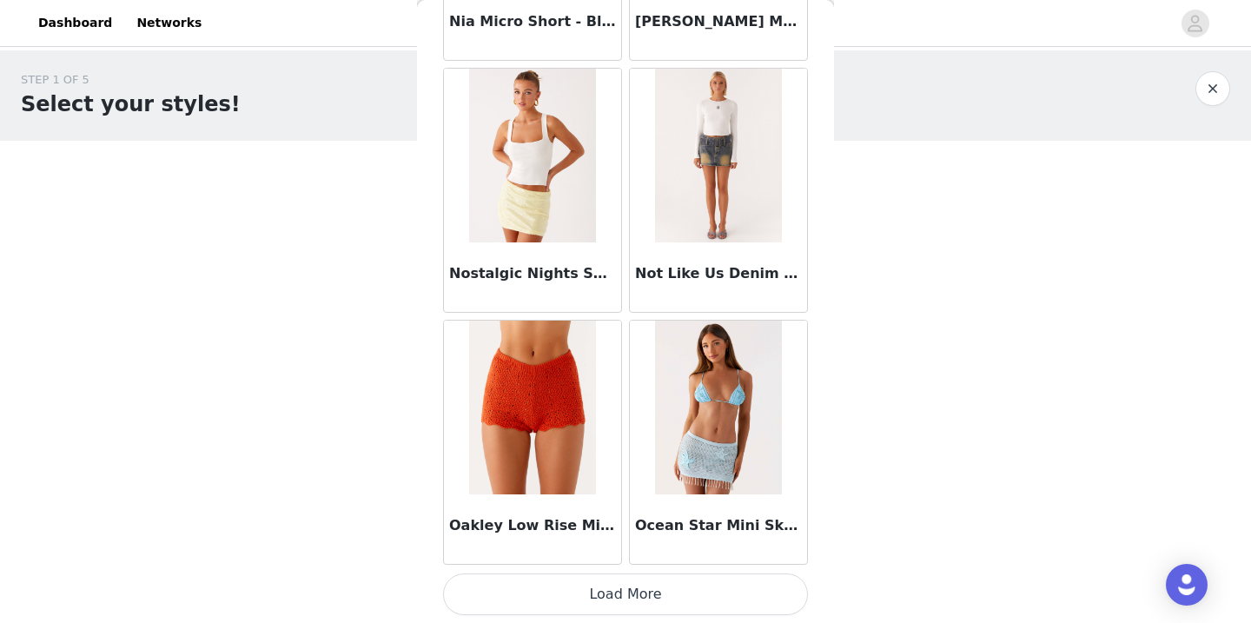
scroll to position [12117, 0]
click at [608, 586] on button "Load More" at bounding box center [625, 594] width 365 height 42
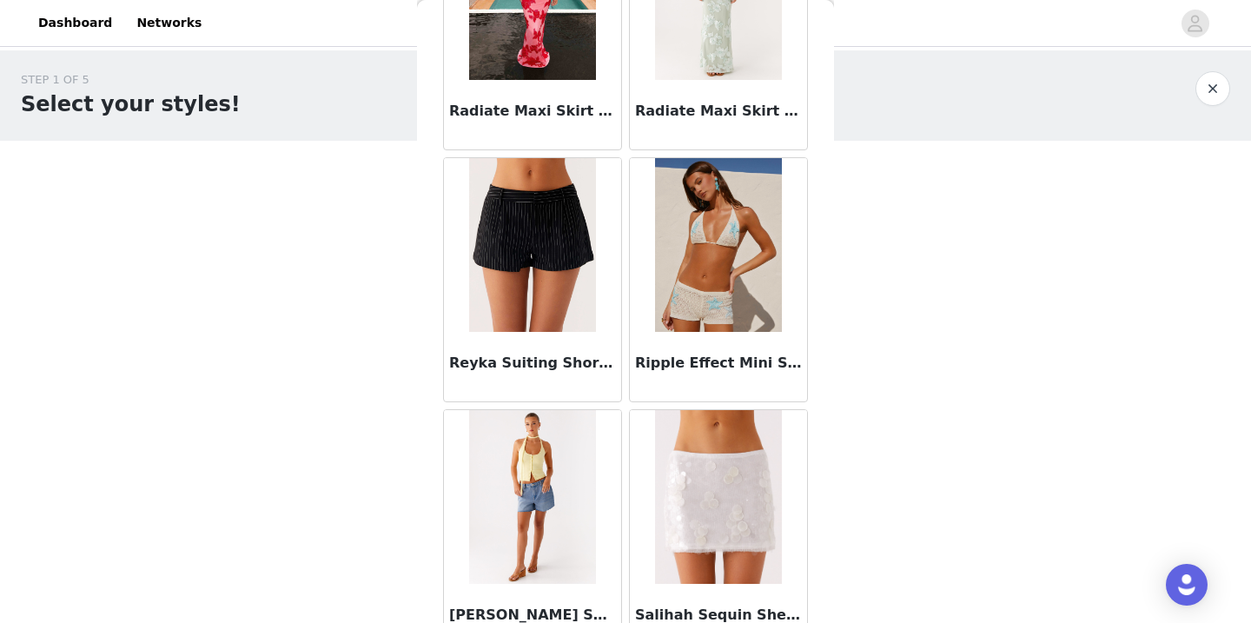
scroll to position [14050, 0]
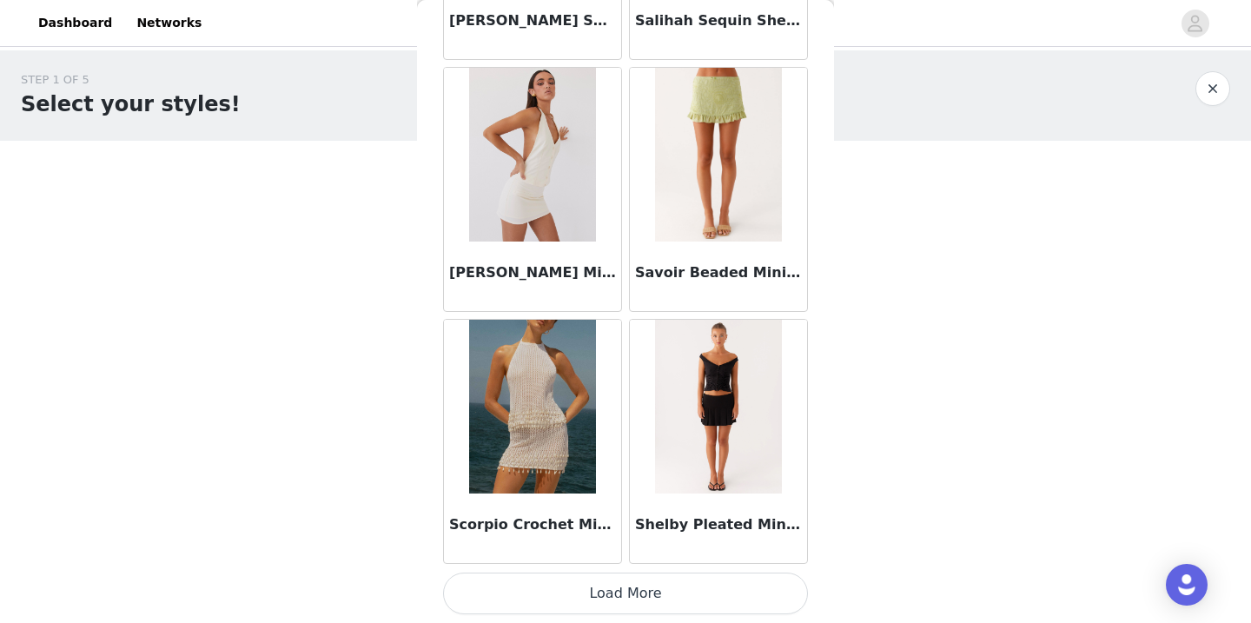
click at [604, 587] on button "Load More" at bounding box center [625, 594] width 365 height 42
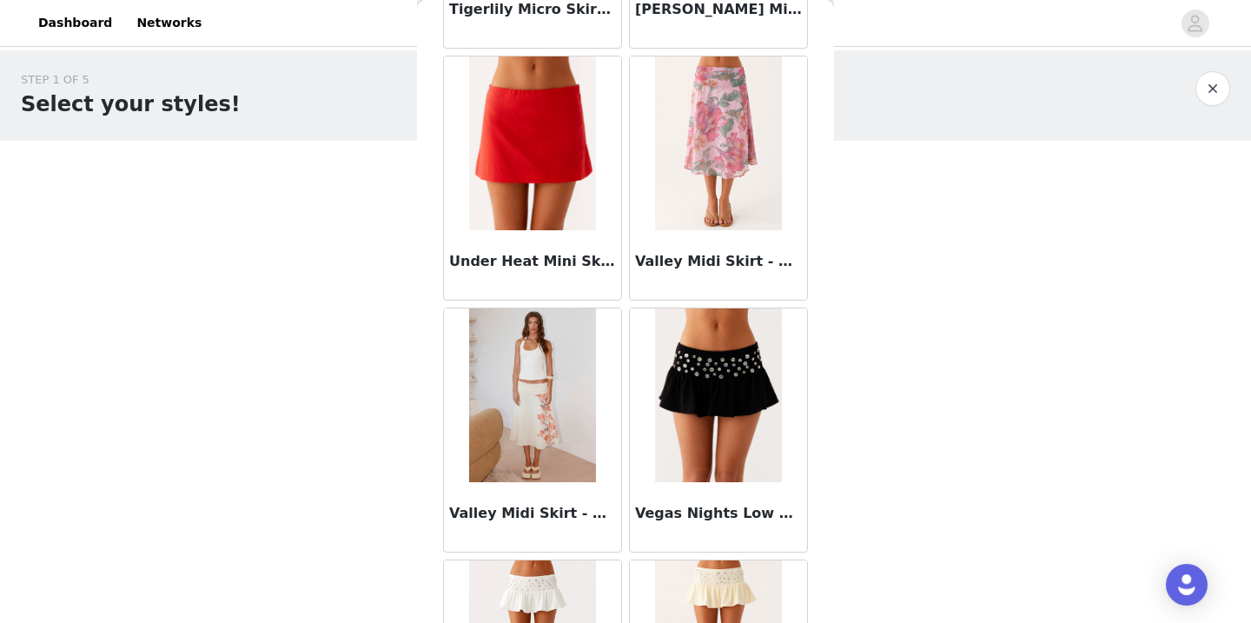
scroll to position [17158, 0]
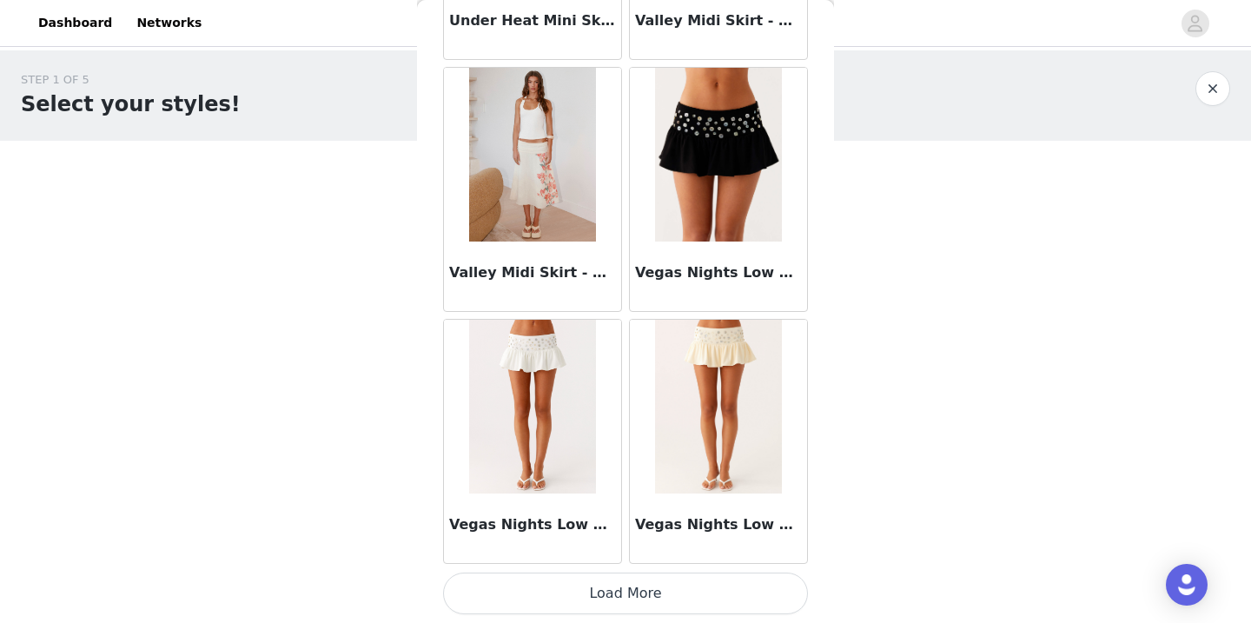
click at [615, 582] on button "Load More" at bounding box center [625, 594] width 365 height 42
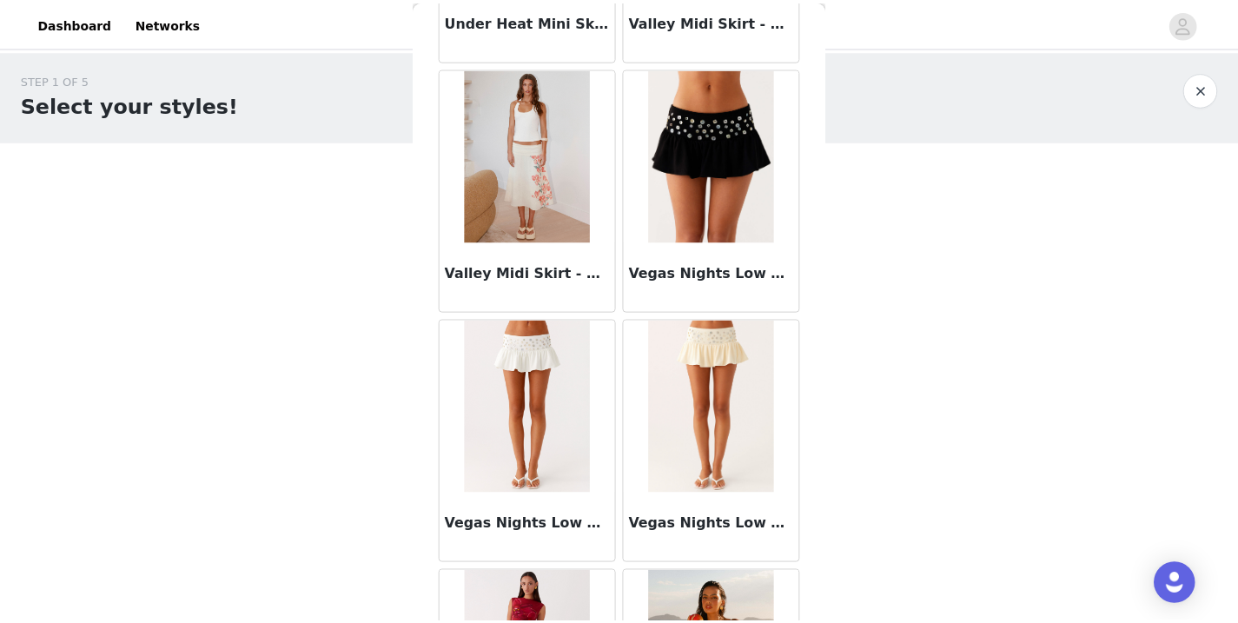
scroll to position [17354, 0]
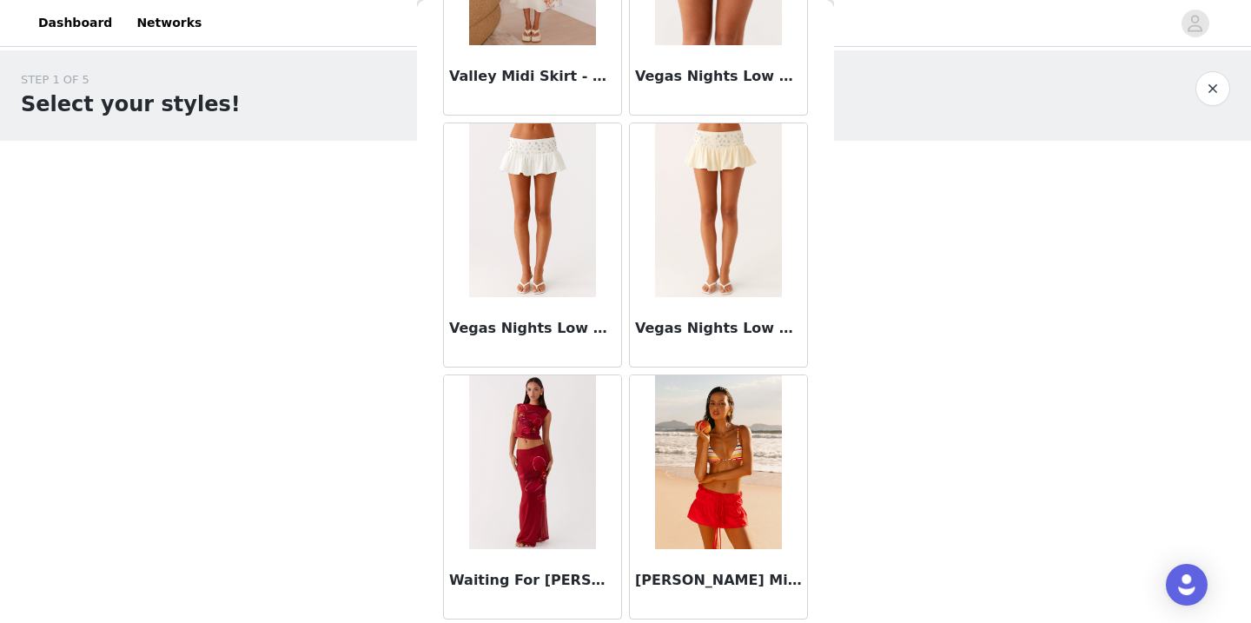
click at [1222, 100] on button "button" at bounding box center [1213, 88] width 35 height 35
